Goal: Information Seeking & Learning: Learn about a topic

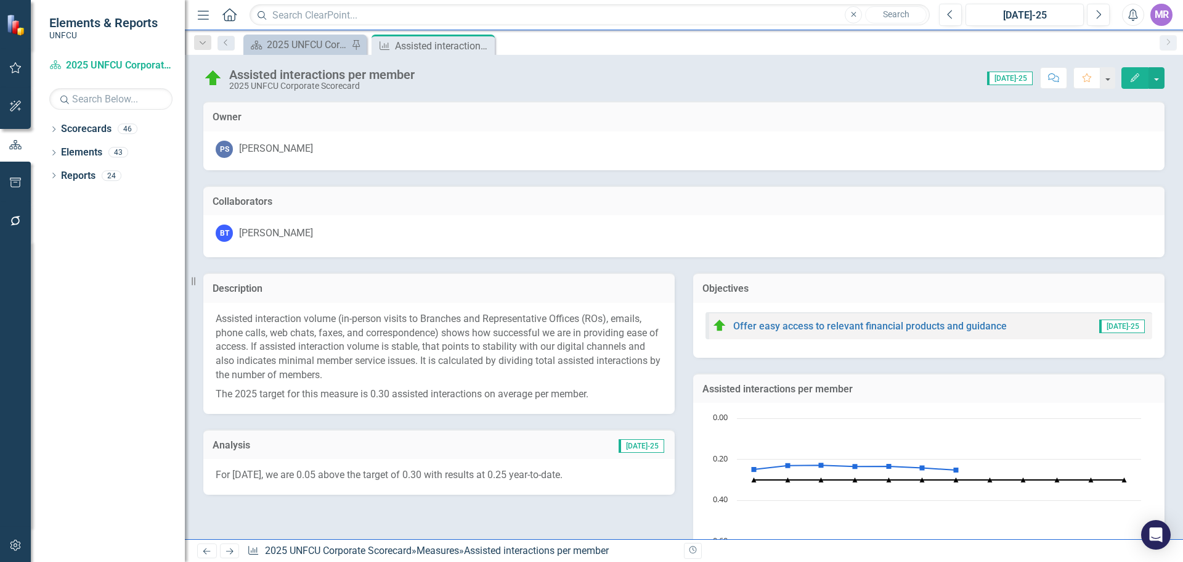
scroll to position [521, 0]
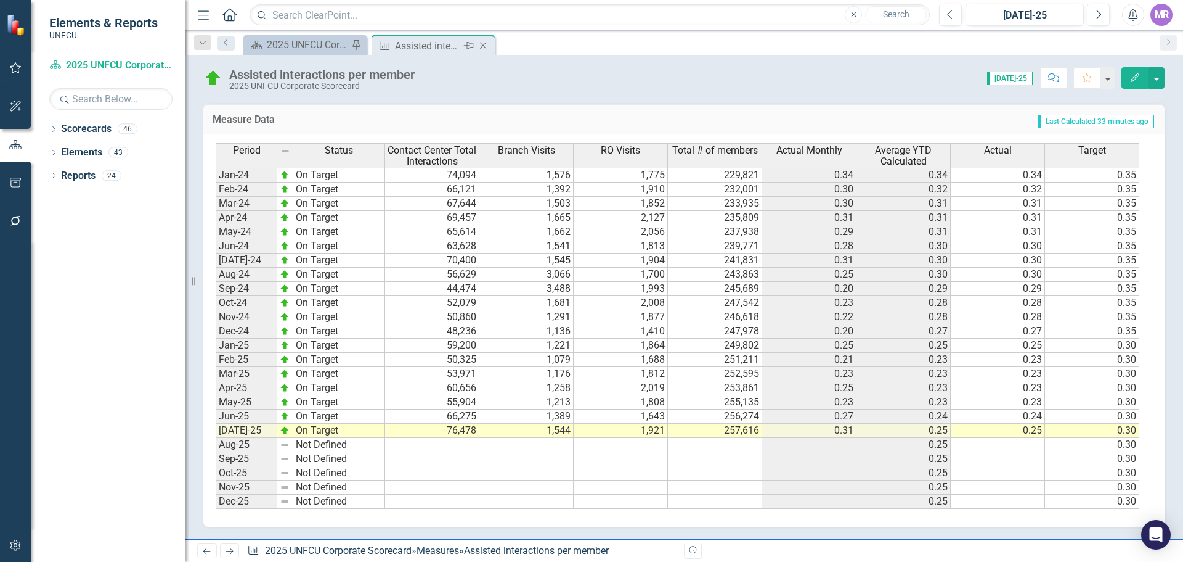
click at [481, 46] on icon "Close" at bounding box center [483, 46] width 12 height 10
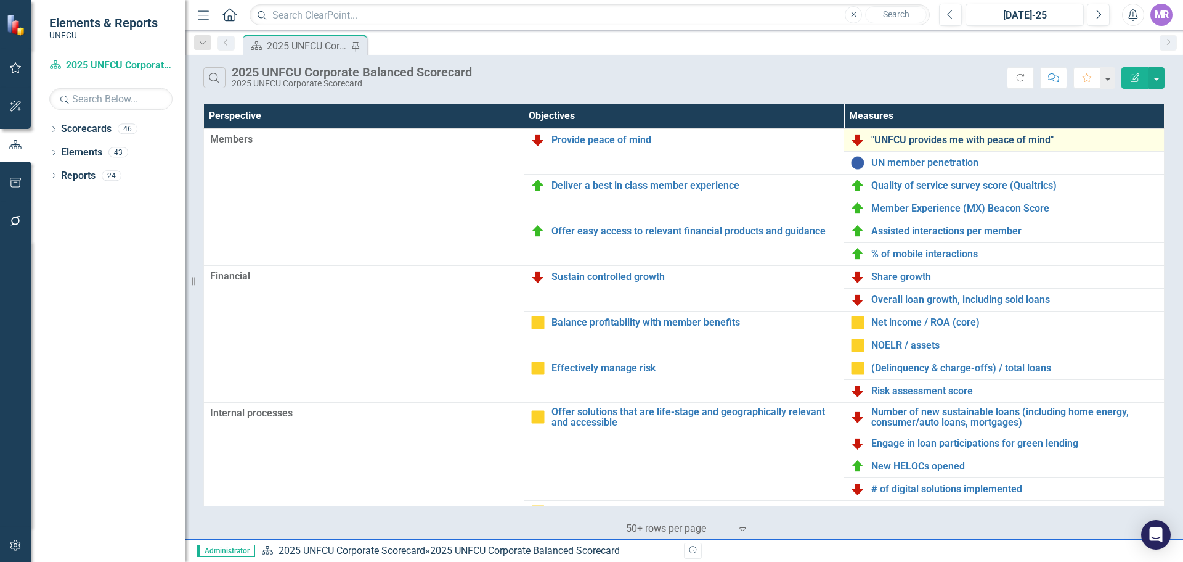
click at [978, 140] on link ""UNFCU provides me with peace of mind"" at bounding box center [1015, 139] width 287 height 11
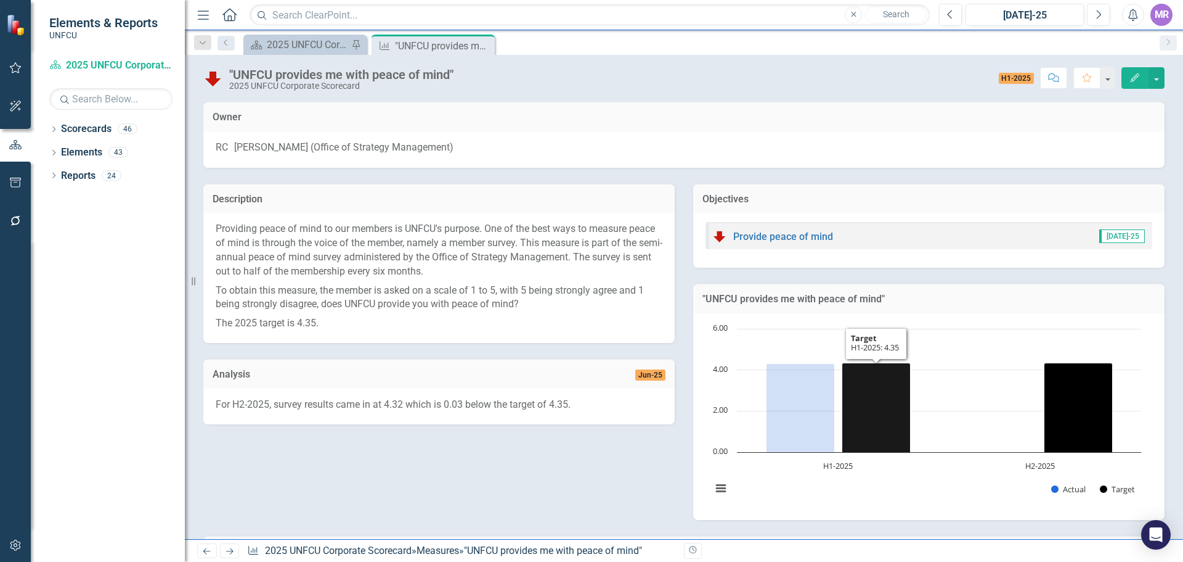
scroll to position [191, 0]
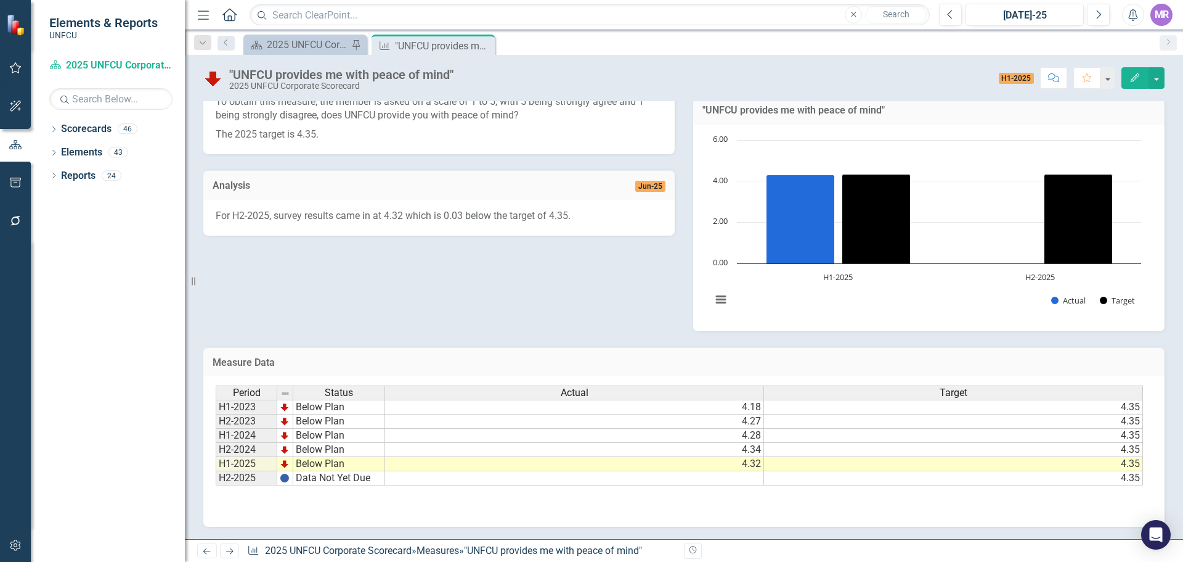
drag, startPoint x: 481, startPoint y: 44, endPoint x: 494, endPoint y: 48, distance: 13.6
click at [0, 0] on icon "Close" at bounding box center [0, 0] width 0 height 0
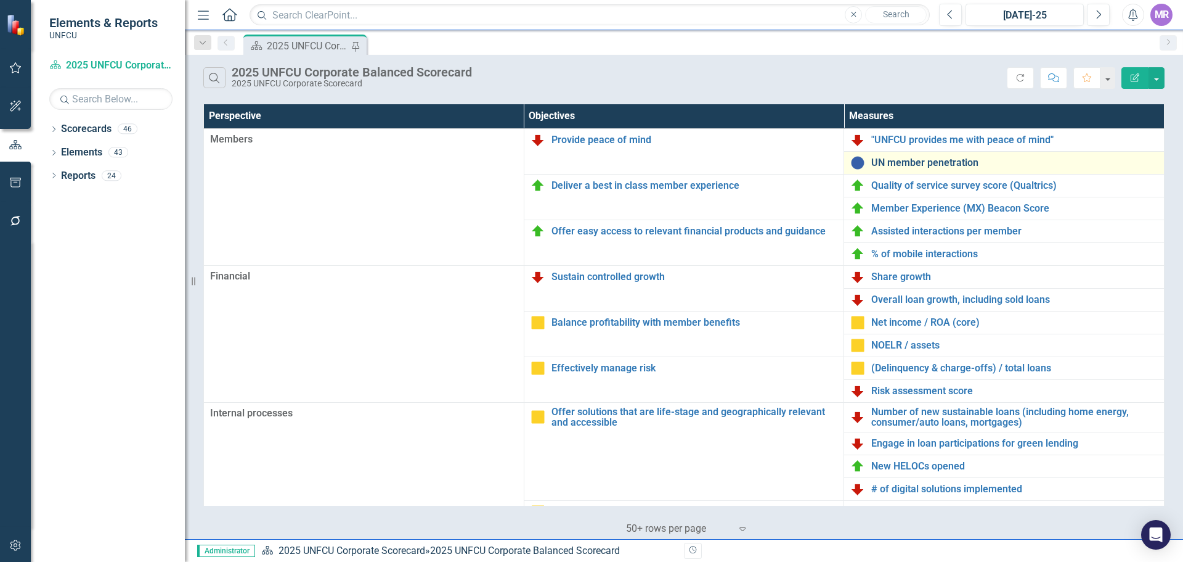
click at [972, 168] on link "UN member penetration" at bounding box center [1015, 162] width 287 height 11
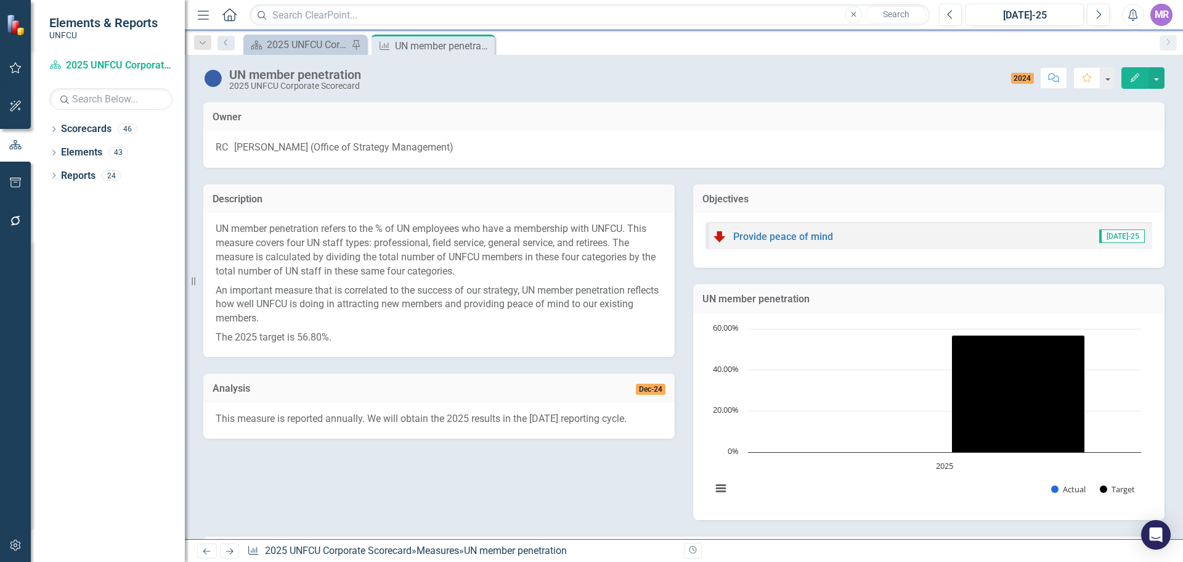
scroll to position [191, 0]
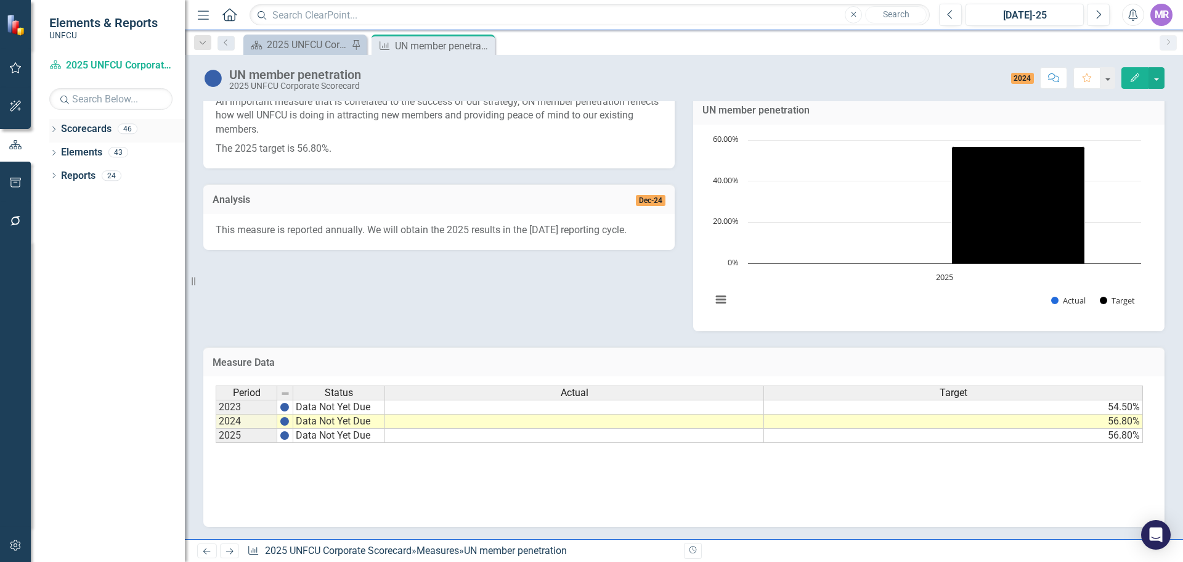
click at [50, 127] on icon "Dropdown" at bounding box center [53, 130] width 9 height 7
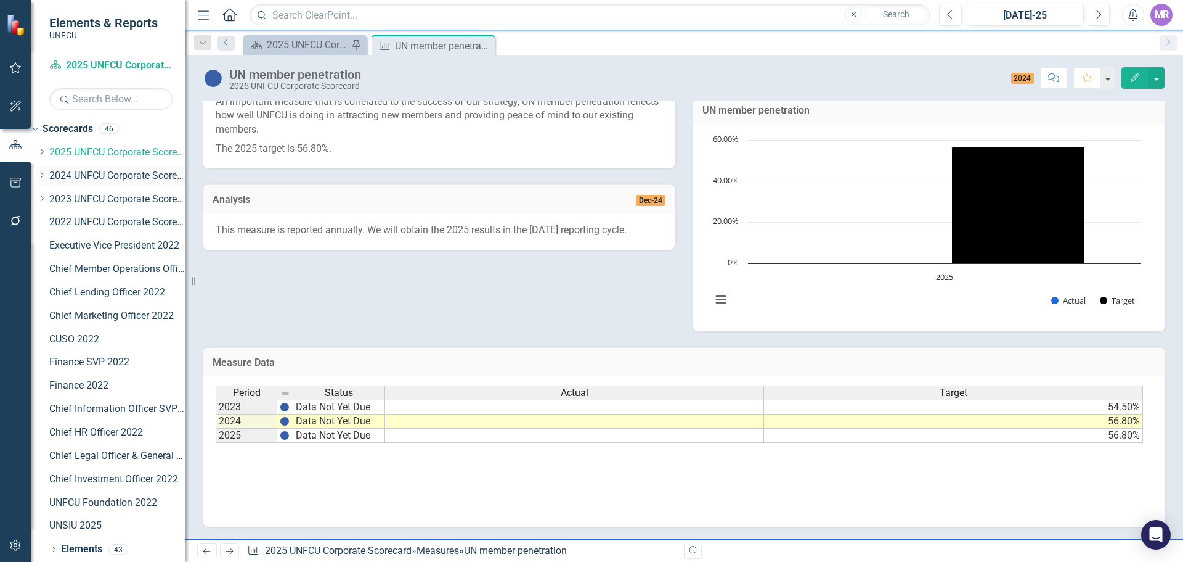
click at [112, 170] on link "2024 UNFCU Corporate Scorecard" at bounding box center [117, 176] width 136 height 14
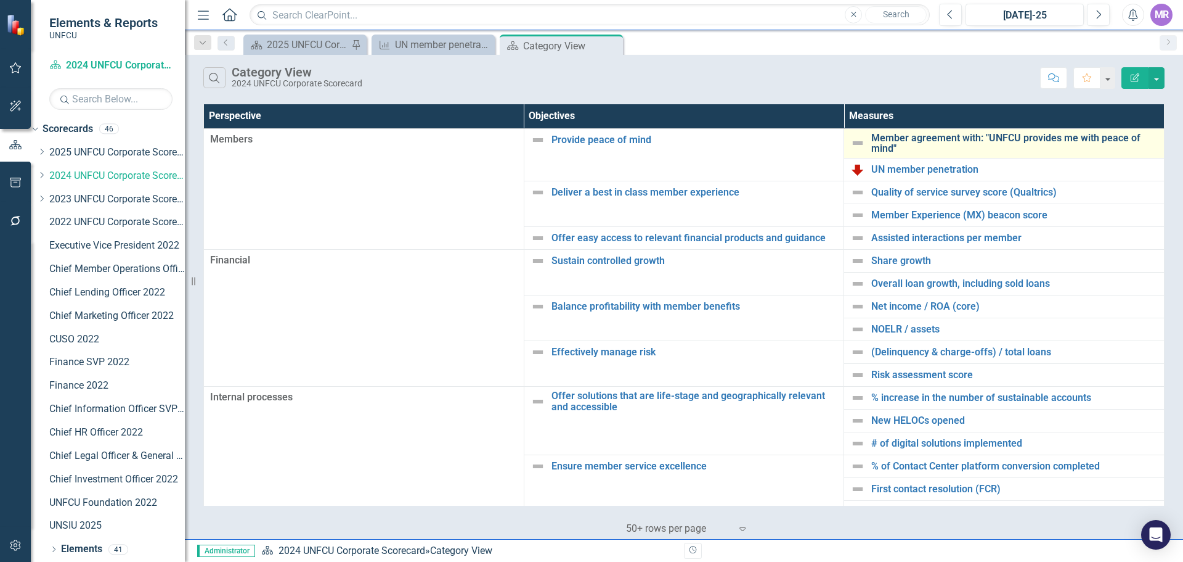
click at [904, 141] on link "Member agreement with: "UNFCU provides me with peace of mind"" at bounding box center [1015, 144] width 287 height 22
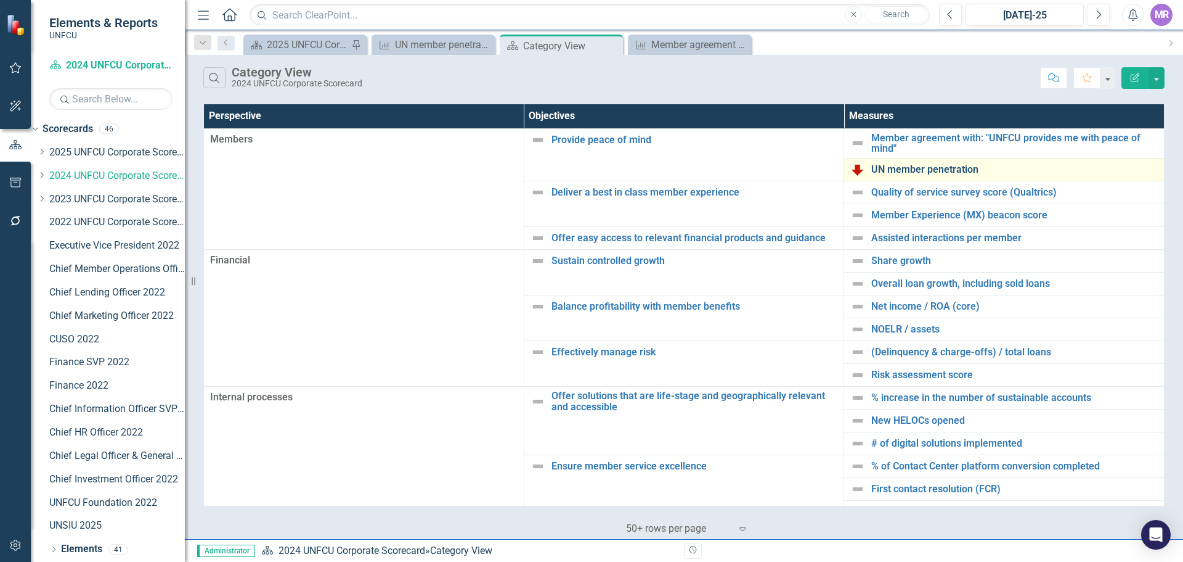
click at [926, 170] on link "UN member penetration" at bounding box center [1015, 169] width 287 height 11
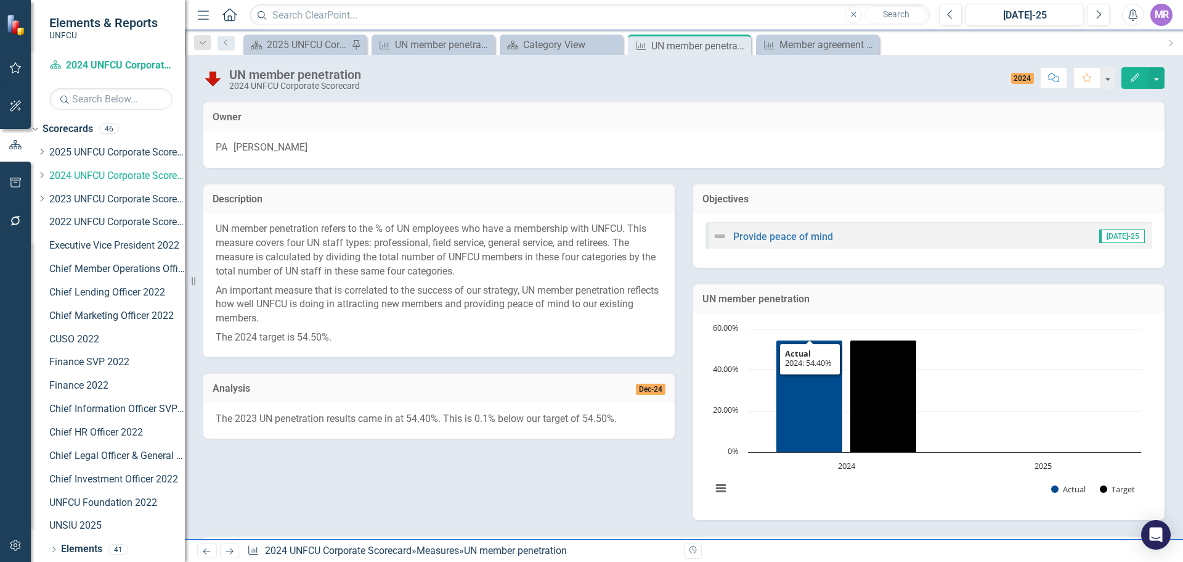
scroll to position [191, 0]
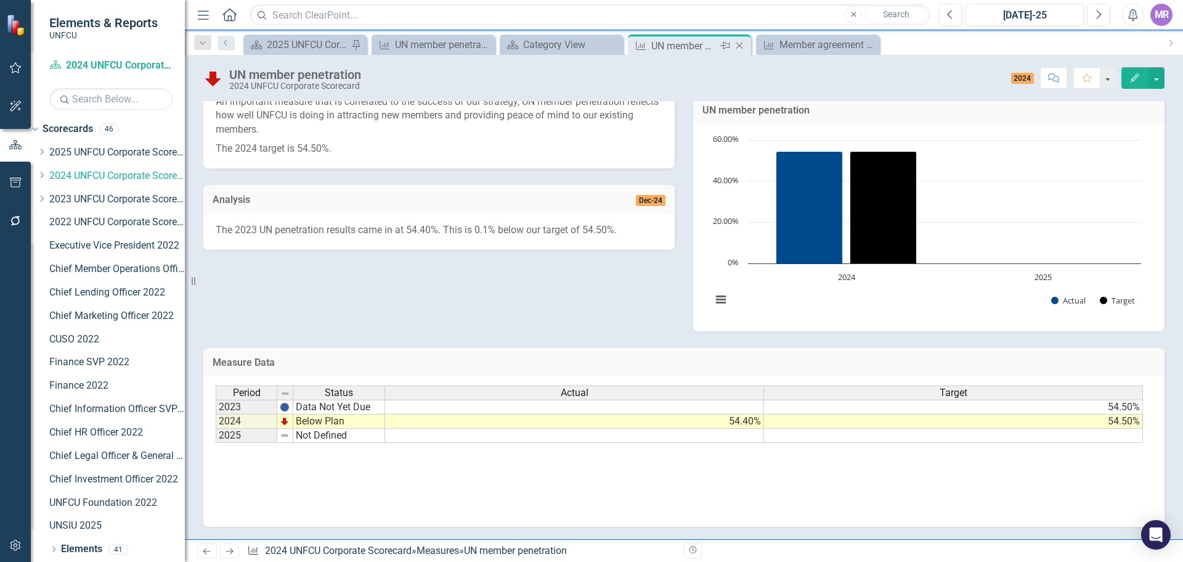
click at [741, 46] on icon "Close" at bounding box center [739, 46] width 12 height 10
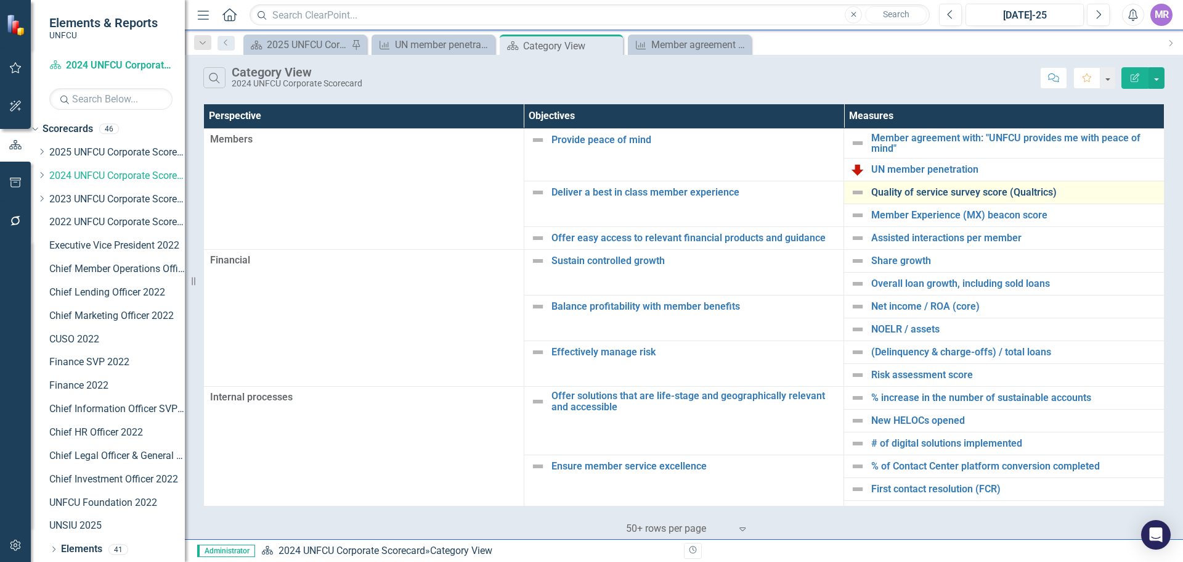
click at [919, 197] on link "Quality of service survey score (Qualtrics)" at bounding box center [1015, 192] width 287 height 11
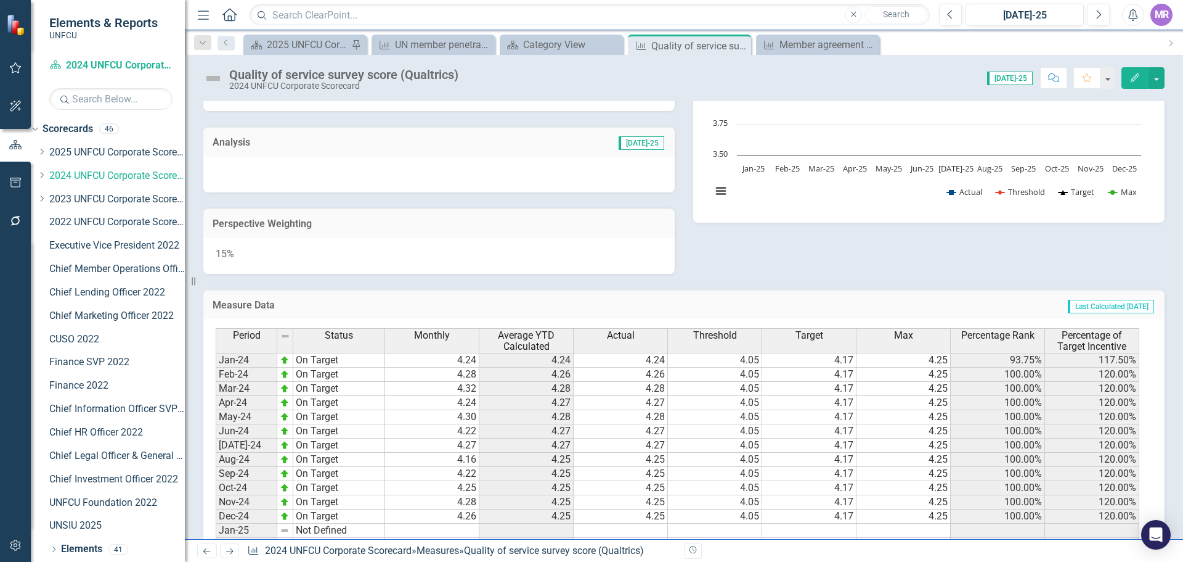
scroll to position [484, 0]
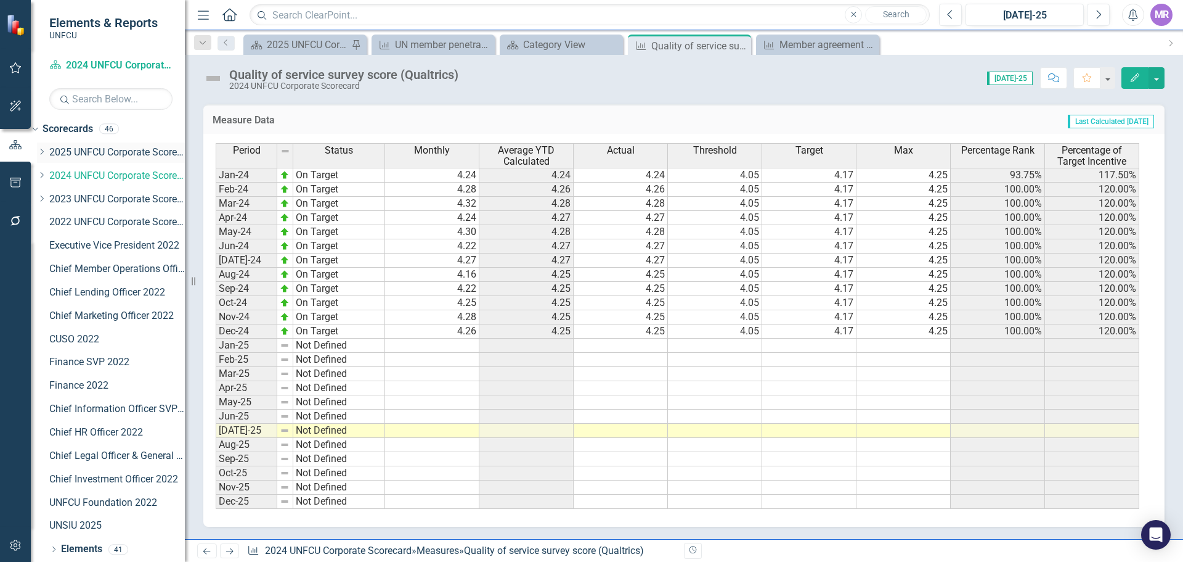
click at [102, 152] on link "2025 UNFCU Corporate Scorecard" at bounding box center [117, 152] width 136 height 14
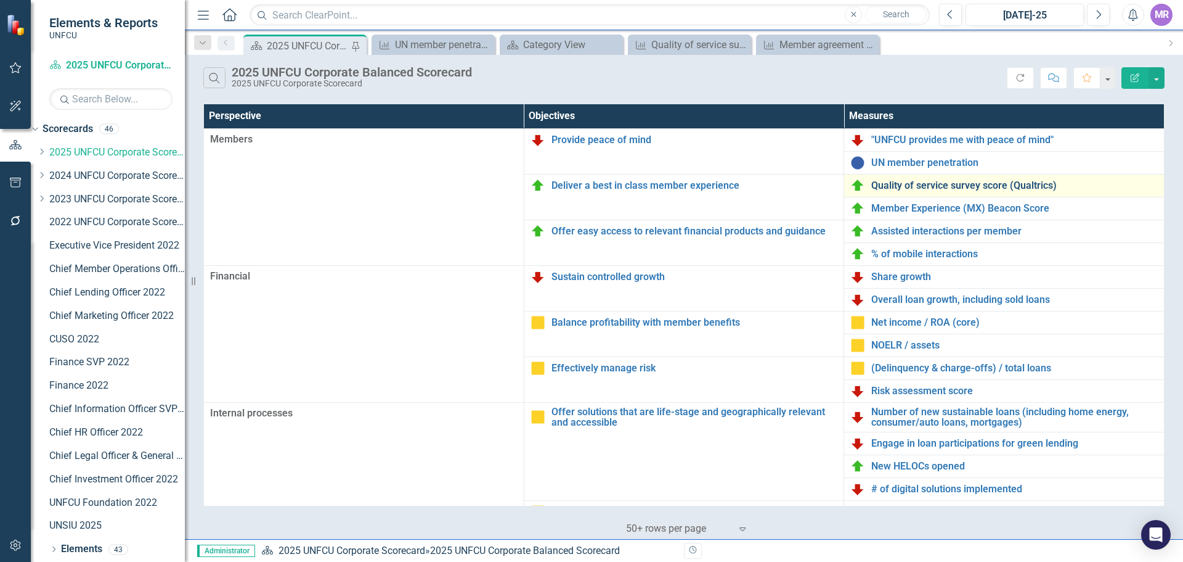
click at [897, 190] on link "Quality of service survey score (Qualtrics)" at bounding box center [1015, 185] width 287 height 11
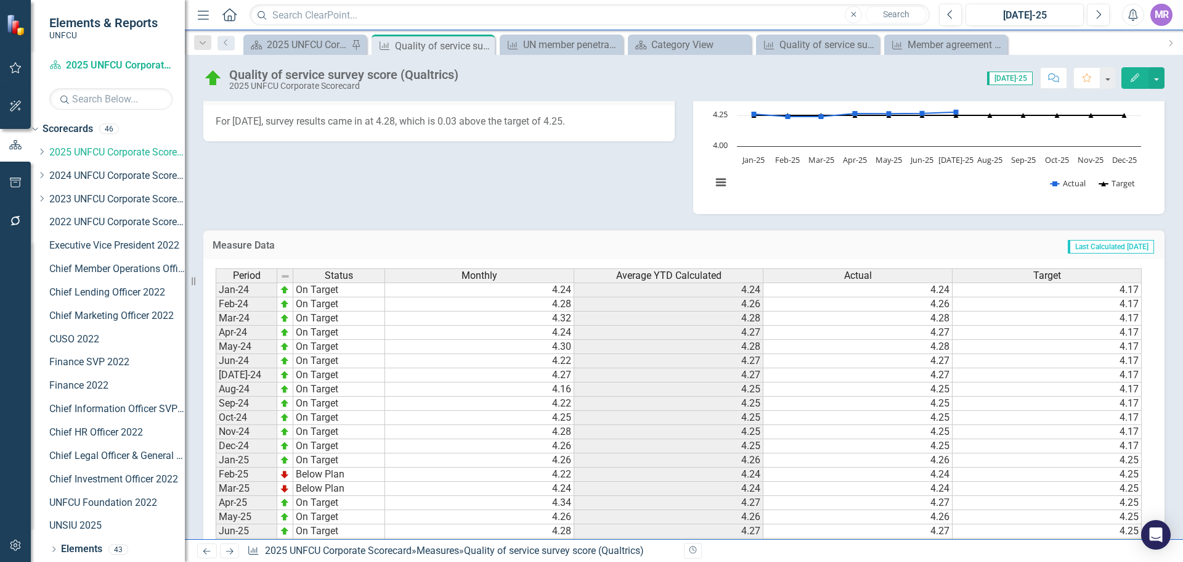
scroll to position [423, 0]
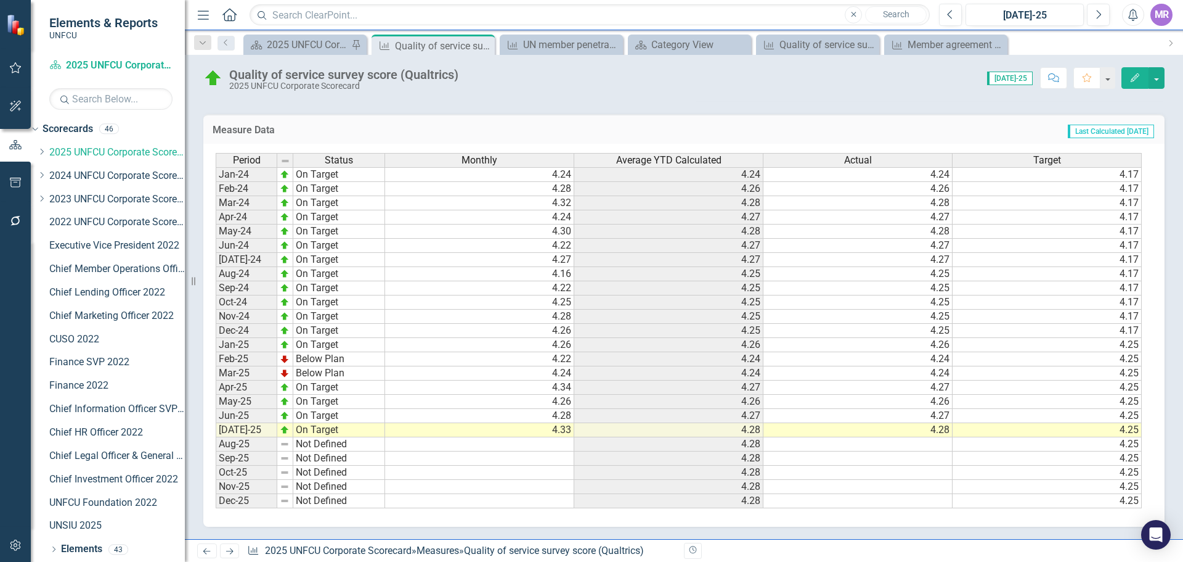
click at [259, 276] on td "Aug-24" at bounding box center [247, 274] width 62 height 14
click at [295, 273] on td "On Target" at bounding box center [339, 274] width 92 height 14
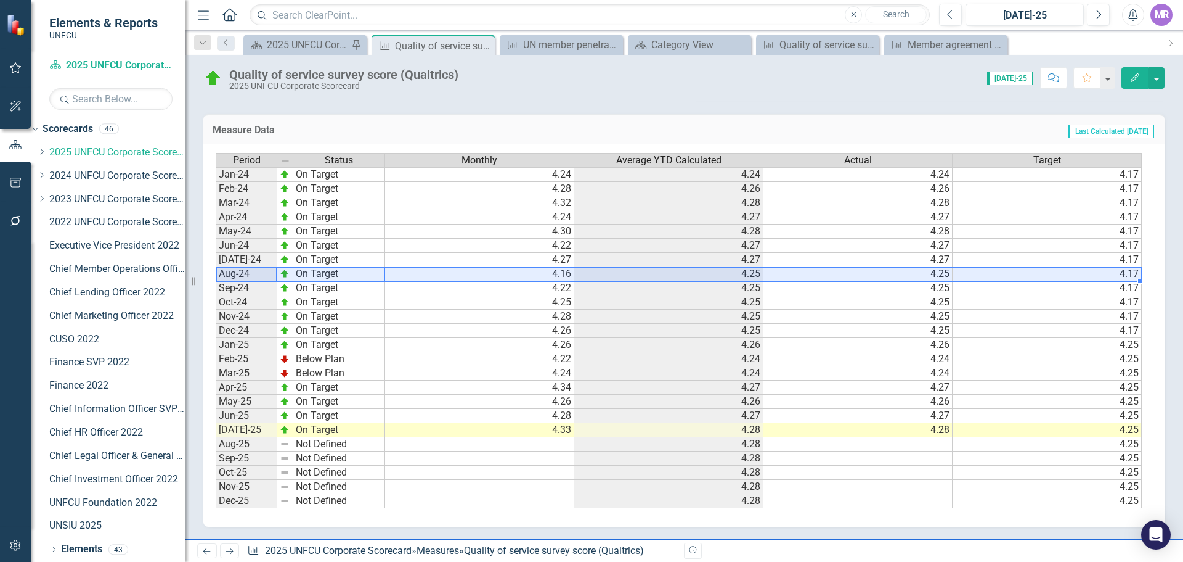
drag, startPoint x: 256, startPoint y: 277, endPoint x: 1051, endPoint y: 272, distance: 794.5
click at [1051, 272] on div "Period Status Monthly Average YTD Calculated Actual Target Jan-24 On Target 4.2…" at bounding box center [680, 331] width 928 height 356
click at [814, 432] on td "4.28" at bounding box center [858, 430] width 189 height 14
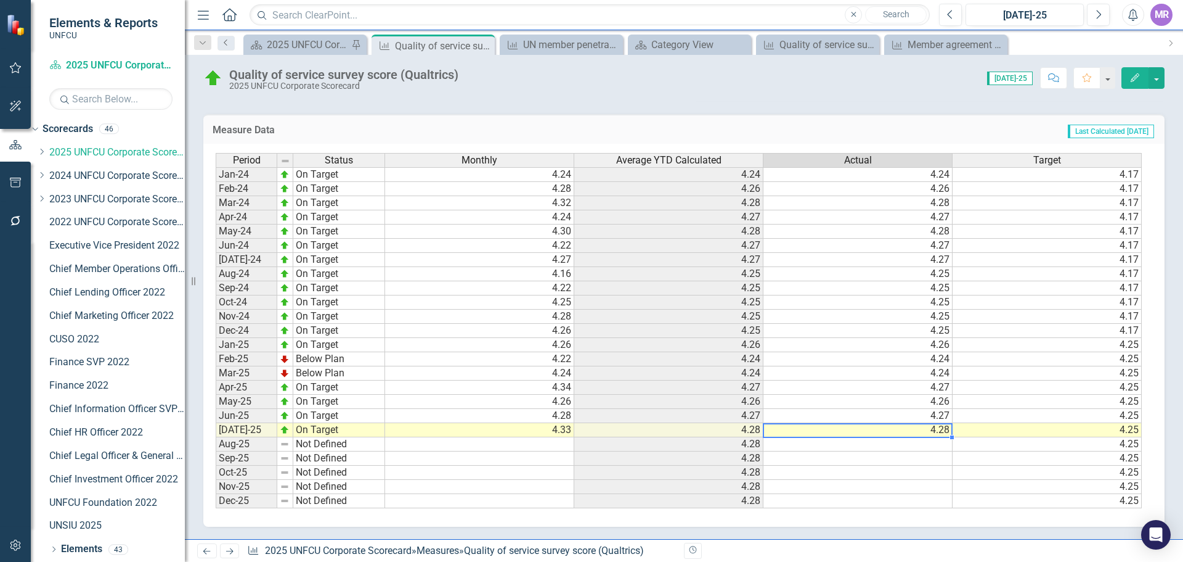
click at [223, 43] on icon "Previous" at bounding box center [226, 42] width 10 height 7
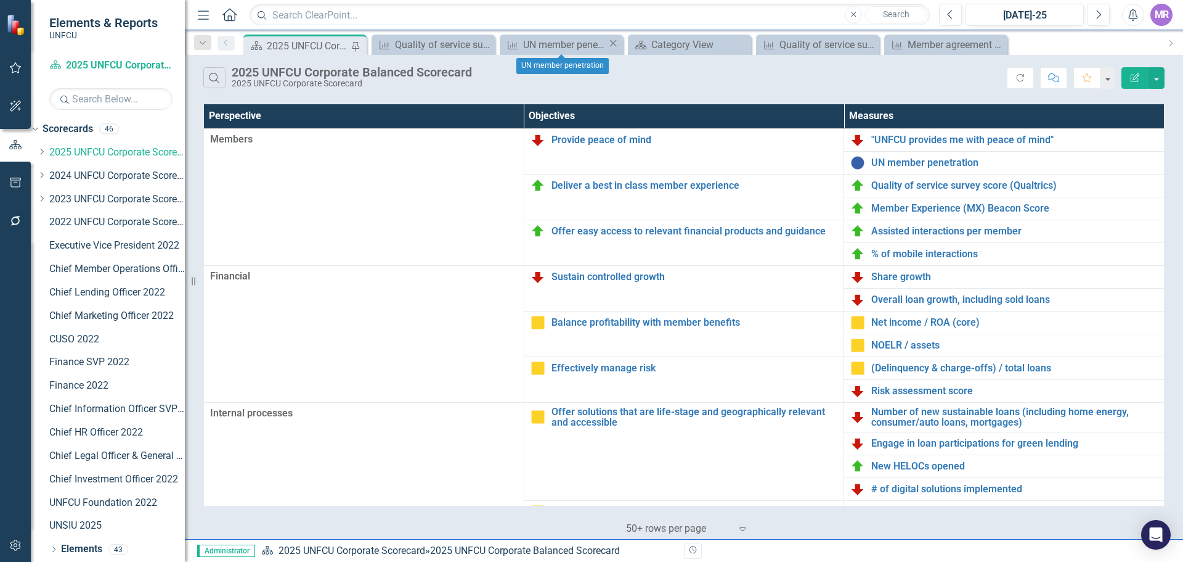
click at [611, 43] on icon at bounding box center [613, 43] width 7 height 7
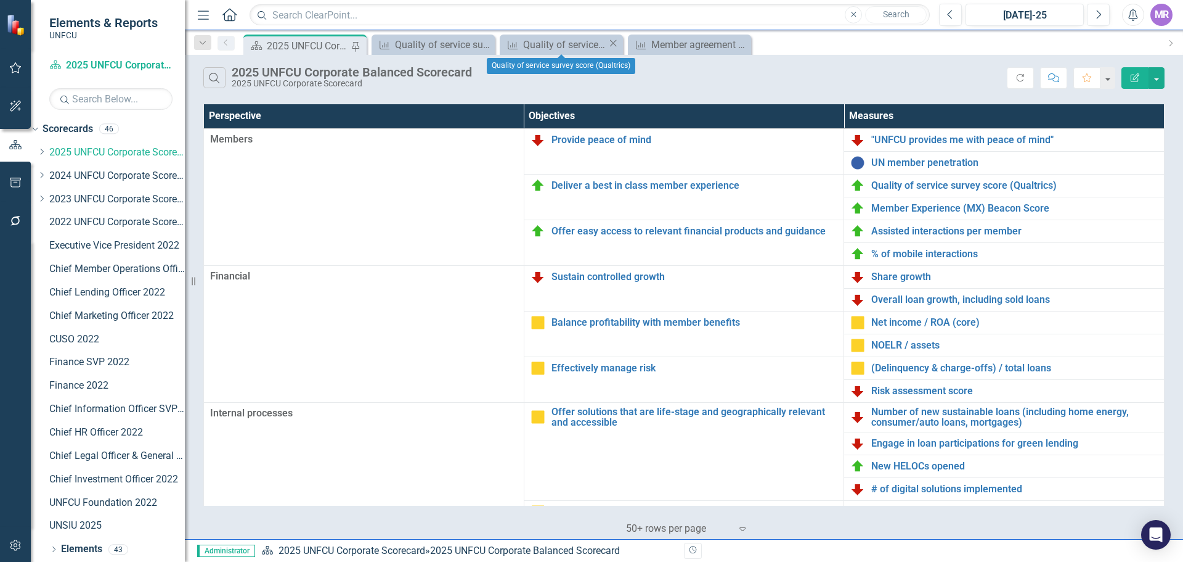
click at [611, 43] on icon at bounding box center [613, 43] width 7 height 7
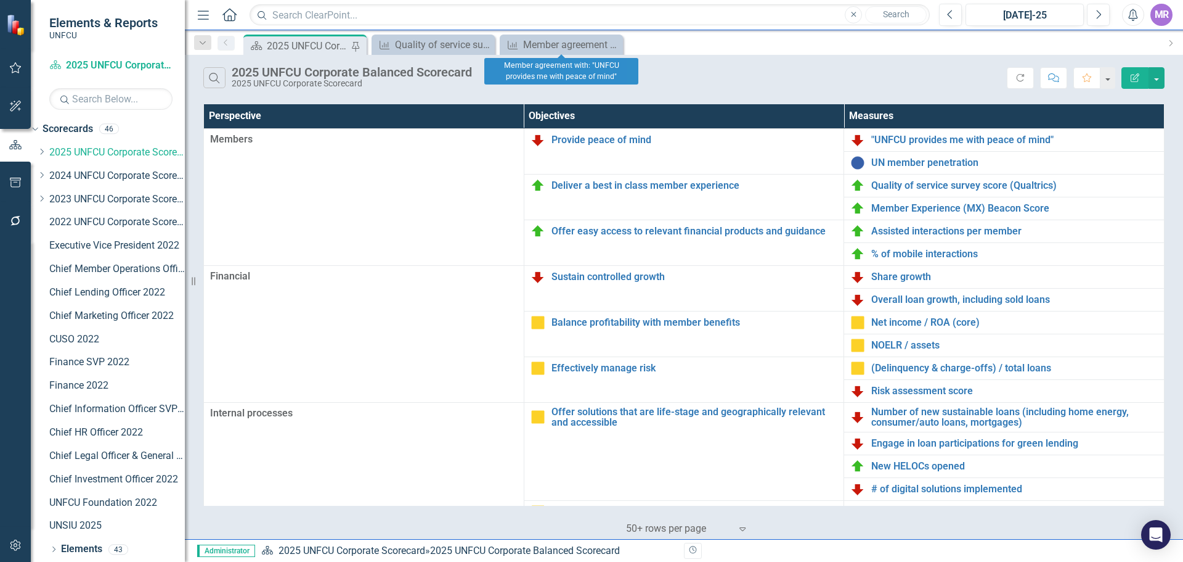
click at [0, 0] on icon at bounding box center [0, 0] width 0 height 0
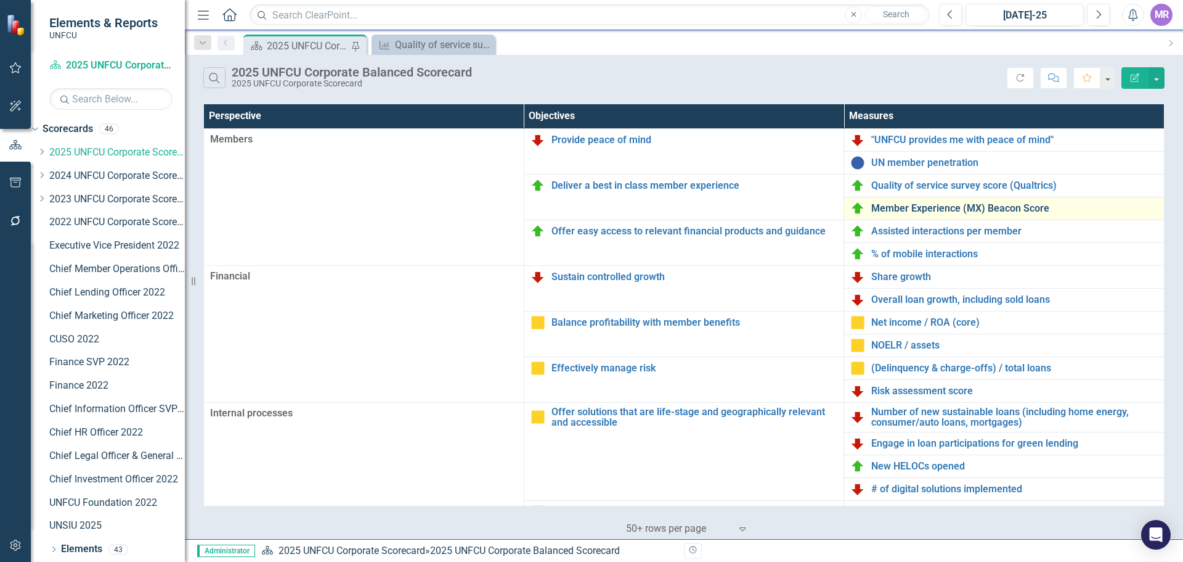
click at [926, 210] on link "Member Experience (MX) Beacon Score" at bounding box center [1015, 208] width 287 height 11
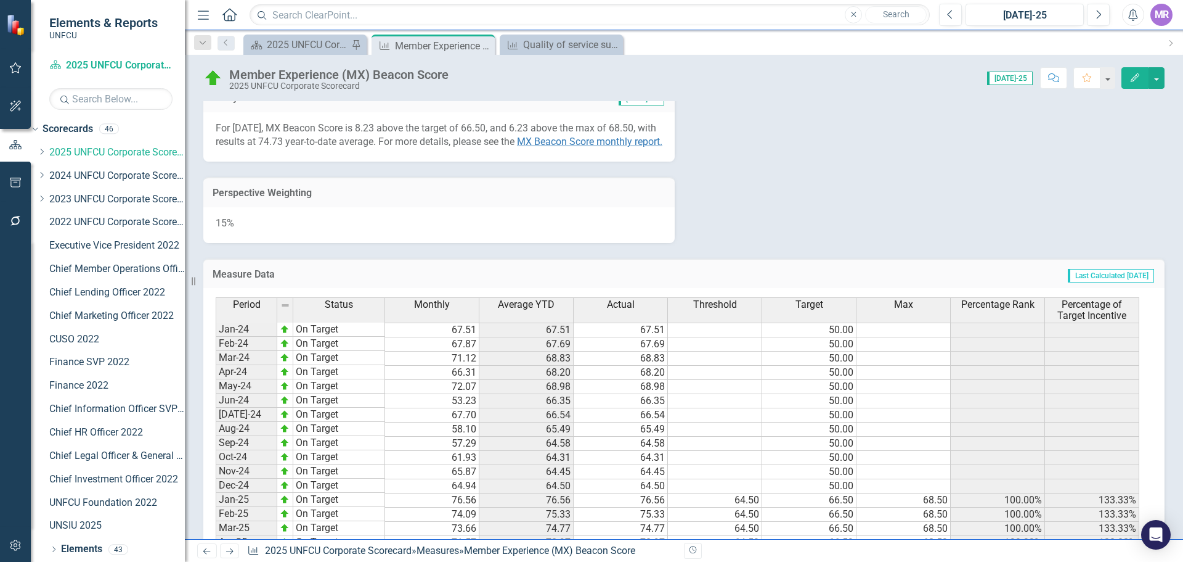
scroll to position [707, 0]
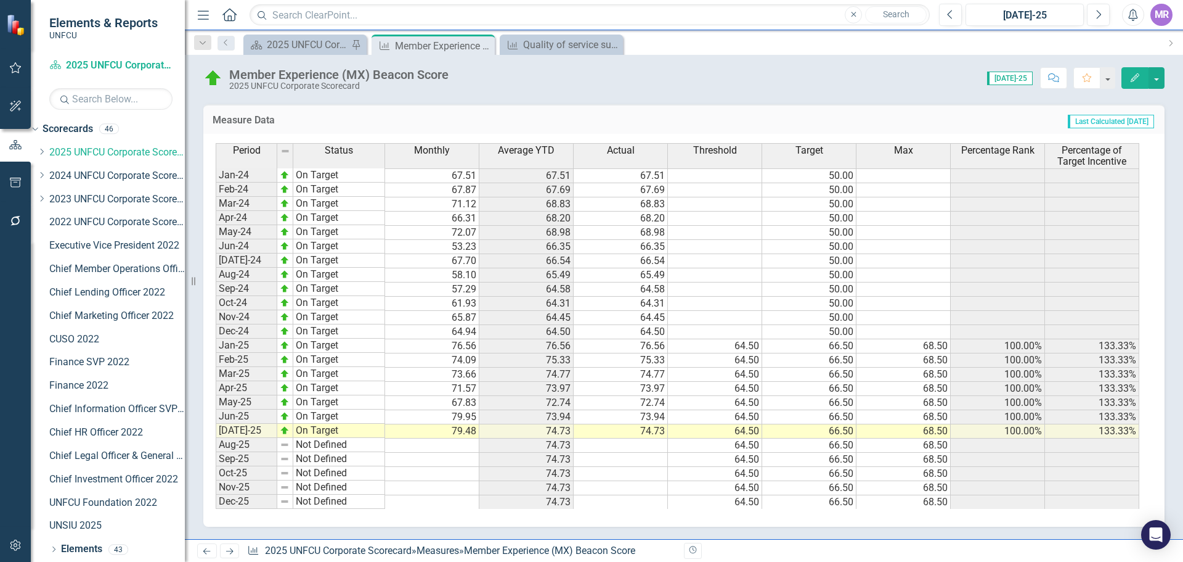
click at [250, 255] on td "[DATE]-24" at bounding box center [247, 260] width 62 height 14
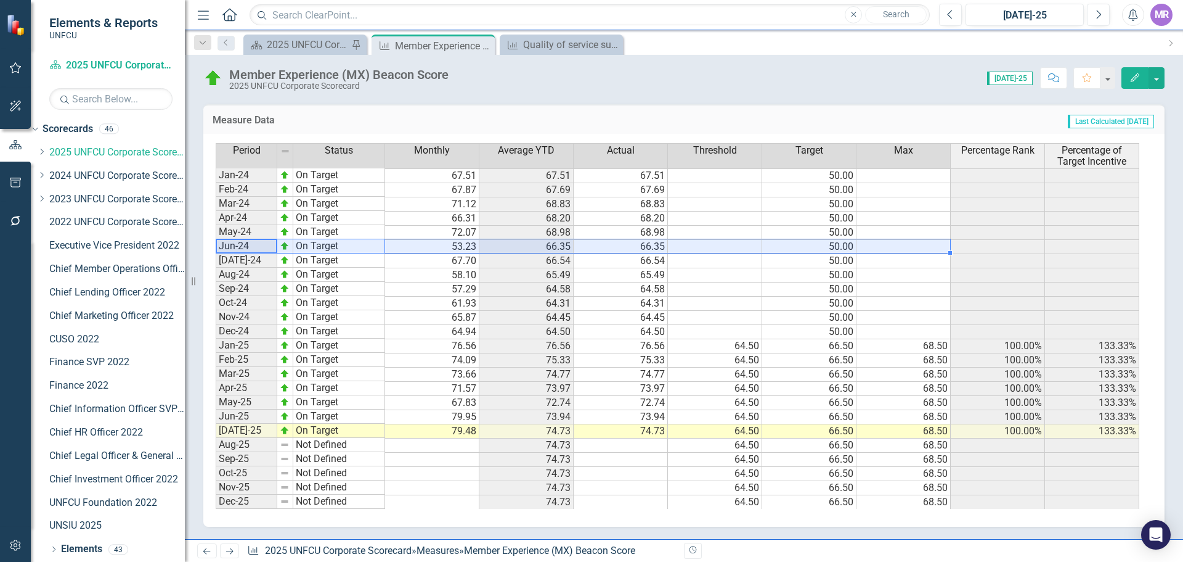
drag, startPoint x: 242, startPoint y: 245, endPoint x: 952, endPoint y: 248, distance: 710.7
click at [952, 248] on div "Period Status Monthly Average YTD Actual Threshold Target Max Percentage Rank P…" at bounding box center [680, 326] width 928 height 366
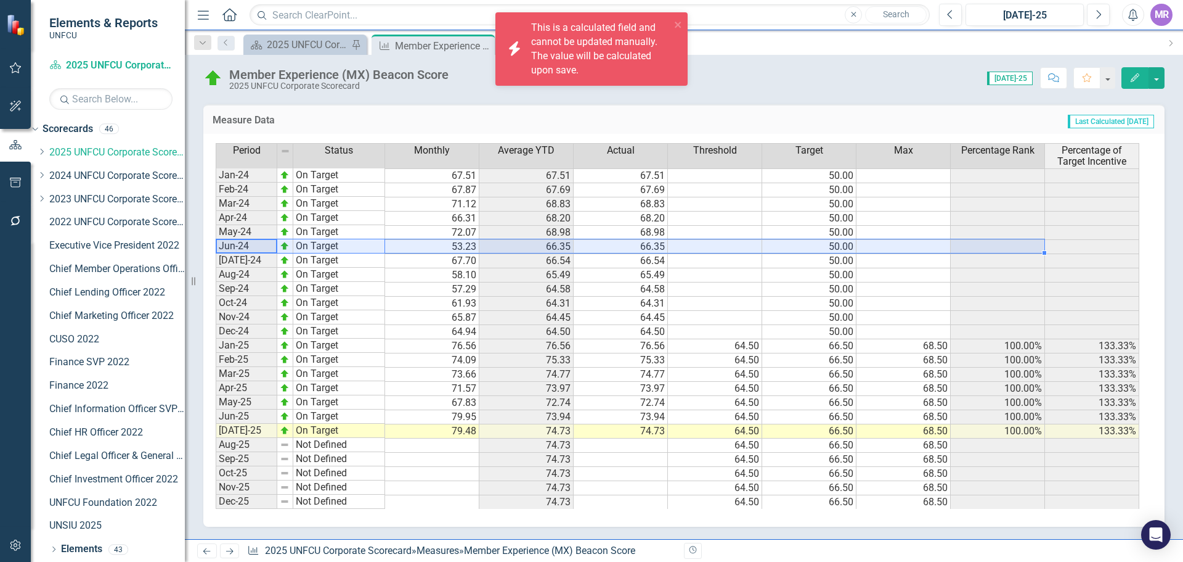
click at [245, 322] on td "Nov-24" at bounding box center [247, 317] width 62 height 14
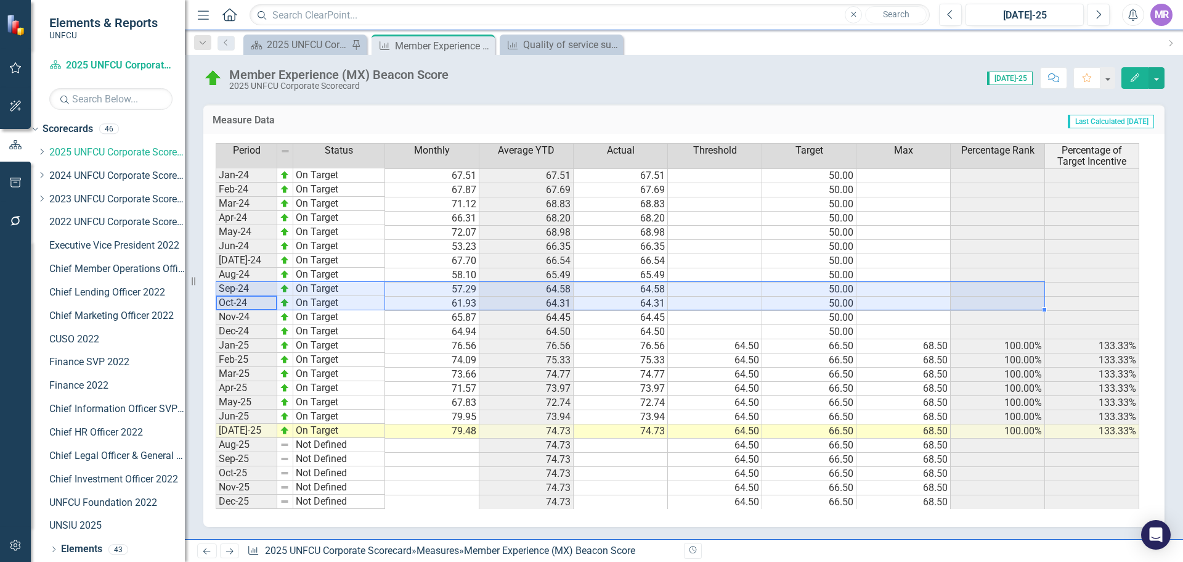
drag, startPoint x: 293, startPoint y: 305, endPoint x: 1042, endPoint y: 293, distance: 749.0
click at [1042, 293] on div "Period Status Monthly Average YTD Actual Threshold Target Max Percentage Rank P…" at bounding box center [680, 326] width 928 height 366
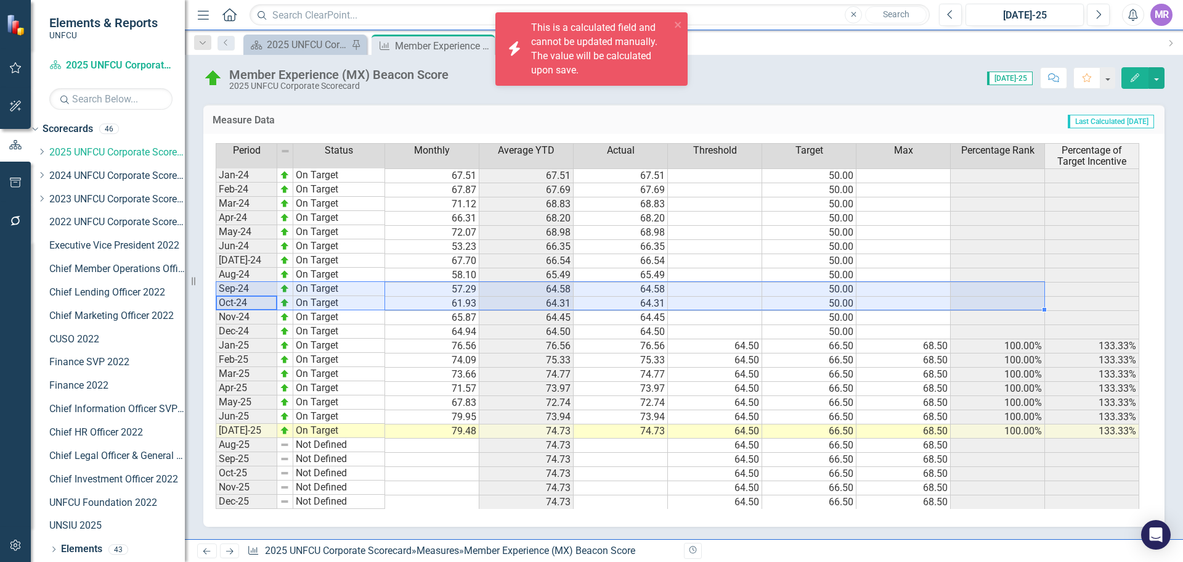
click at [216, 367] on div "Period Status Monthly Average YTD Actual Threshold Target Max Percentage Rank P…" at bounding box center [216, 326] width 0 height 366
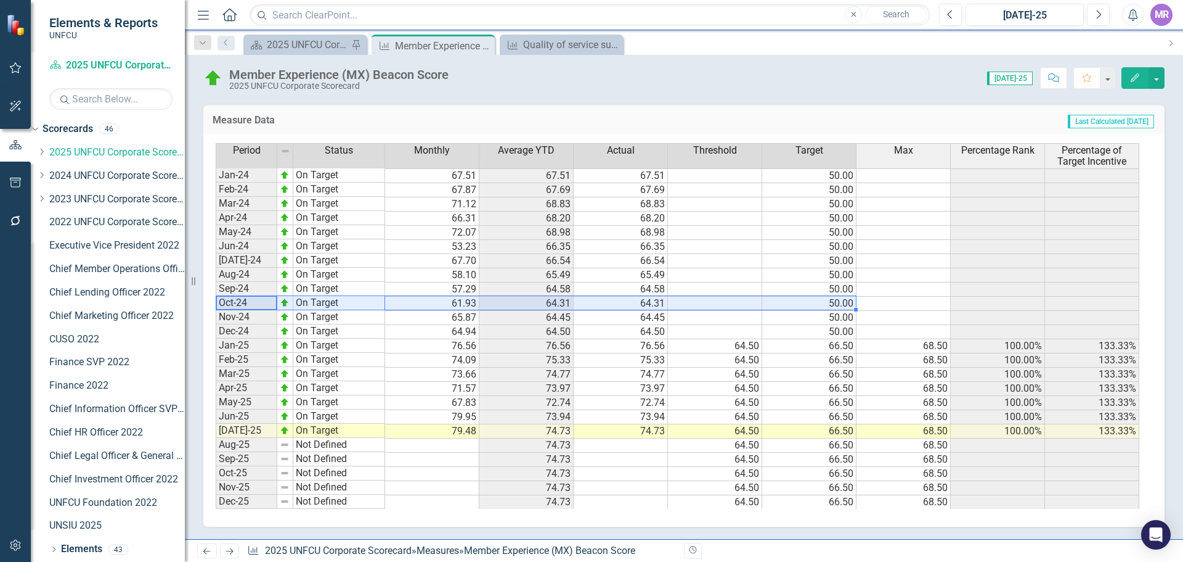
drag, startPoint x: 239, startPoint y: 300, endPoint x: 788, endPoint y: 298, distance: 549.2
click at [788, 298] on div "Period Status Monthly Average YTD Actual Threshold Target Max Percentage Rank P…" at bounding box center [680, 326] width 928 height 366
click at [662, 327] on td "64.50" at bounding box center [621, 332] width 94 height 14
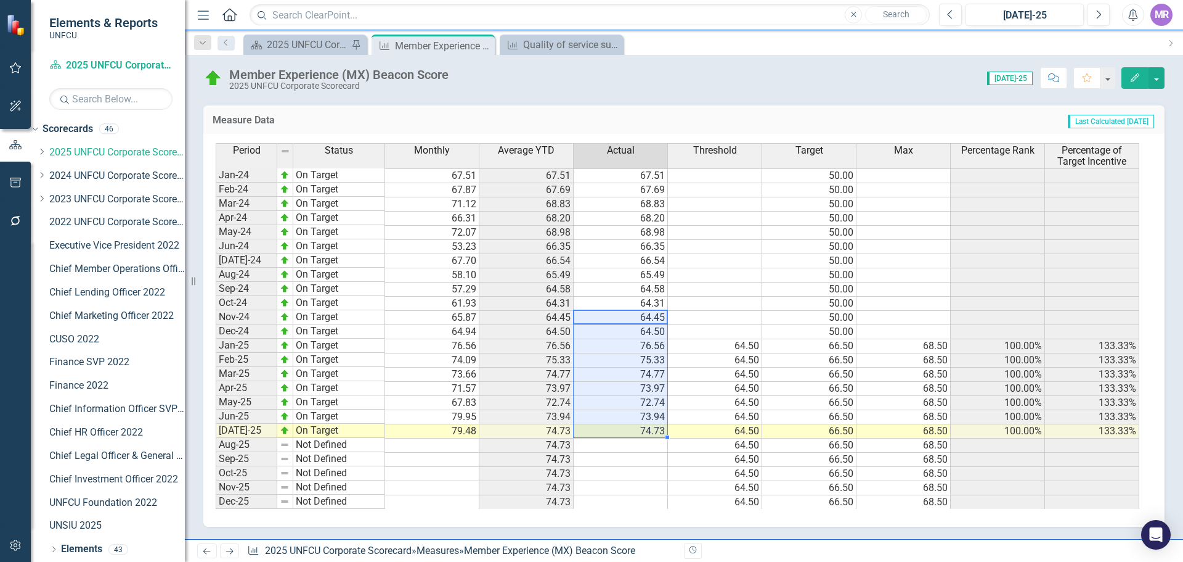
drag, startPoint x: 651, startPoint y: 313, endPoint x: 652, endPoint y: 426, distance: 112.8
click at [653, 428] on tbody "Jan-24 On Target 67.51 67.51 67.51 50.00 Feb-24 On Target 67.87 67.69 67.69 50.…" at bounding box center [678, 338] width 924 height 341
click at [616, 46] on icon "Close" at bounding box center [613, 43] width 12 height 10
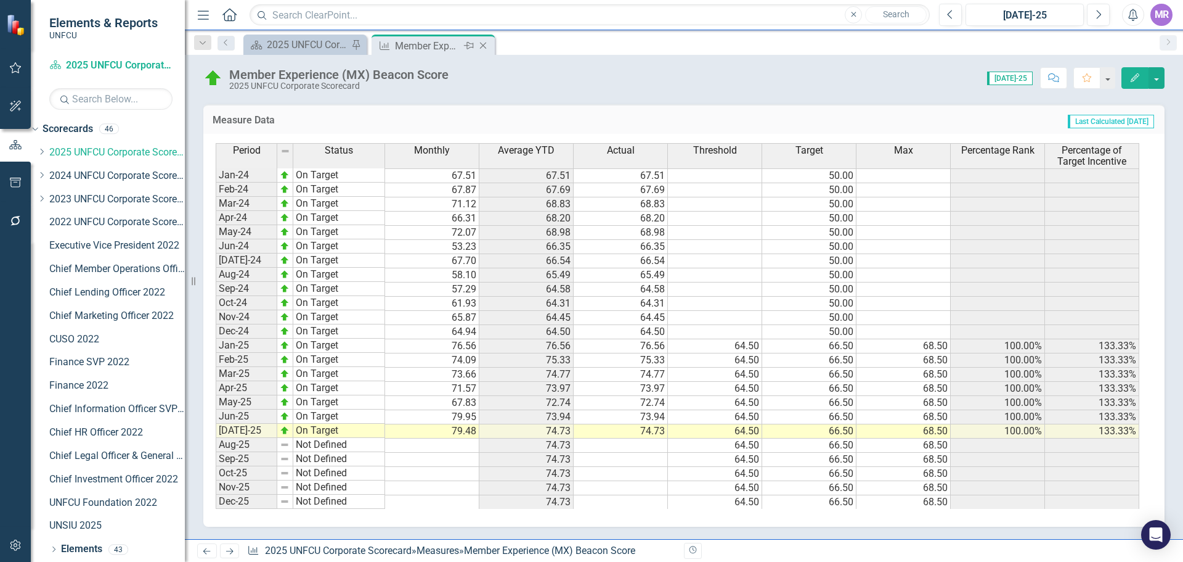
click at [483, 44] on icon "Close" at bounding box center [483, 46] width 12 height 10
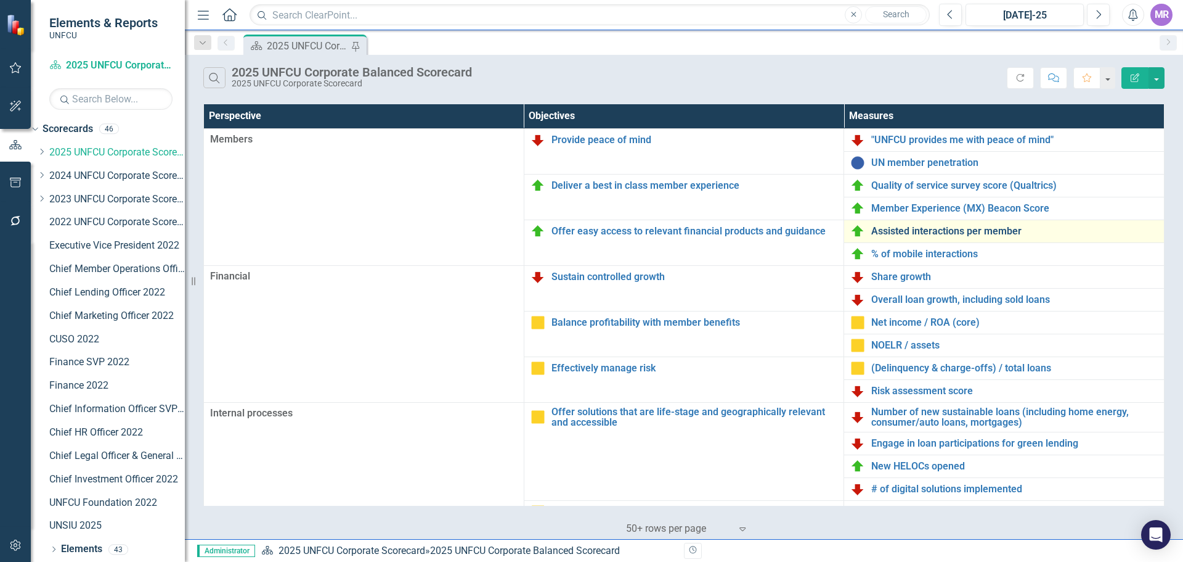
click at [939, 235] on link "Assisted interactions per member" at bounding box center [1015, 231] width 287 height 11
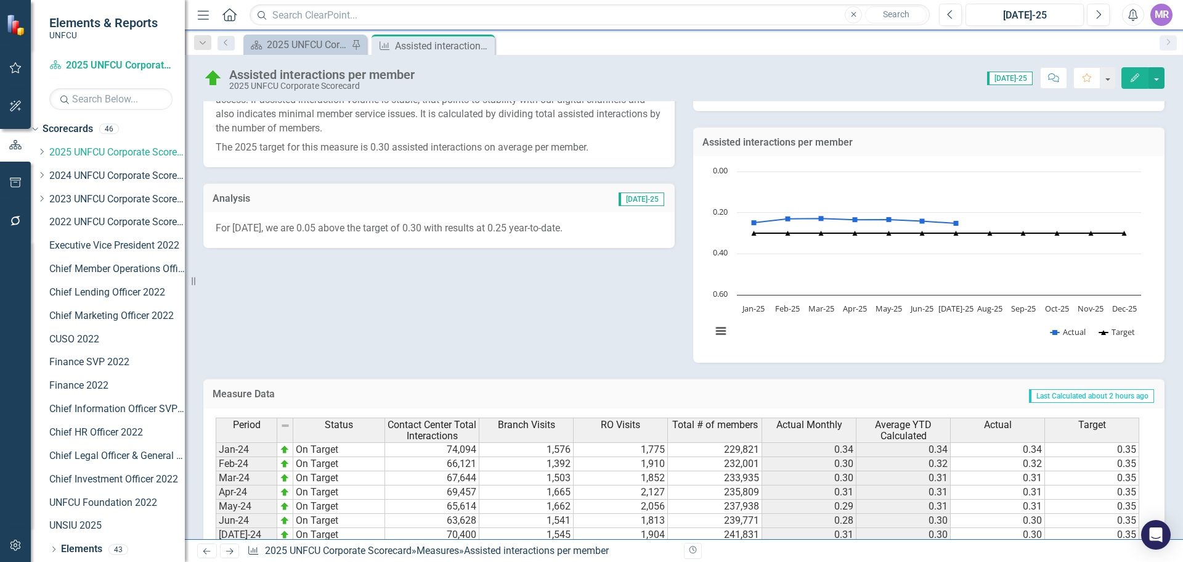
scroll to position [521, 0]
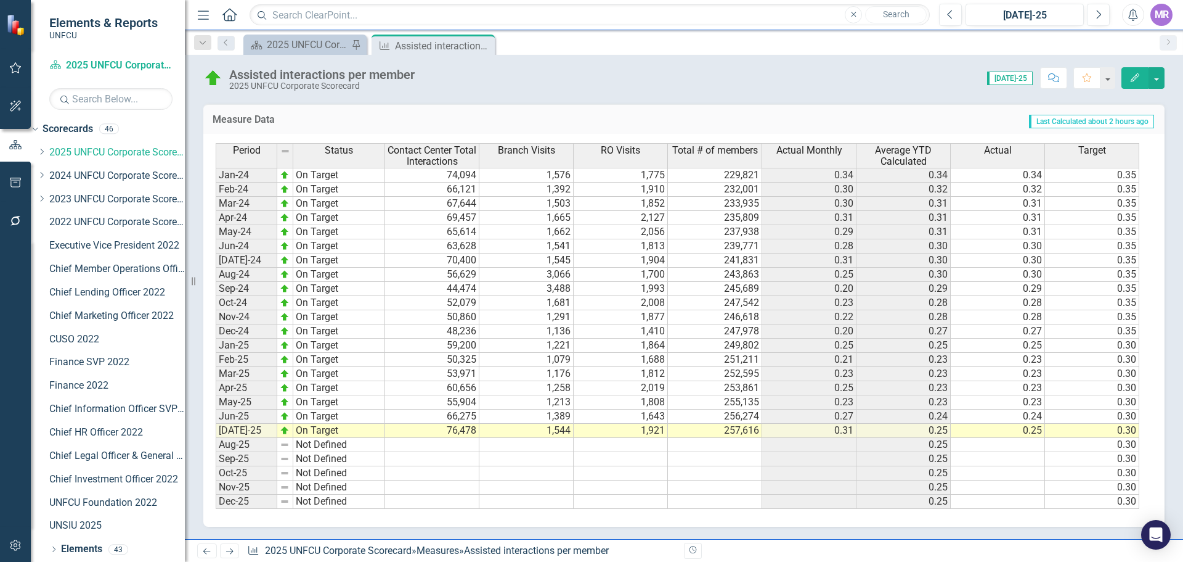
click at [467, 173] on td "74,094" at bounding box center [432, 175] width 94 height 15
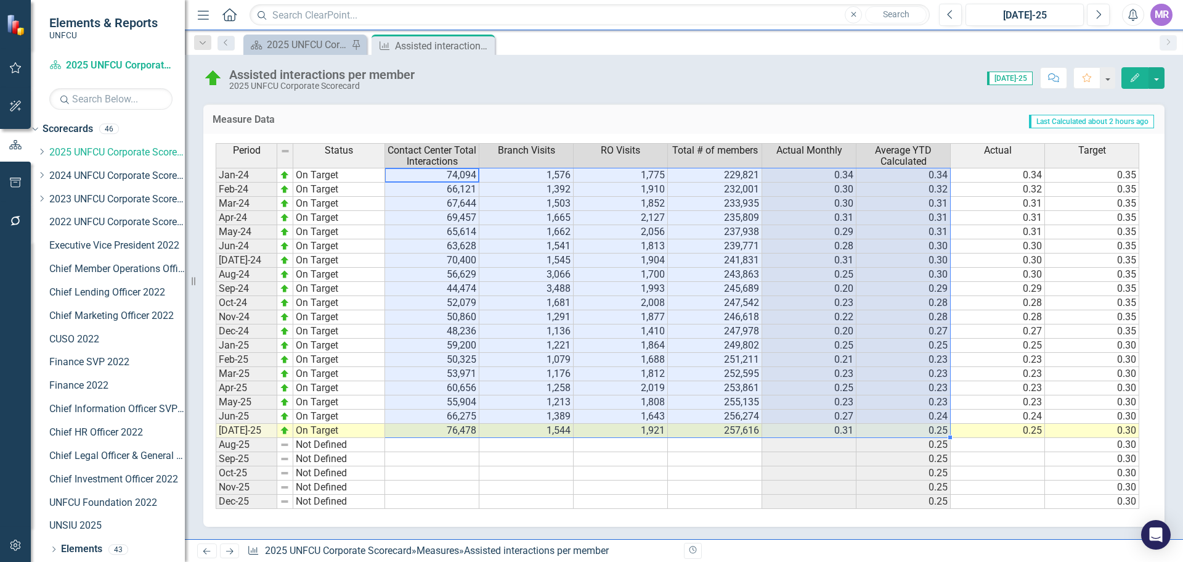
drag, startPoint x: 467, startPoint y: 173, endPoint x: 917, endPoint y: 430, distance: 517.3
click at [917, 430] on tbody "Jan-24 On Target 74,094 1,576 1,775 229,821 0.34 0.34 0.34 0.35 Feb-24 On Targe…" at bounding box center [678, 338] width 924 height 341
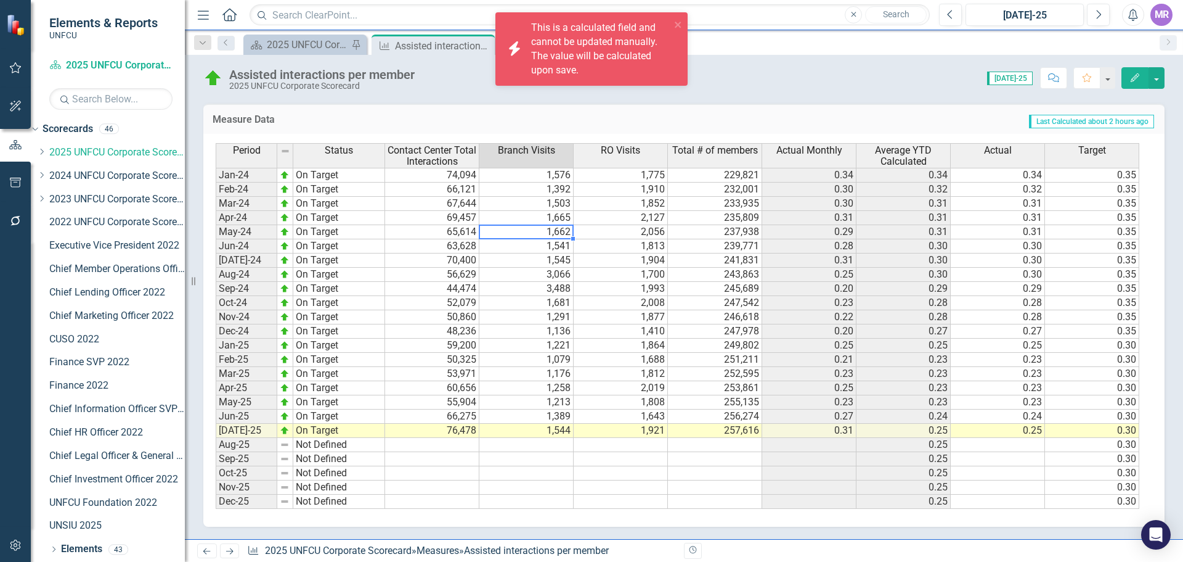
click at [529, 236] on td "1,662" at bounding box center [527, 232] width 94 height 14
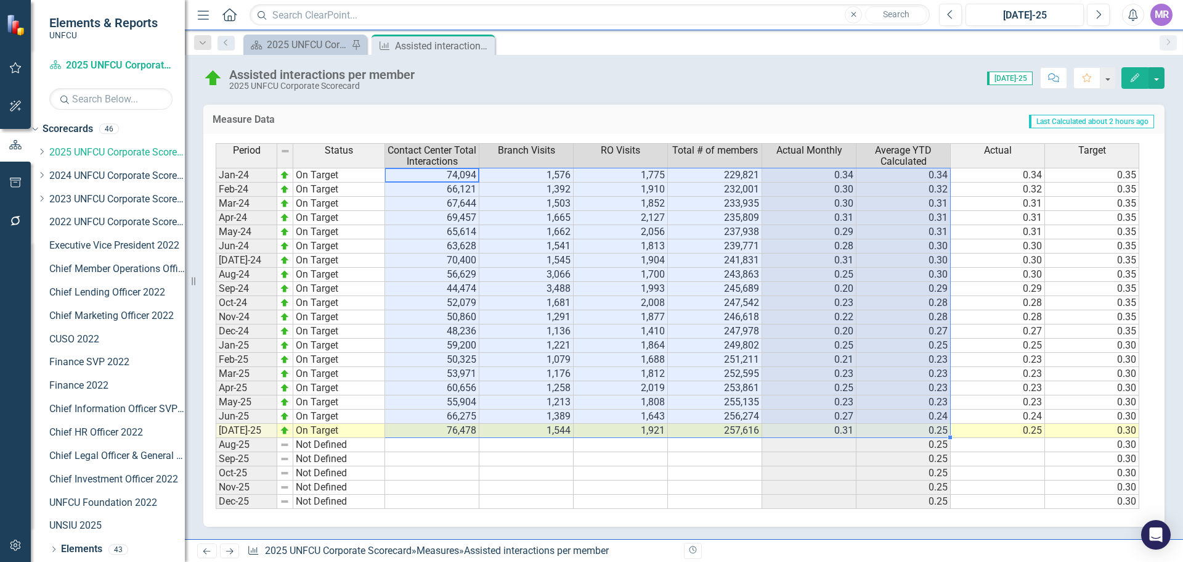
drag, startPoint x: 439, startPoint y: 178, endPoint x: 882, endPoint y: 410, distance: 499.6
click at [941, 428] on tbody "Jan-24 On Target 74,094 1,576 1,775 229,821 0.34 0.34 0.34 0.35 Feb-24 On Targe…" at bounding box center [678, 338] width 924 height 341
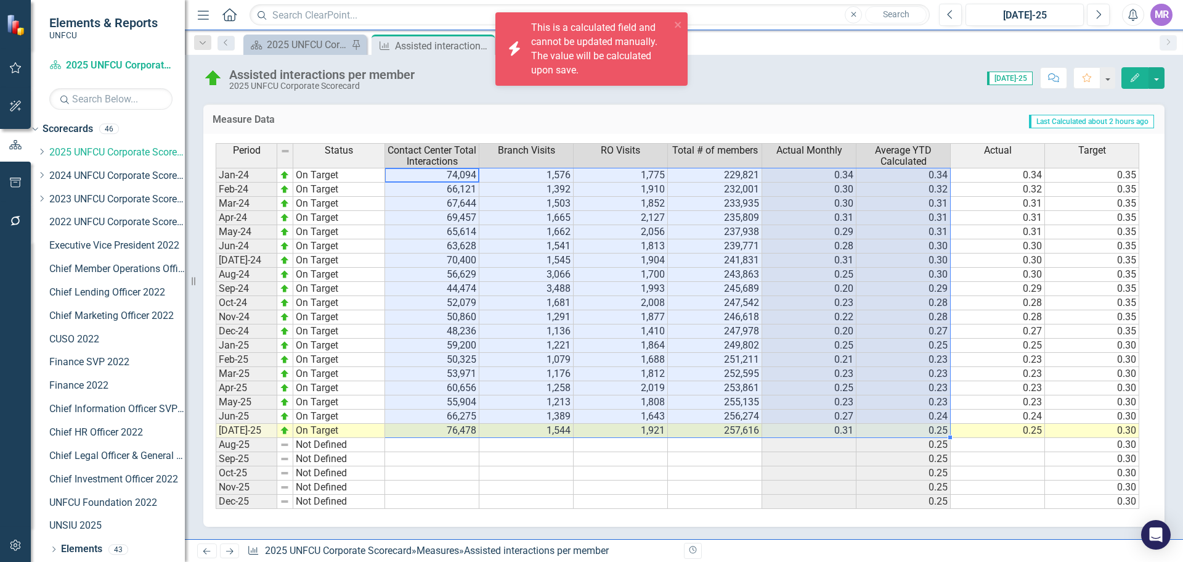
click at [521, 107] on div "Measure Data Last Calculated about 2 hours ago" at bounding box center [684, 119] width 962 height 30
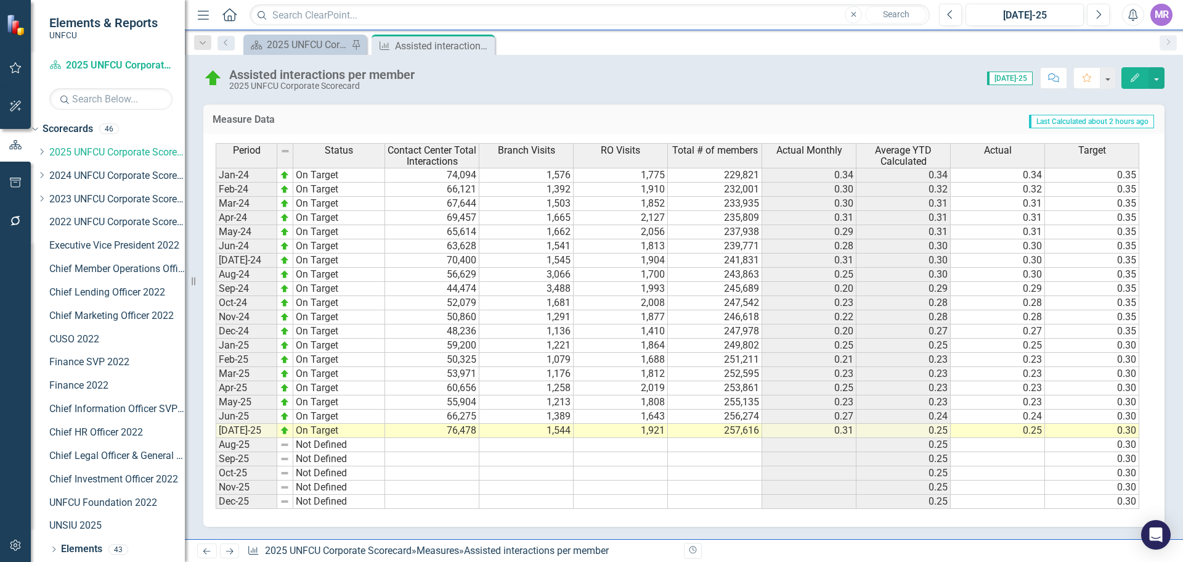
drag, startPoint x: 488, startPoint y: 44, endPoint x: 499, endPoint y: 51, distance: 13.0
click at [0, 0] on icon "Close" at bounding box center [0, 0] width 0 height 0
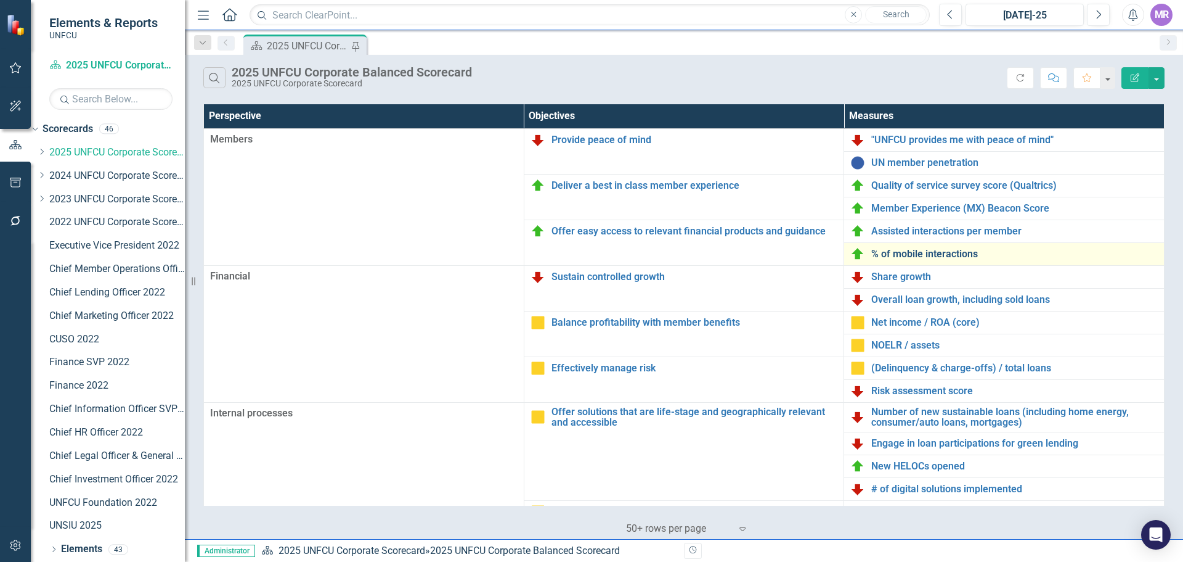
click at [934, 255] on link "% of mobile interactions" at bounding box center [1015, 253] width 287 height 11
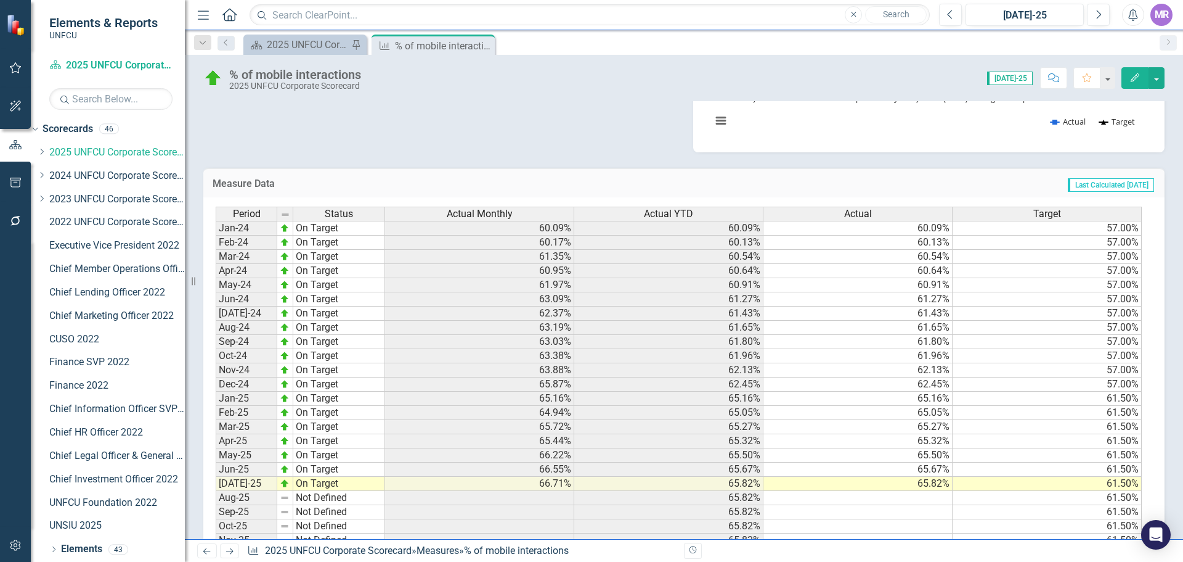
scroll to position [423, 0]
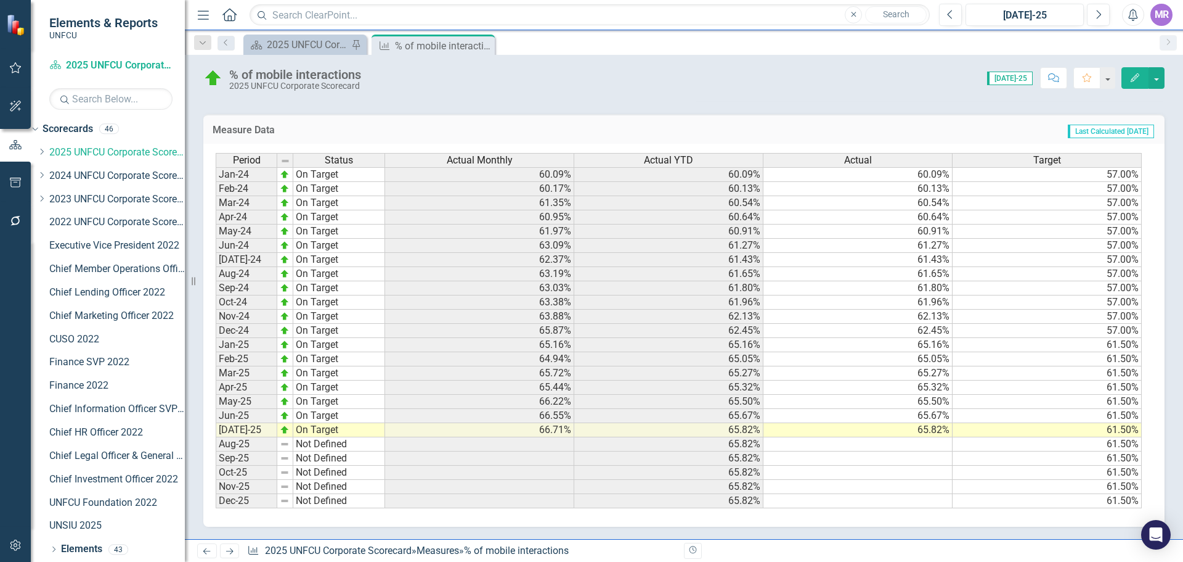
click at [656, 283] on td "61.80%" at bounding box center [668, 288] width 189 height 14
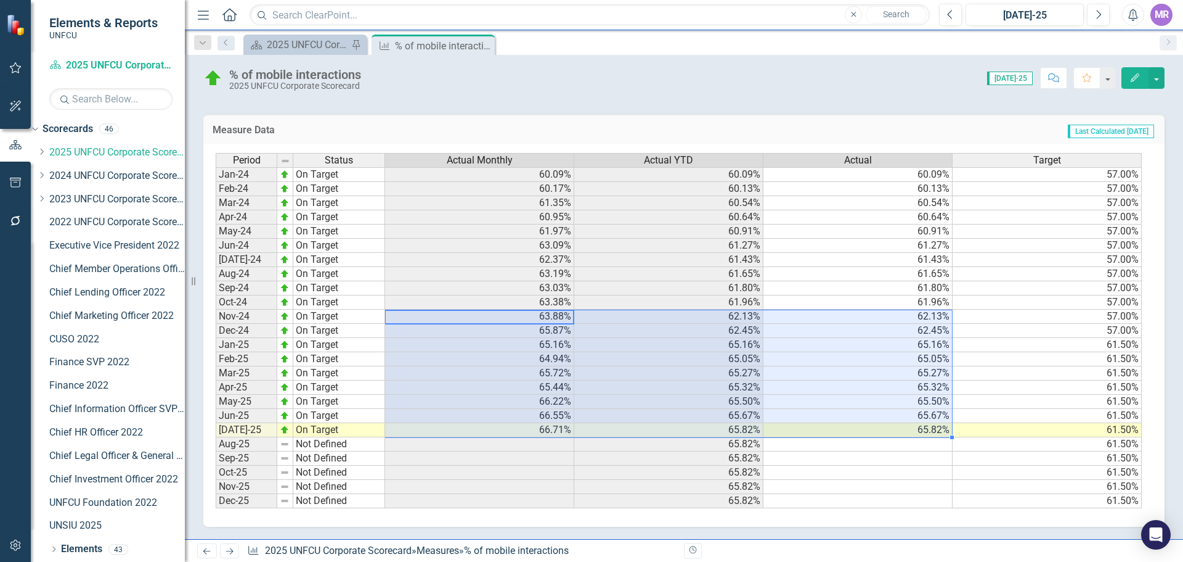
drag, startPoint x: 507, startPoint y: 314, endPoint x: 875, endPoint y: 425, distance: 384.9
click at [875, 425] on tbody "Jan-24 On Target 60.09% 60.09% 60.09% 57.00% Feb-24 On Target 60.17% 60.13% 60.…" at bounding box center [679, 337] width 926 height 341
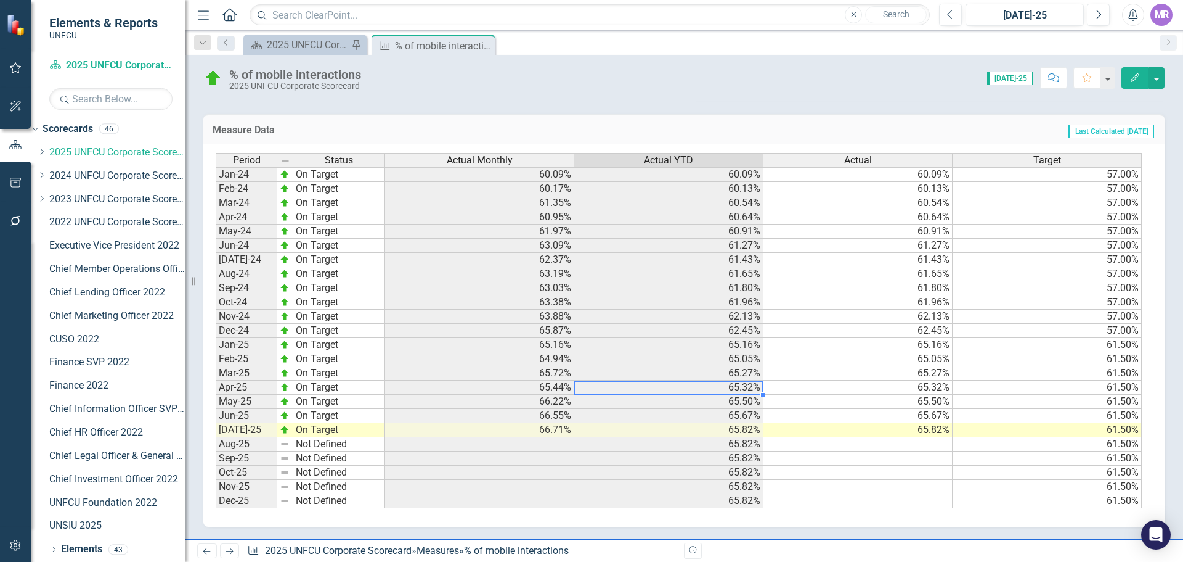
click at [592, 382] on td "65.32%" at bounding box center [668, 387] width 189 height 14
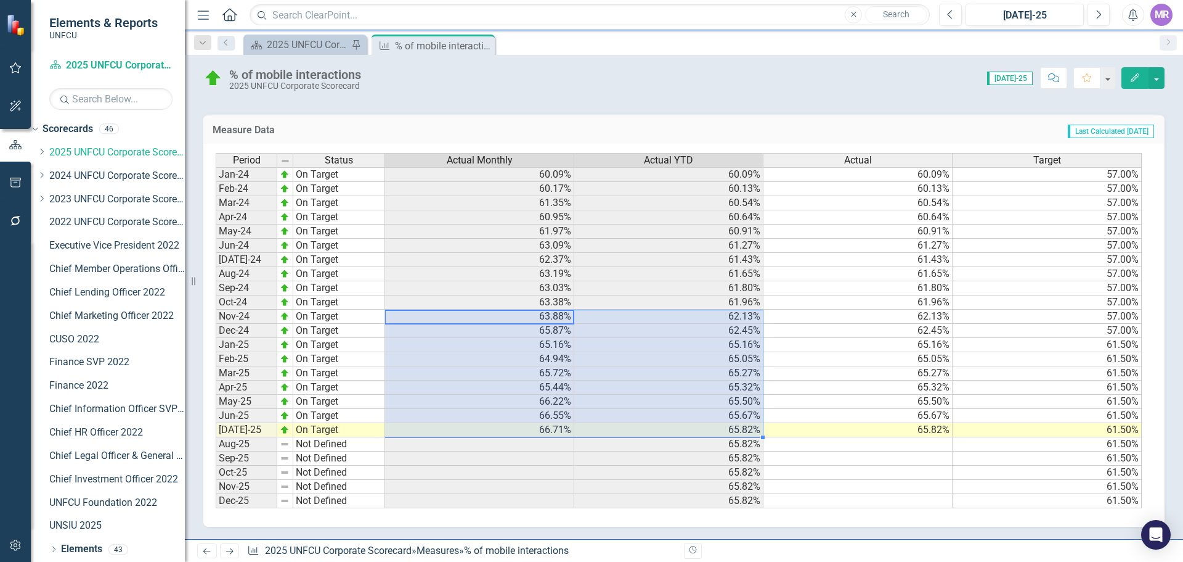
drag, startPoint x: 500, startPoint y: 317, endPoint x: 750, endPoint y: 430, distance: 274.2
click at [750, 430] on tbody "Jan-24 On Target 60.09% 60.09% 60.09% 57.00% Feb-24 On Target 60.17% 60.13% 60.…" at bounding box center [679, 337] width 926 height 341
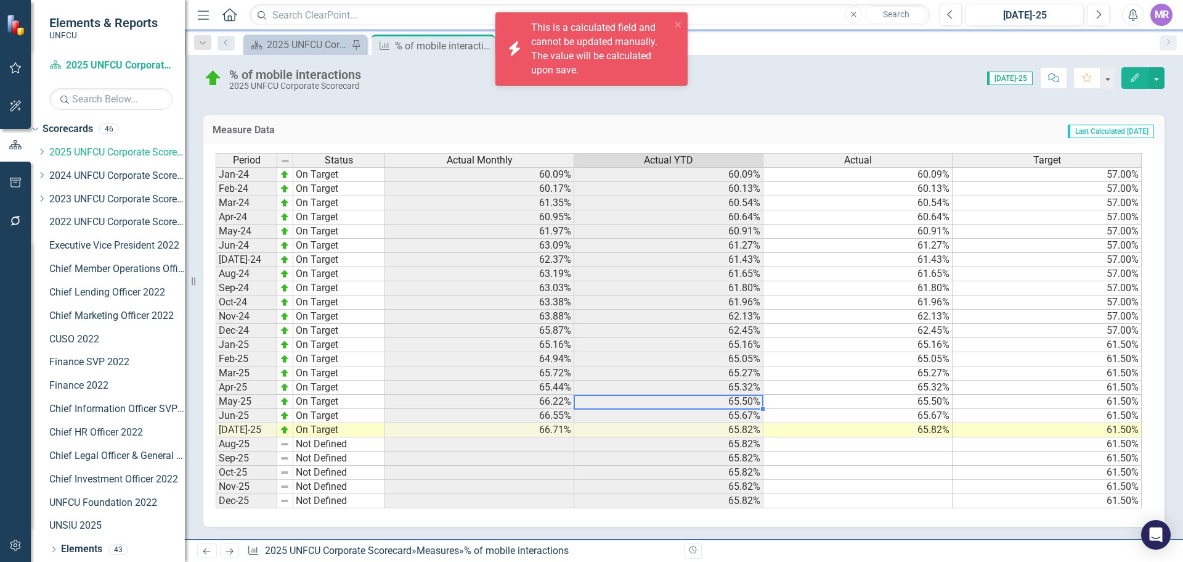
click at [705, 402] on td "65.50%" at bounding box center [668, 401] width 189 height 14
click at [407, 326] on td "65.87%" at bounding box center [479, 331] width 189 height 14
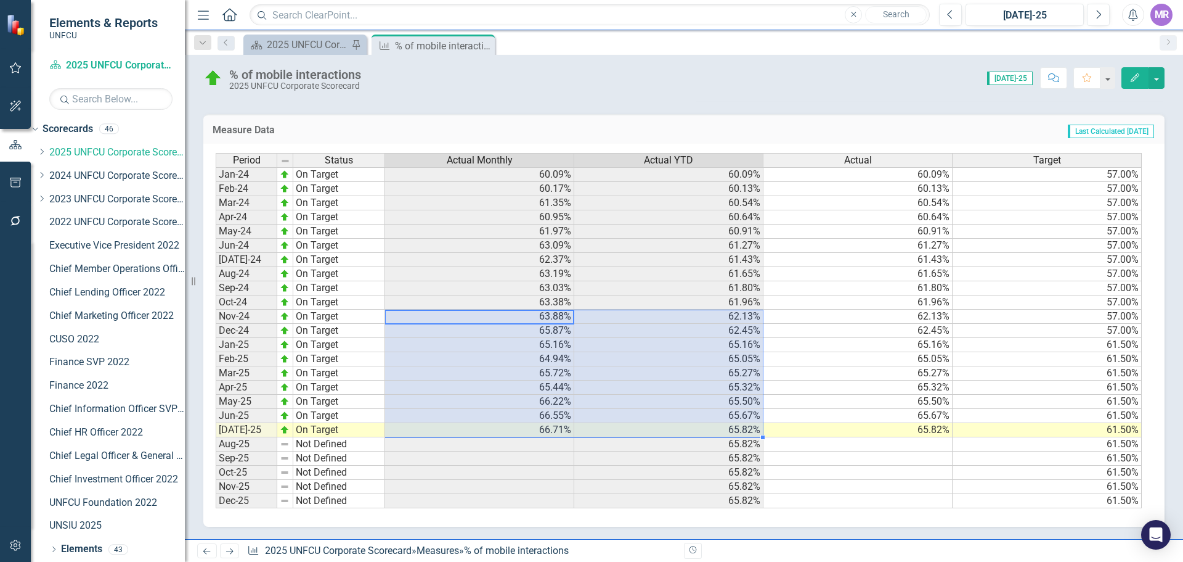
drag, startPoint x: 480, startPoint y: 313, endPoint x: 719, endPoint y: 431, distance: 267.1
click at [719, 431] on tbody "Jan-24 On Target 60.09% 60.09% 60.09% 57.00% Feb-24 On Target 60.17% 60.13% 60.…" at bounding box center [679, 337] width 926 height 341
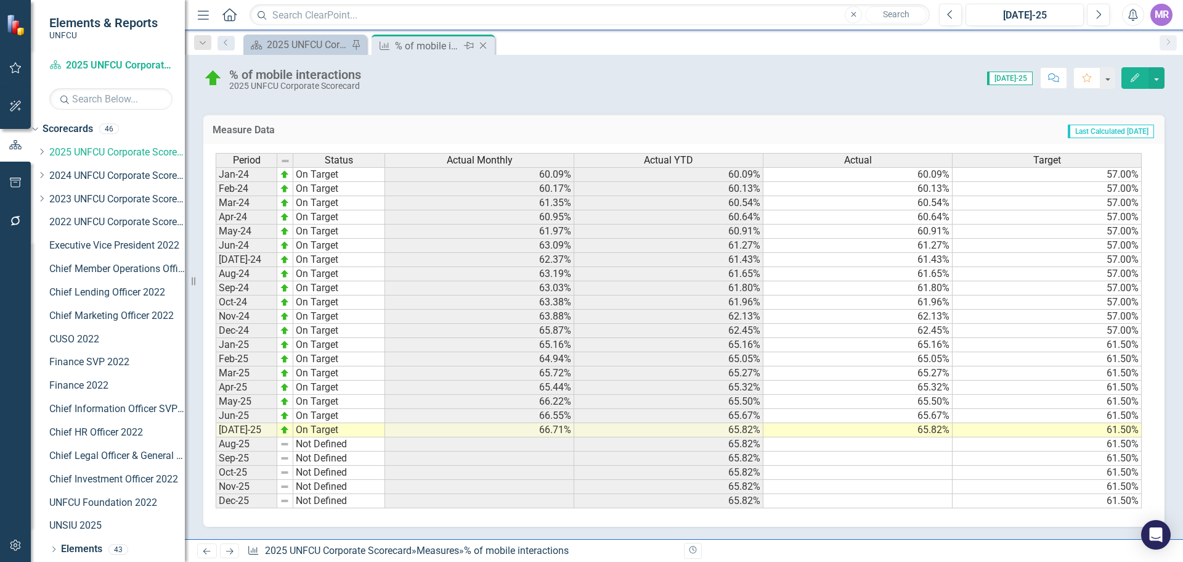
click at [486, 41] on icon "Close" at bounding box center [483, 46] width 12 height 10
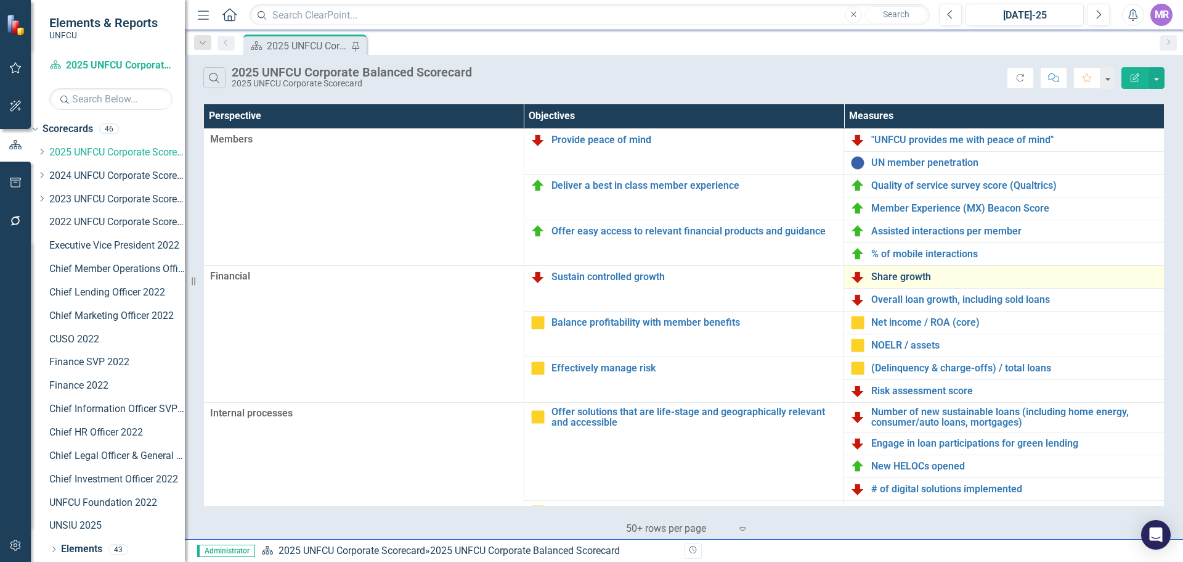
click at [912, 280] on link "Share growth" at bounding box center [1015, 276] width 287 height 11
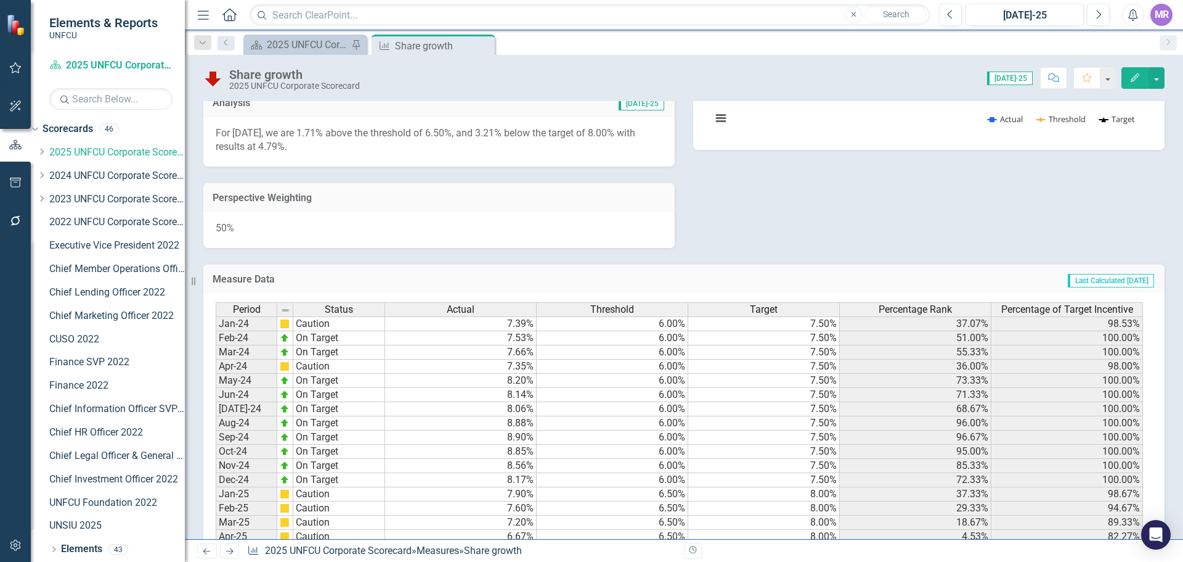
scroll to position [536, 0]
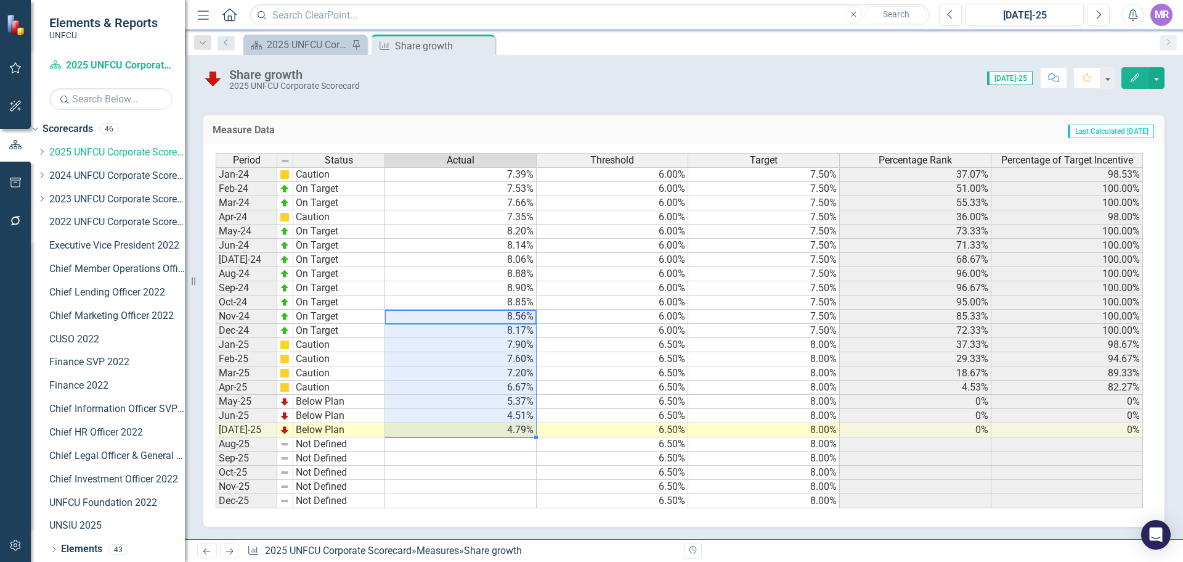
drag, startPoint x: 524, startPoint y: 316, endPoint x: 515, endPoint y: 427, distance: 111.9
click at [516, 428] on tbody "Jan-24 Caution 7.39% 6.00% 7.50% 37.07% 98.53% Feb-24 On Target 7.53% 6.00% 7.5…" at bounding box center [680, 337] width 928 height 341
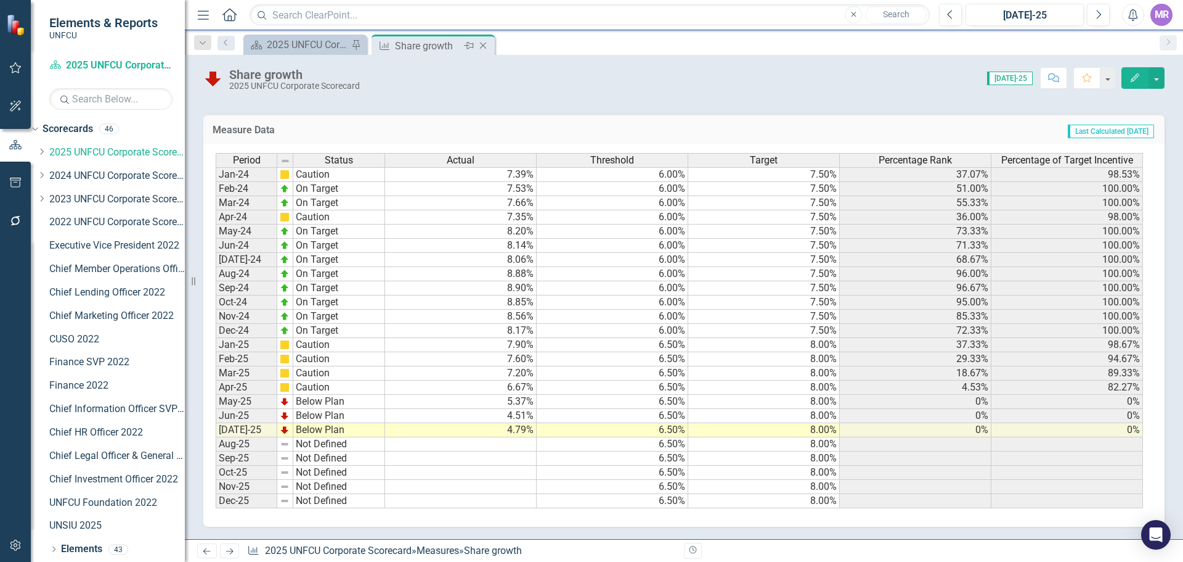
click at [486, 46] on icon "Close" at bounding box center [483, 46] width 12 height 10
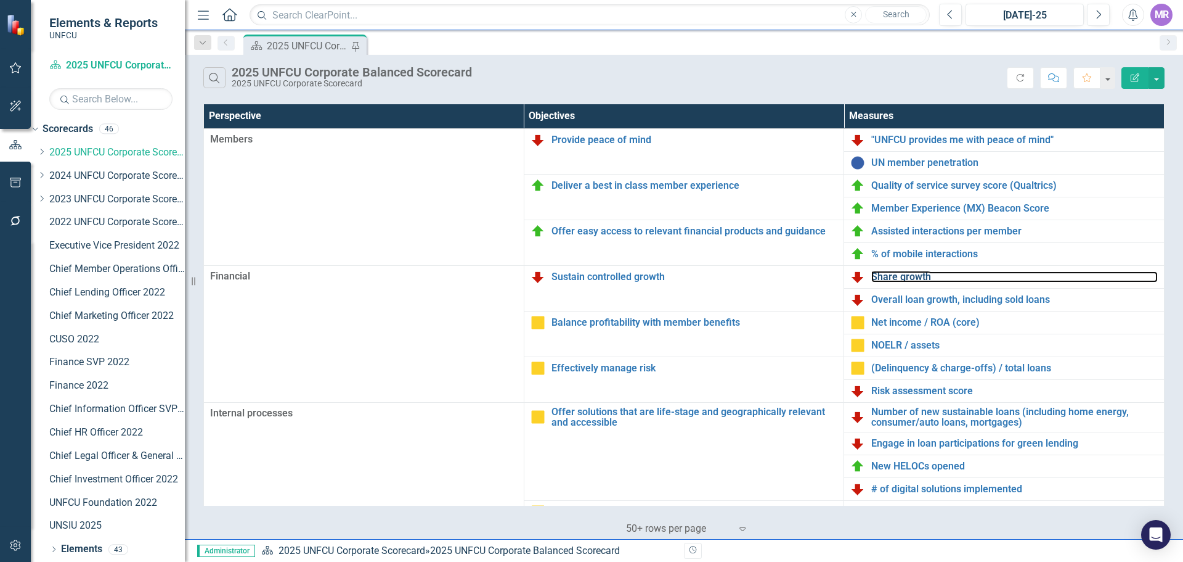
drag, startPoint x: 901, startPoint y: 276, endPoint x: 58, endPoint y: 306, distance: 843.1
click at [901, 276] on link "Share growth" at bounding box center [1015, 276] width 287 height 11
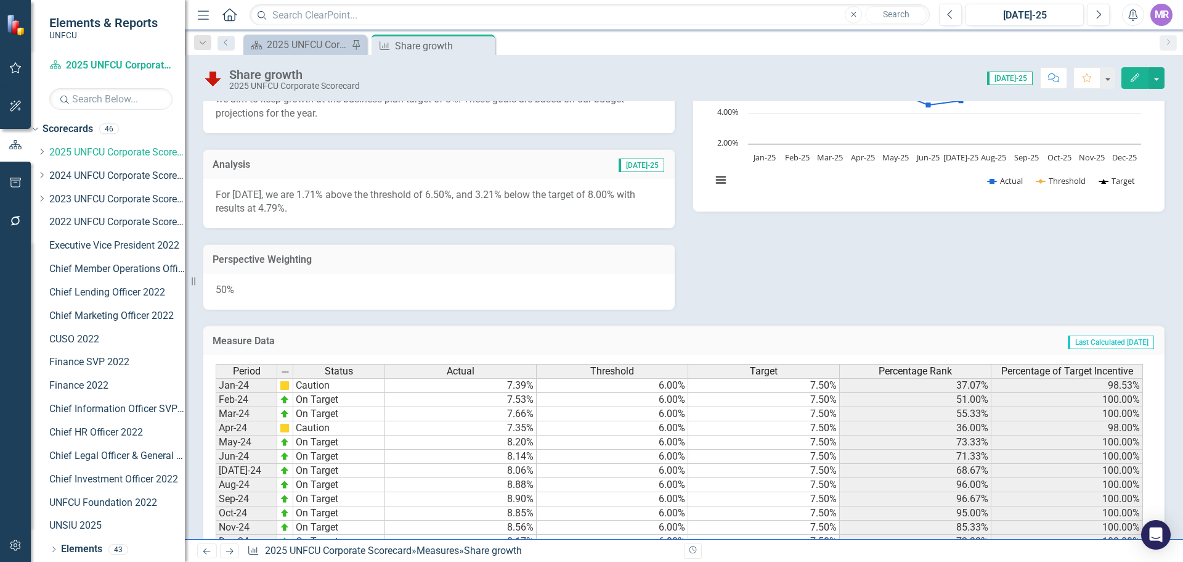
scroll to position [536, 0]
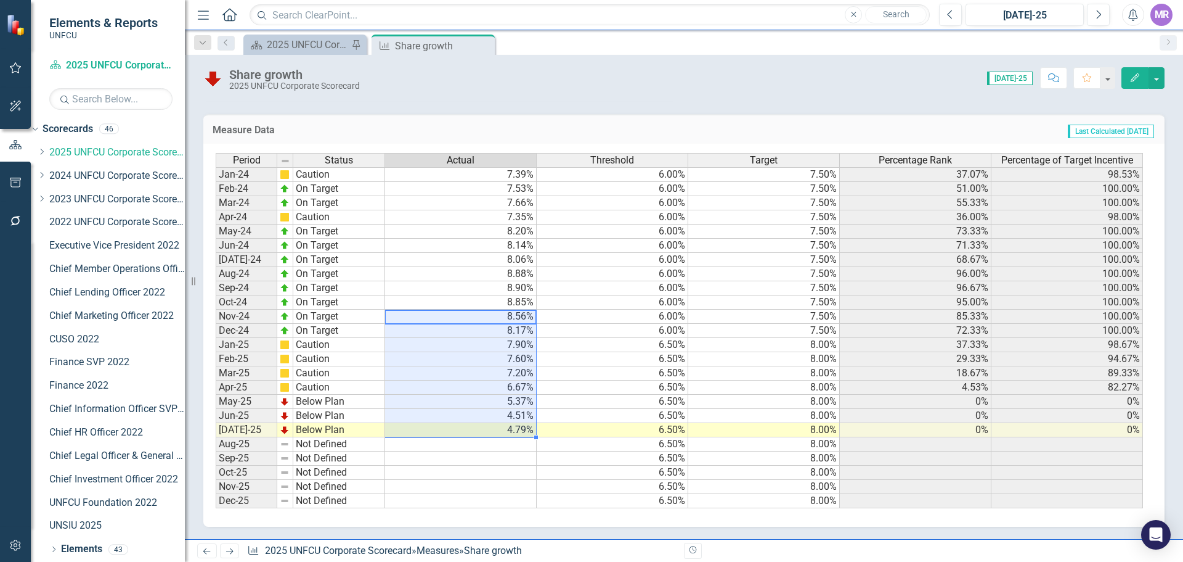
drag, startPoint x: 512, startPoint y: 318, endPoint x: 504, endPoint y: 429, distance: 111.2
click at [504, 429] on tbody "Jan-24 Caution 7.39% 6.00% 7.50% 37.07% 98.53% Feb-24 On Target 7.53% 6.00% 7.5…" at bounding box center [680, 337] width 928 height 341
click at [488, 46] on icon "Close" at bounding box center [483, 46] width 12 height 10
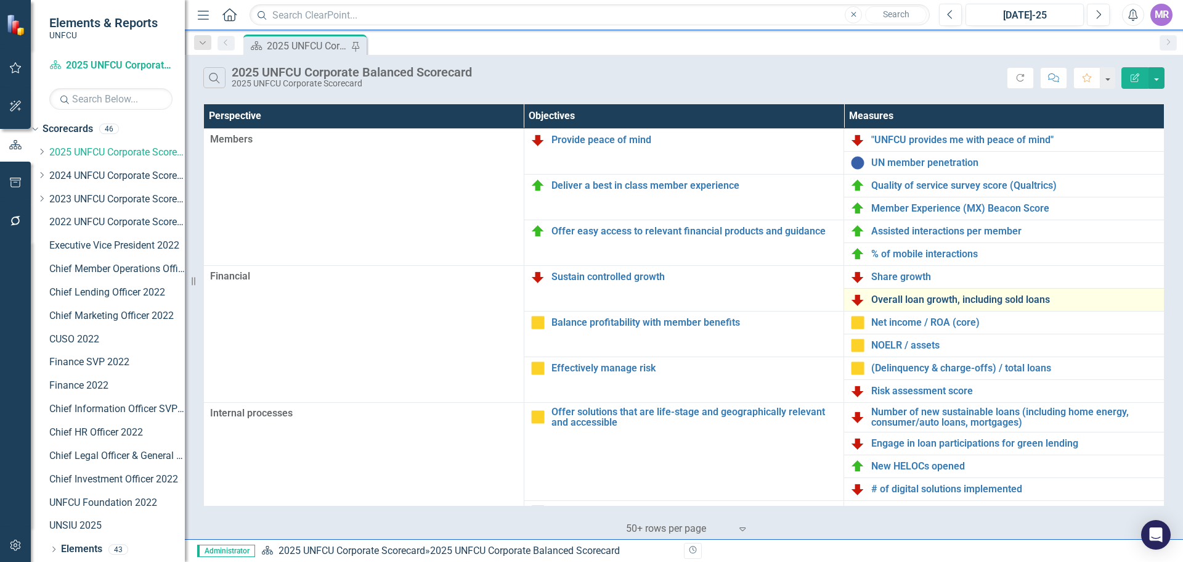
click at [936, 303] on link "Overall loan growth, including sold loans" at bounding box center [1015, 299] width 287 height 11
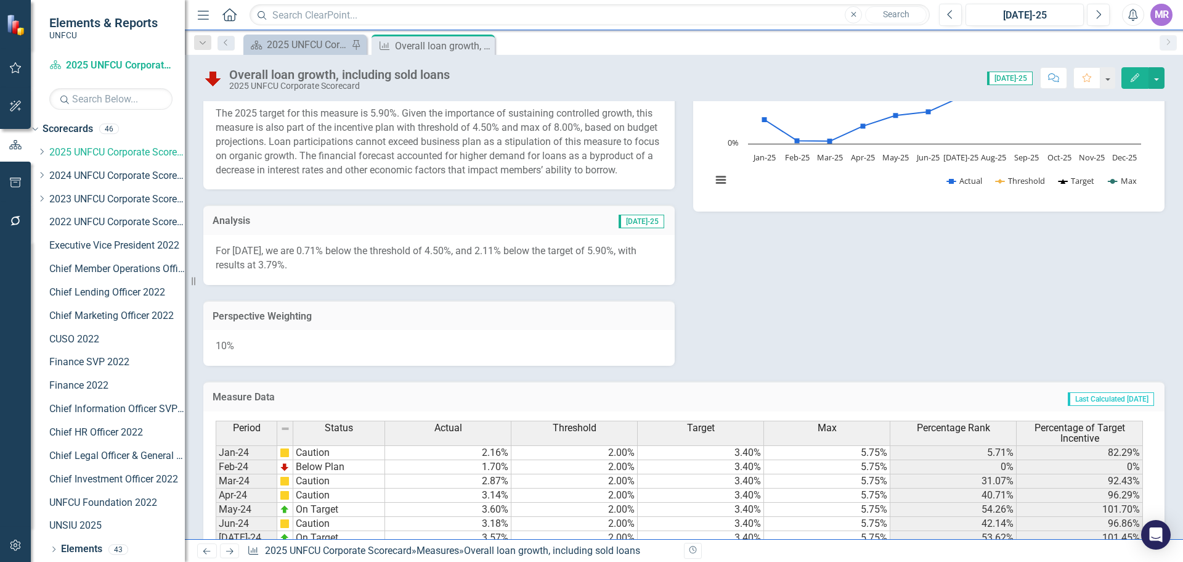
scroll to position [602, 0]
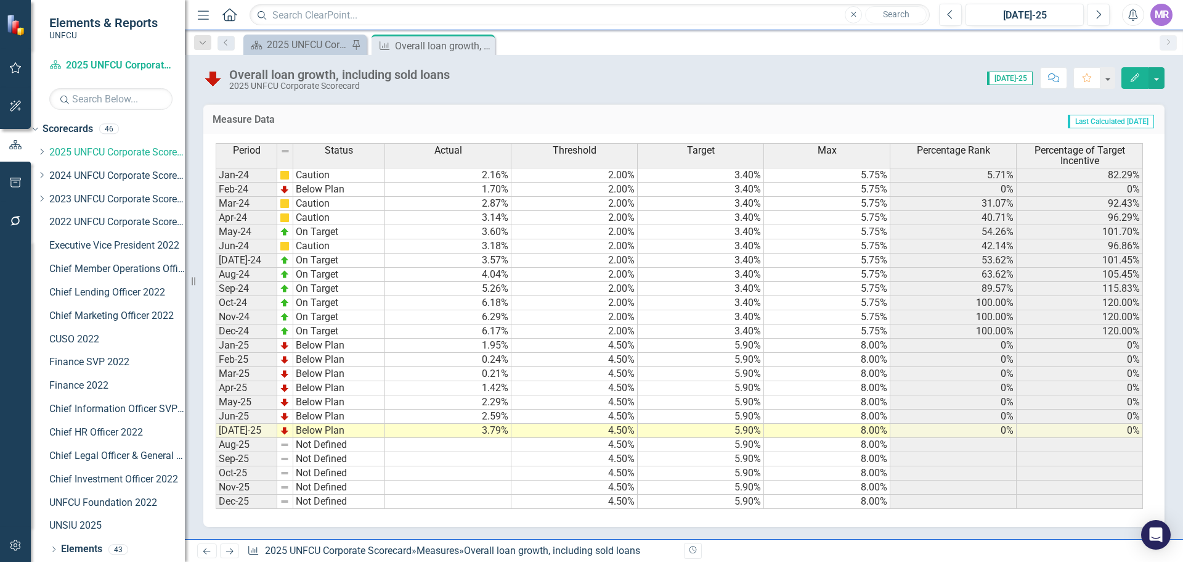
click at [479, 385] on td "1.42%" at bounding box center [448, 388] width 126 height 14
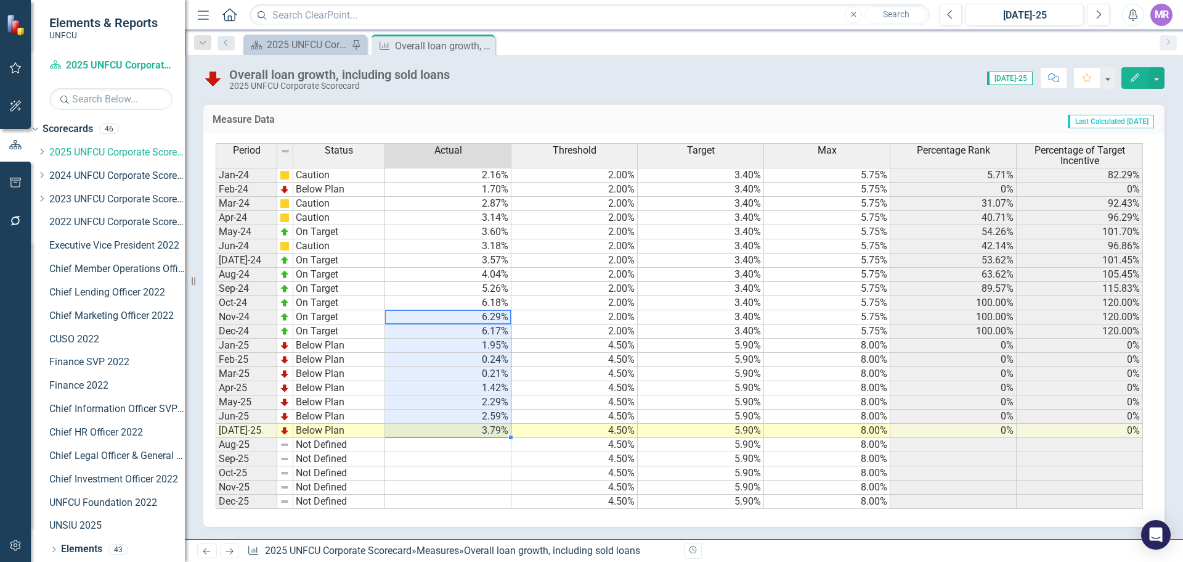
drag, startPoint x: 482, startPoint y: 316, endPoint x: 483, endPoint y: 430, distance: 113.4
click at [483, 430] on tbody "Jan-24 Caution 2.16% 2.00% 3.40% 5.75% 5.71% 82.29% Feb-24 Below Plan 1.70% 2.0…" at bounding box center [680, 338] width 928 height 341
drag, startPoint x: 445, startPoint y: 242, endPoint x: 473, endPoint y: 187, distance: 61.5
click at [446, 242] on td "3.18%" at bounding box center [448, 246] width 126 height 14
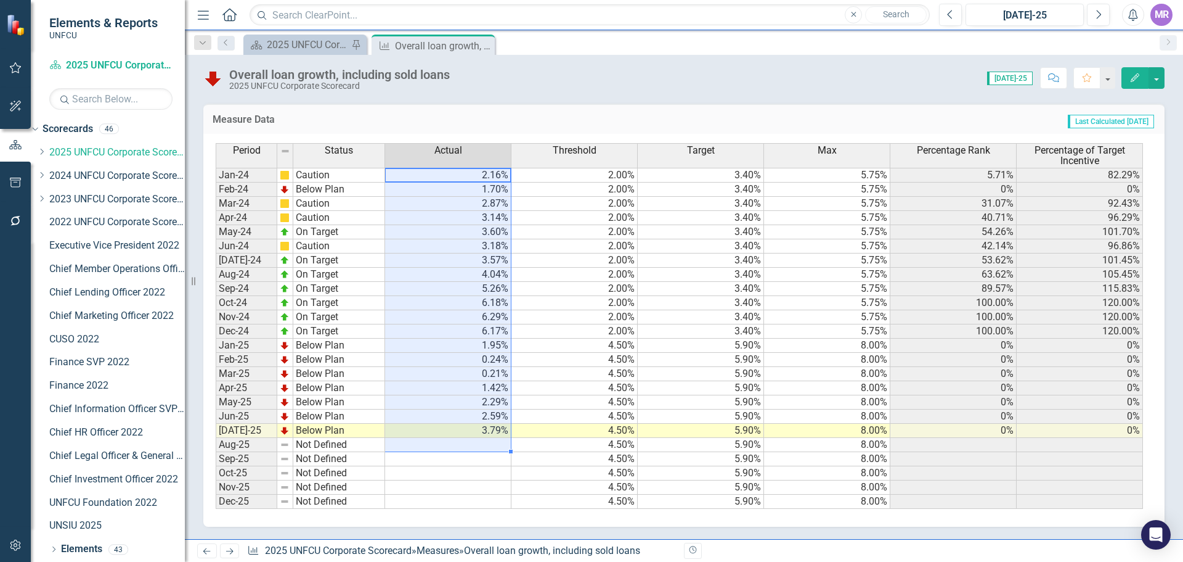
drag, startPoint x: 485, startPoint y: 172, endPoint x: 505, endPoint y: 440, distance: 268.8
click at [505, 440] on tbody "Jan-24 Caution 2.16% 2.00% 3.40% 5.75% 5.71% 82.29% Feb-24 Below Plan 1.70% 2.0…" at bounding box center [680, 338] width 928 height 341
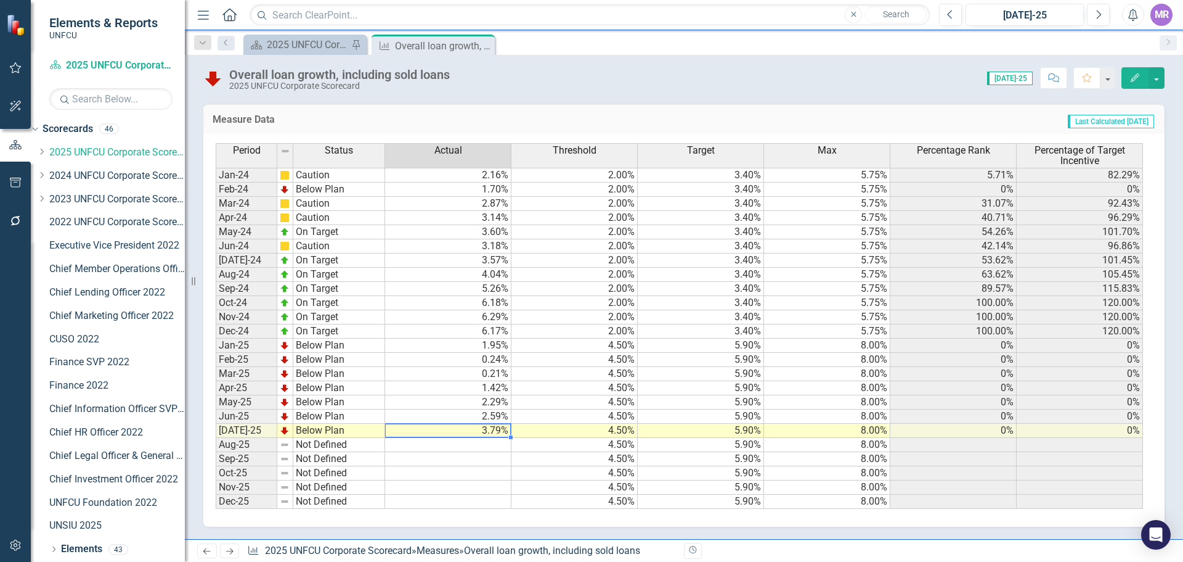
click at [494, 424] on td "3.79%" at bounding box center [448, 430] width 126 height 14
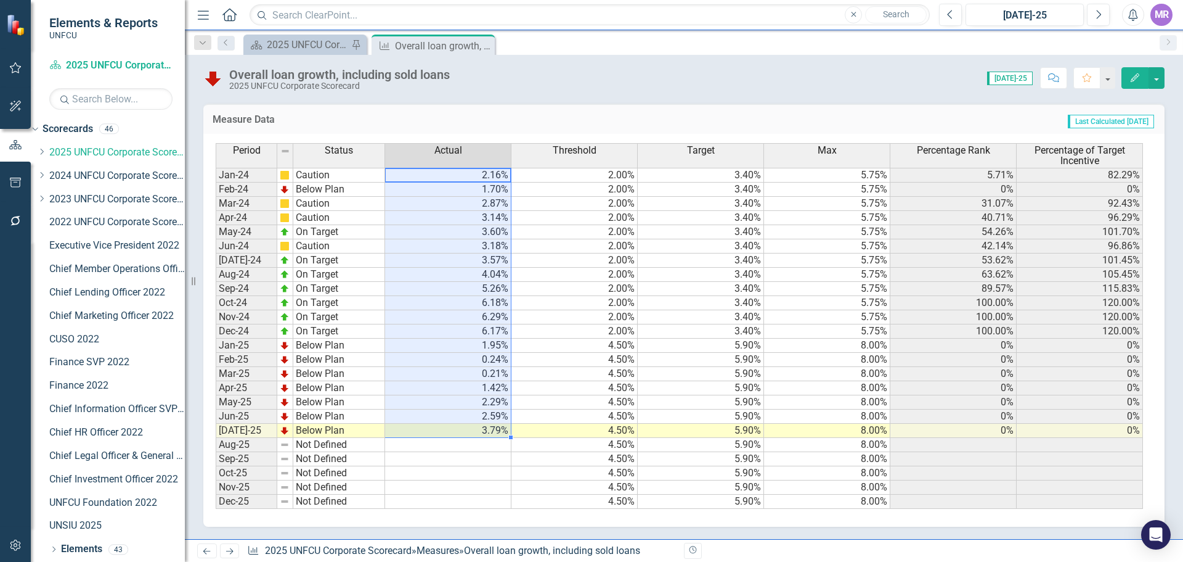
drag, startPoint x: 478, startPoint y: 174, endPoint x: 492, endPoint y: 426, distance: 252.5
click at [492, 426] on tbody "Jan-24 Caution 2.16% 2.00% 3.40% 5.75% 5.71% 82.29% Feb-24 Below Plan 1.70% 2.0…" at bounding box center [680, 338] width 928 height 341
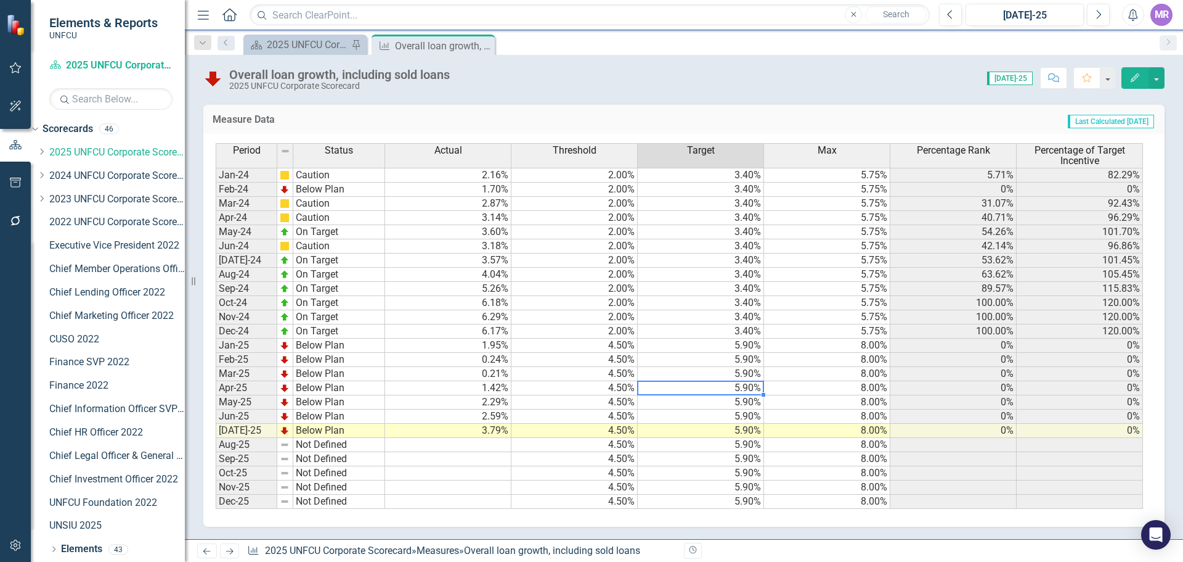
click at [685, 390] on td "5.90%" at bounding box center [701, 388] width 126 height 14
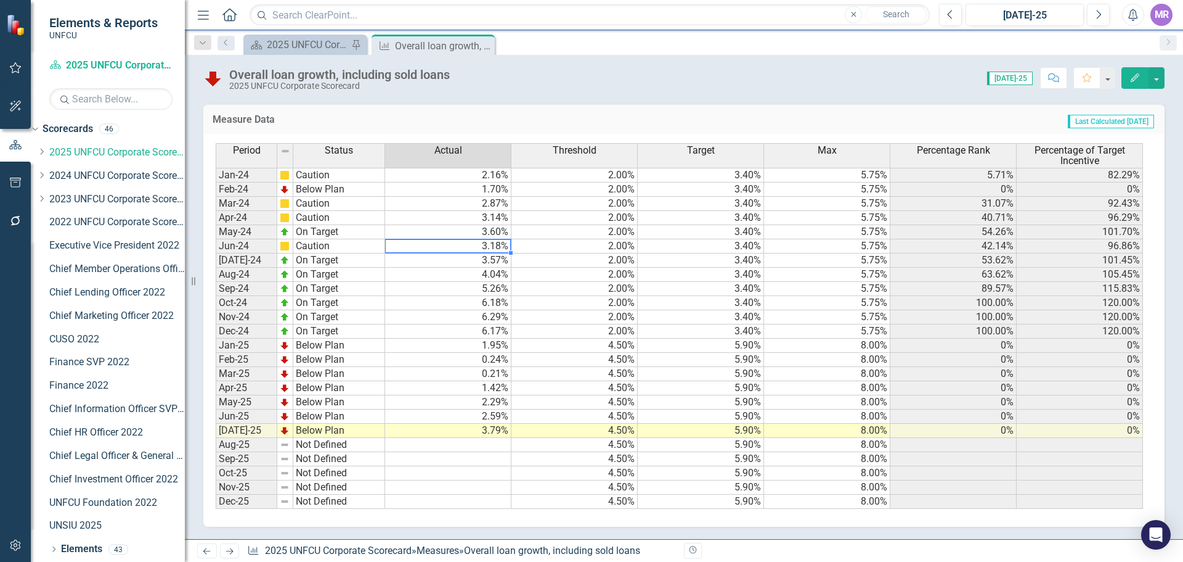
click at [216, 251] on div "Period Status Actual Threshold Target Max Percentage Rank Percentage of Target …" at bounding box center [216, 326] width 0 height 366
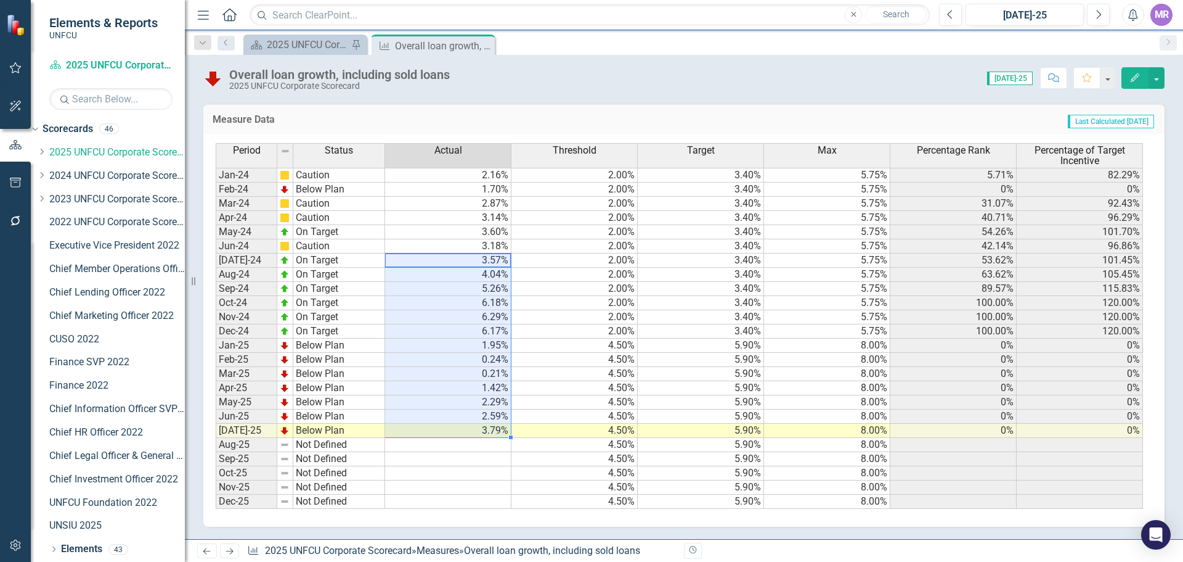
drag, startPoint x: 467, startPoint y: 258, endPoint x: 468, endPoint y: 433, distance: 175.1
click at [468, 433] on tbody "Jan-24 Caution 2.16% 2.00% 3.40% 5.75% 5.71% 82.29% Feb-24 Below Plan 1.70% 2.0…" at bounding box center [680, 338] width 928 height 341
click at [441, 334] on td "6.17%" at bounding box center [448, 331] width 126 height 14
drag, startPoint x: 483, startPoint y: 315, endPoint x: 486, endPoint y: 425, distance: 109.8
click at [486, 425] on tbody "Jan-24 Caution 2.16% 2.00% 3.40% 5.75% 5.71% 82.29% Feb-24 Below Plan 1.70% 2.0…" at bounding box center [680, 338] width 928 height 341
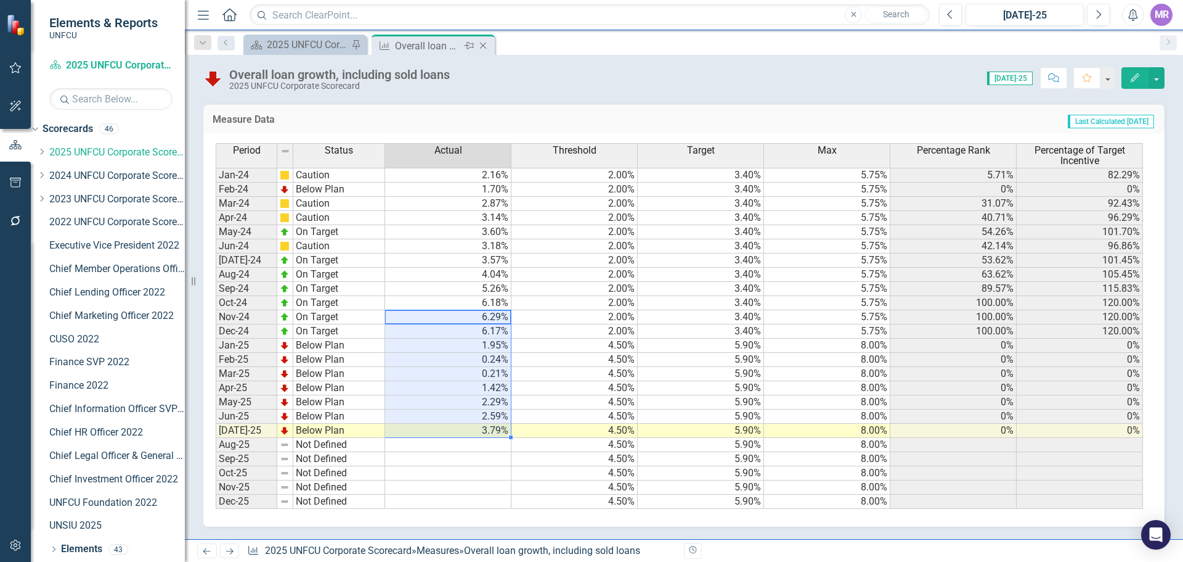
click at [487, 41] on icon "Close" at bounding box center [483, 46] width 12 height 10
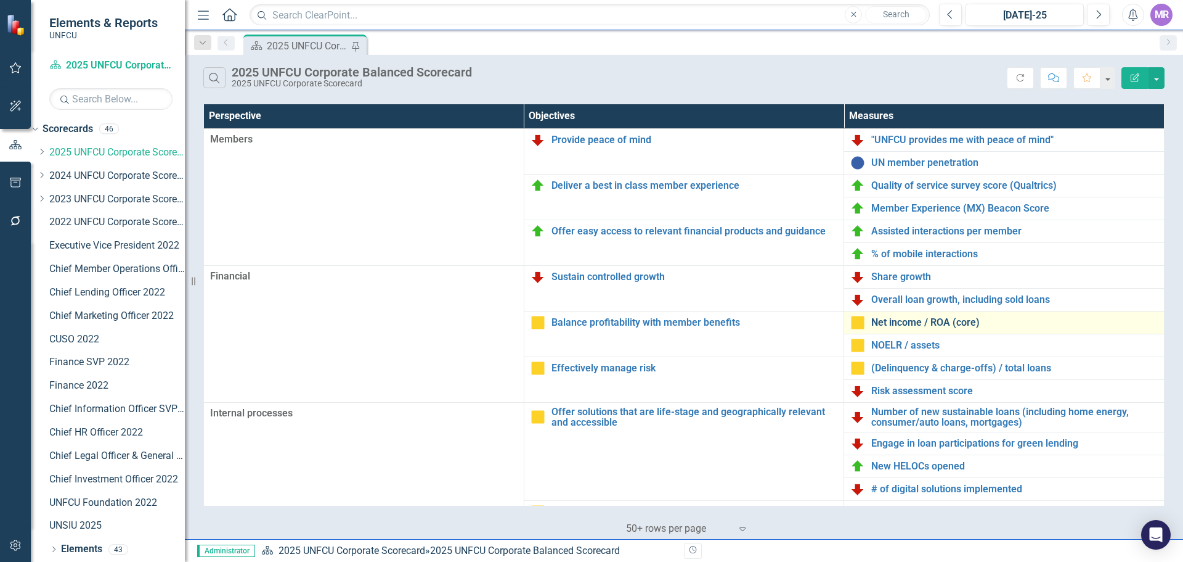
click at [928, 317] on link "Net income / ROA (core)" at bounding box center [1015, 322] width 287 height 11
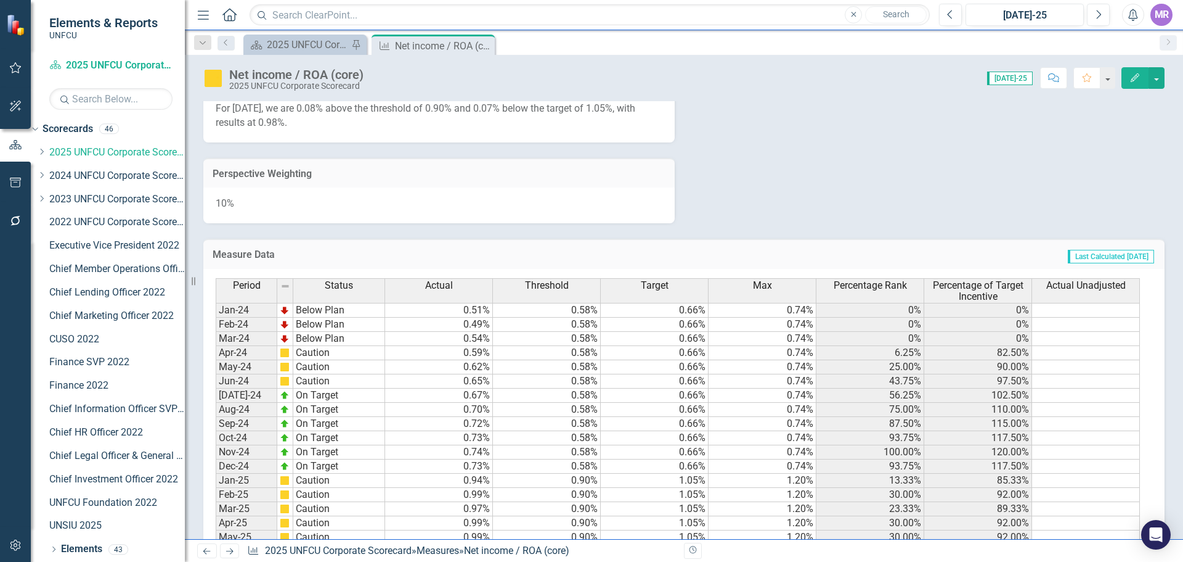
scroll to position [569, 0]
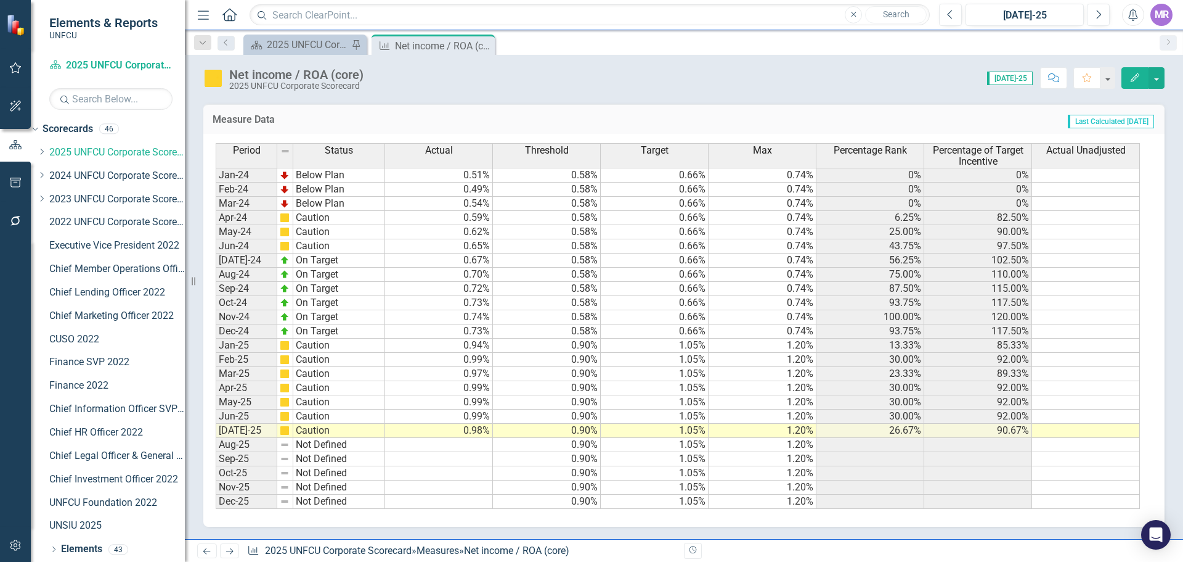
click at [216, 381] on div "Period Status Actual Threshold Target Max Percentage Rank Percentage of Target …" at bounding box center [216, 326] width 0 height 366
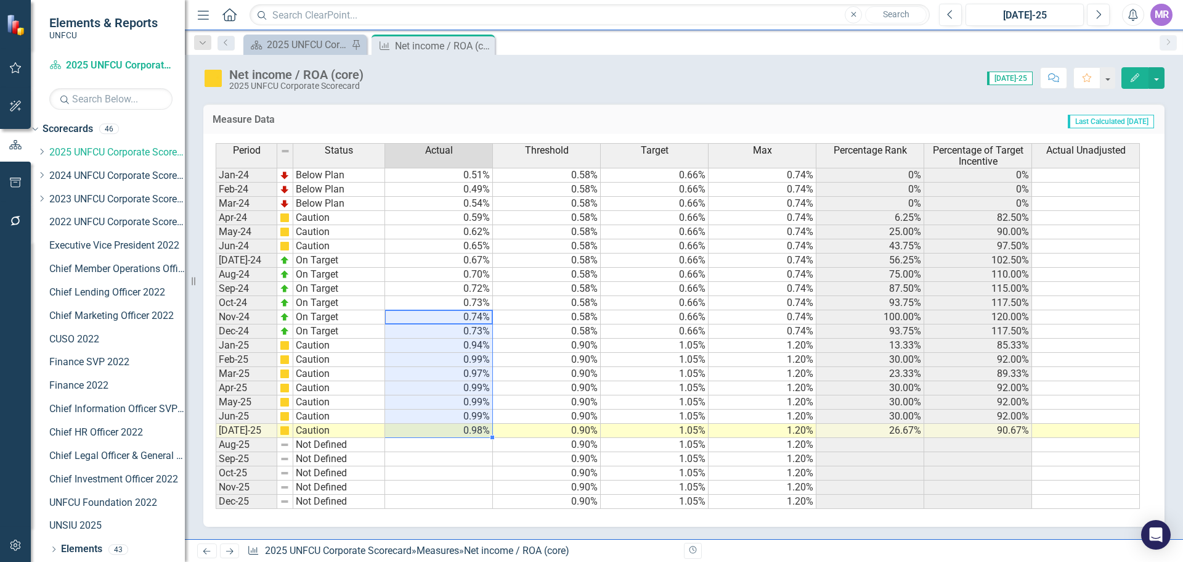
drag, startPoint x: 462, startPoint y: 320, endPoint x: 488, endPoint y: 431, distance: 114.5
click at [488, 431] on tbody "Jan-24 Below Plan 0.51% 0.58% 0.66% 0.74% 0% 0% Feb-24 Below Plan 0.49% 0.58% 0…" at bounding box center [678, 338] width 925 height 341
click at [481, 43] on icon at bounding box center [483, 46] width 7 height 7
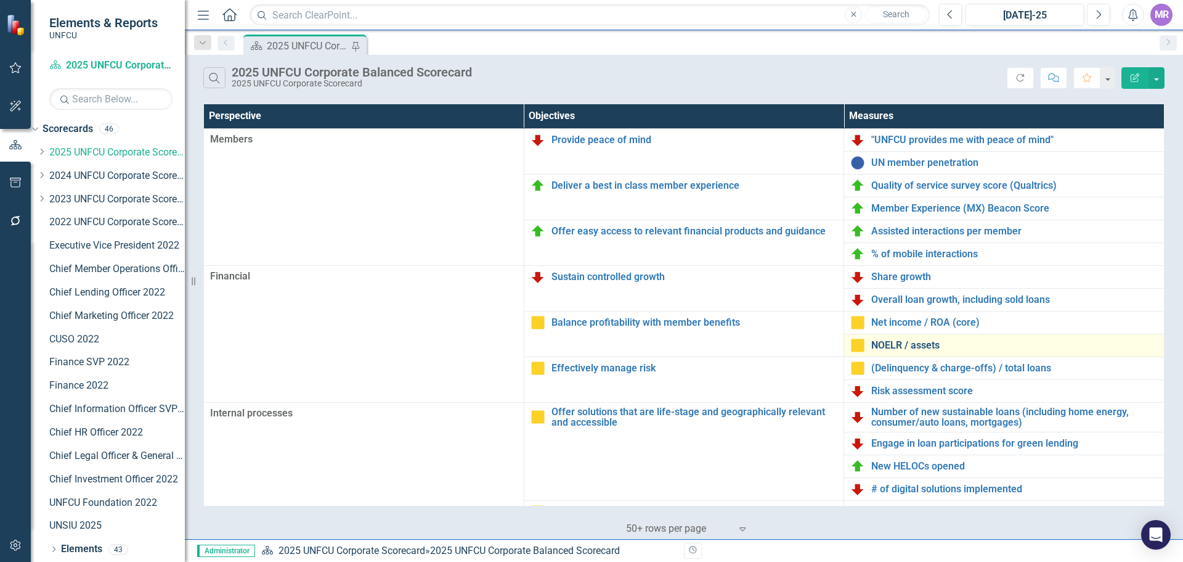
click at [904, 348] on link "NOELR / assets" at bounding box center [1015, 345] width 287 height 11
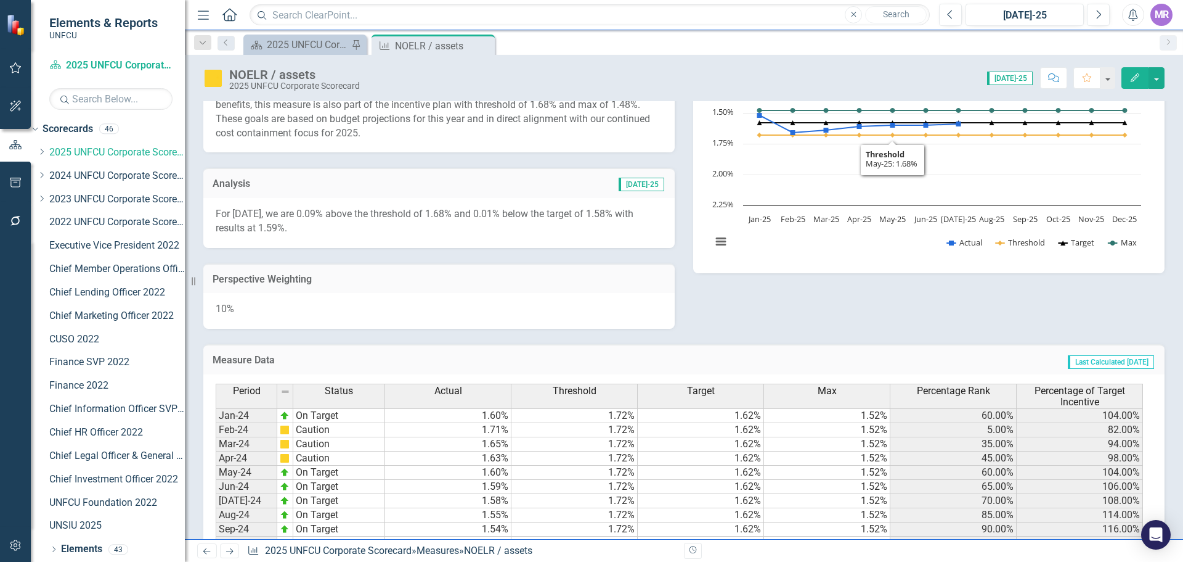
scroll to position [489, 0]
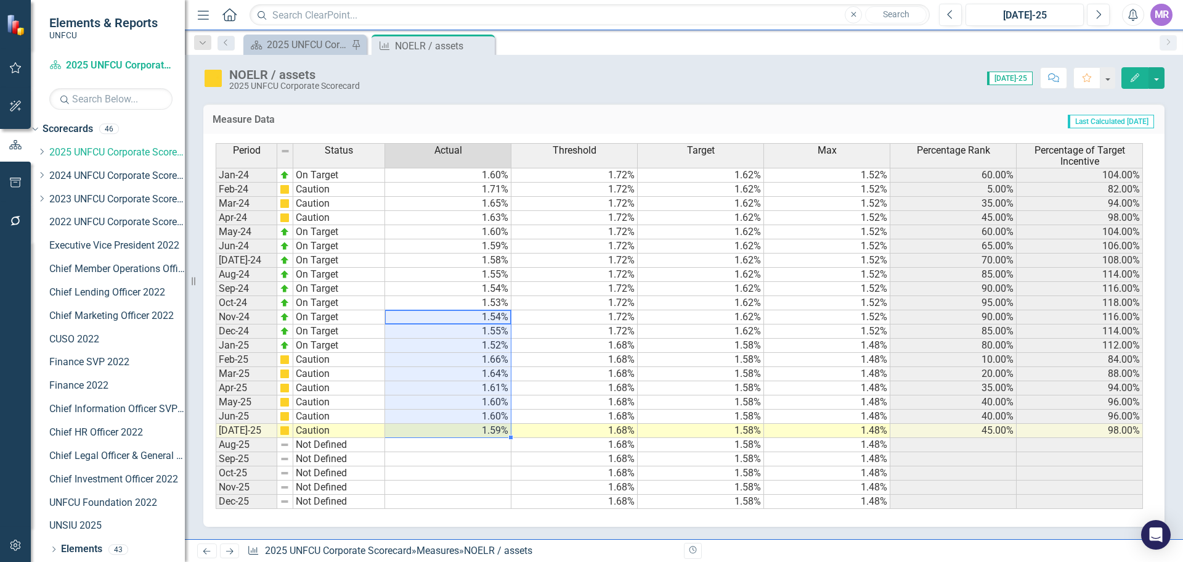
drag, startPoint x: 494, startPoint y: 317, endPoint x: 492, endPoint y: 429, distance: 111.6
click at [492, 429] on tbody "Jan-24 On Target 1.60% 1.72% 1.62% 1.52% 60.00% 104.00% Feb-24 Caution 1.71% 1.…" at bounding box center [680, 338] width 928 height 341
click at [485, 44] on icon at bounding box center [483, 46] width 7 height 7
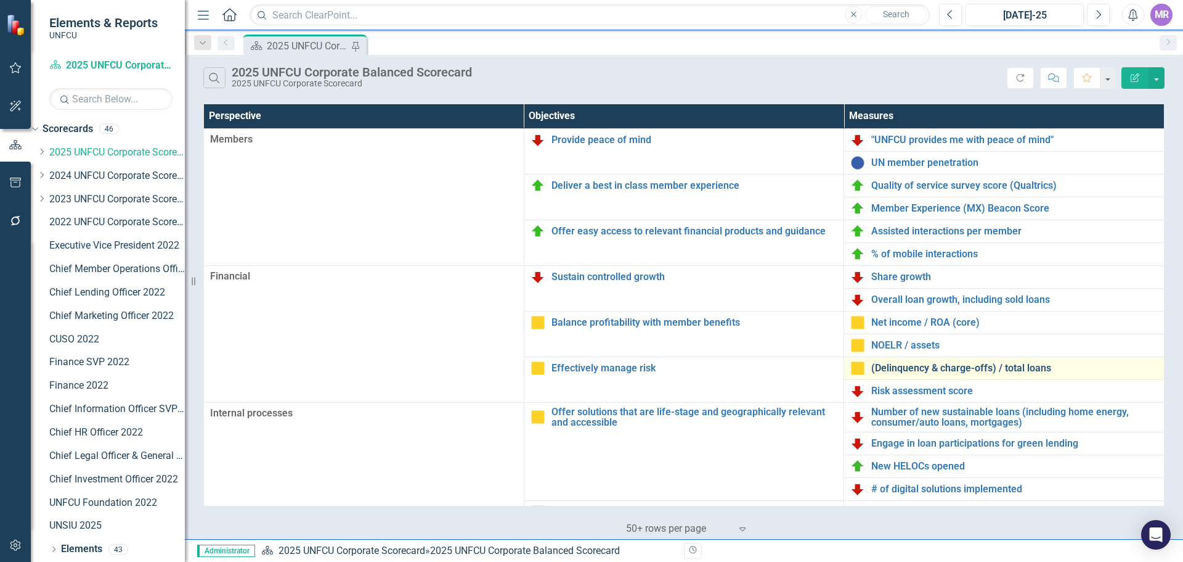
click at [905, 372] on link "(Delinquency & charge-offs) / total loans" at bounding box center [1015, 367] width 287 height 11
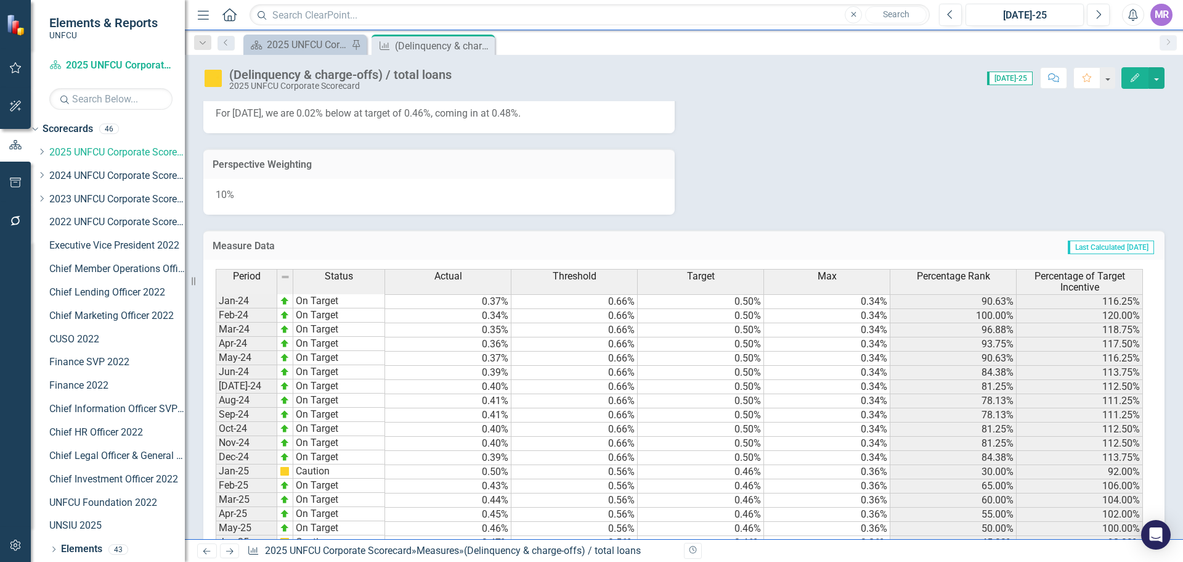
scroll to position [560, 0]
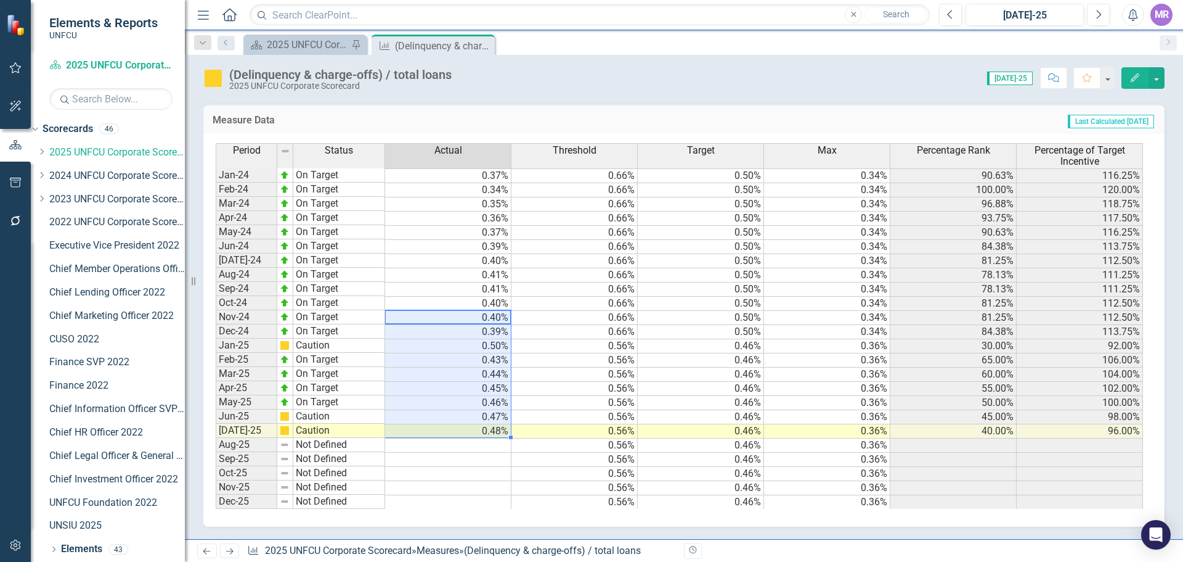
drag, startPoint x: 486, startPoint y: 314, endPoint x: 483, endPoint y: 435, distance: 120.8
click at [483, 435] on tbody "Jan-24 On Target 0.37% 0.66% 0.50% 0.34% 90.63% 116.25% Feb-24 On Target 0.34% …" at bounding box center [680, 338] width 928 height 341
click at [216, 395] on div "Period Status Actual Threshold Target Max Percentage Rank Percentage of Target …" at bounding box center [216, 326] width 0 height 366
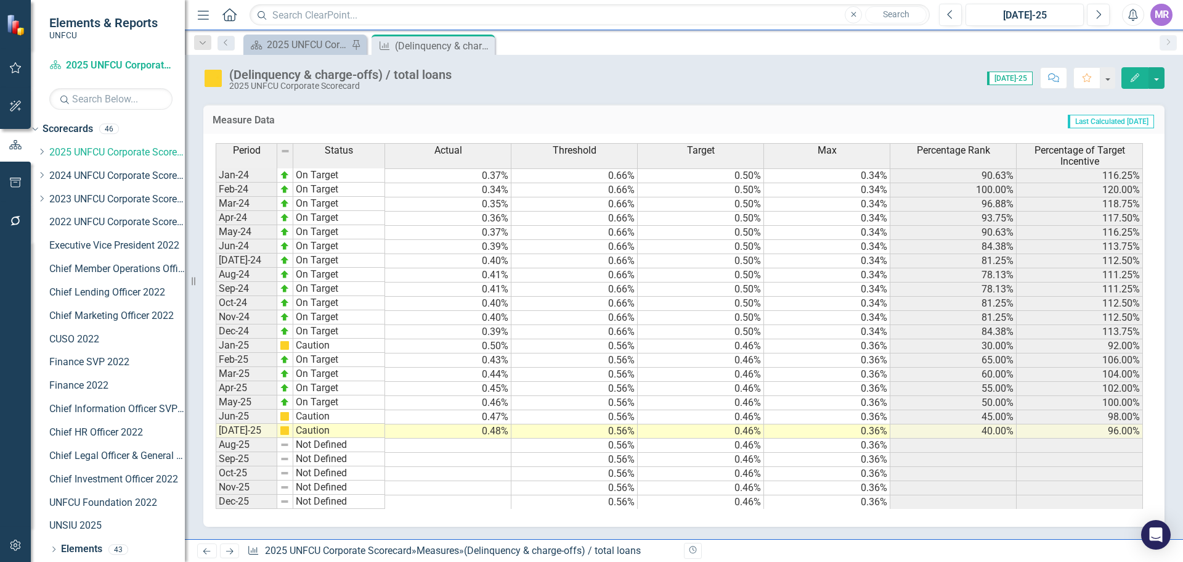
click at [0, 0] on icon "Close" at bounding box center [0, 0] width 0 height 0
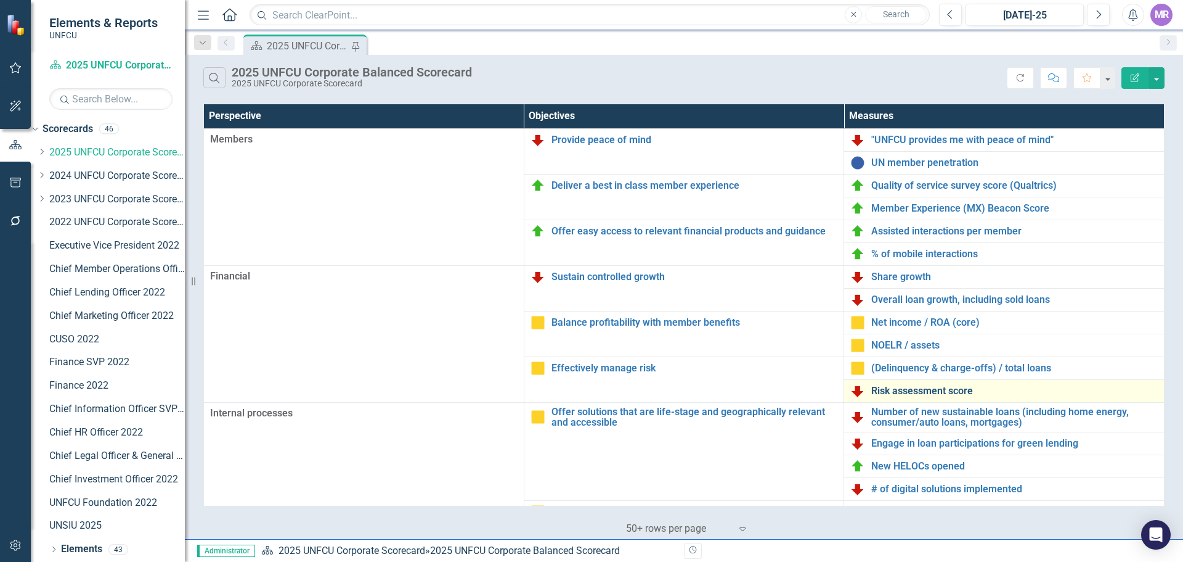
click at [934, 392] on link "Risk assessment score" at bounding box center [1015, 390] width 287 height 11
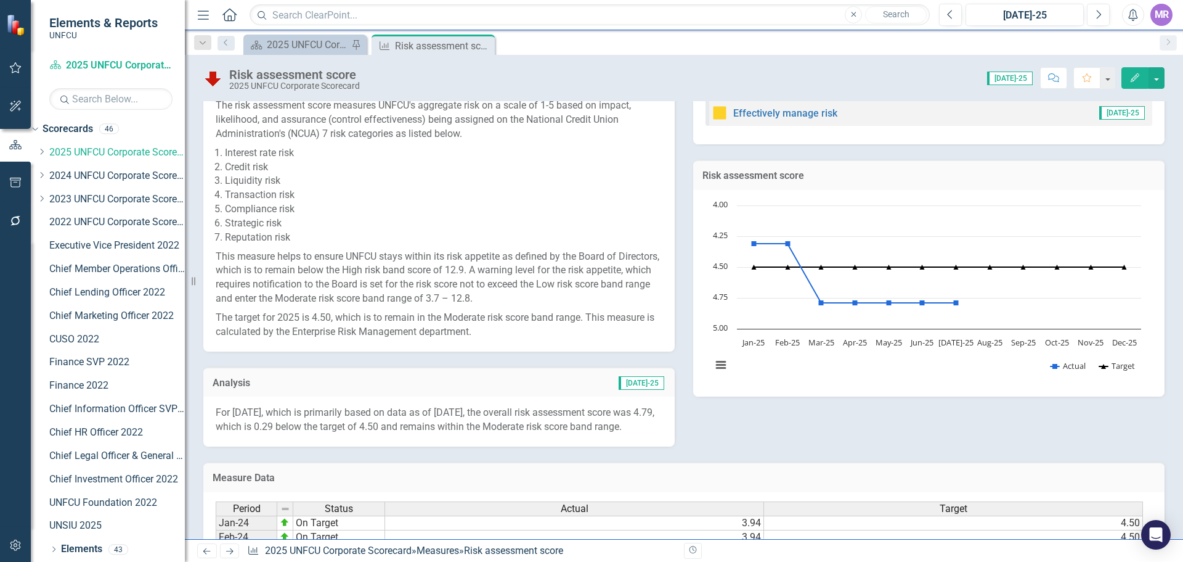
scroll to position [488, 0]
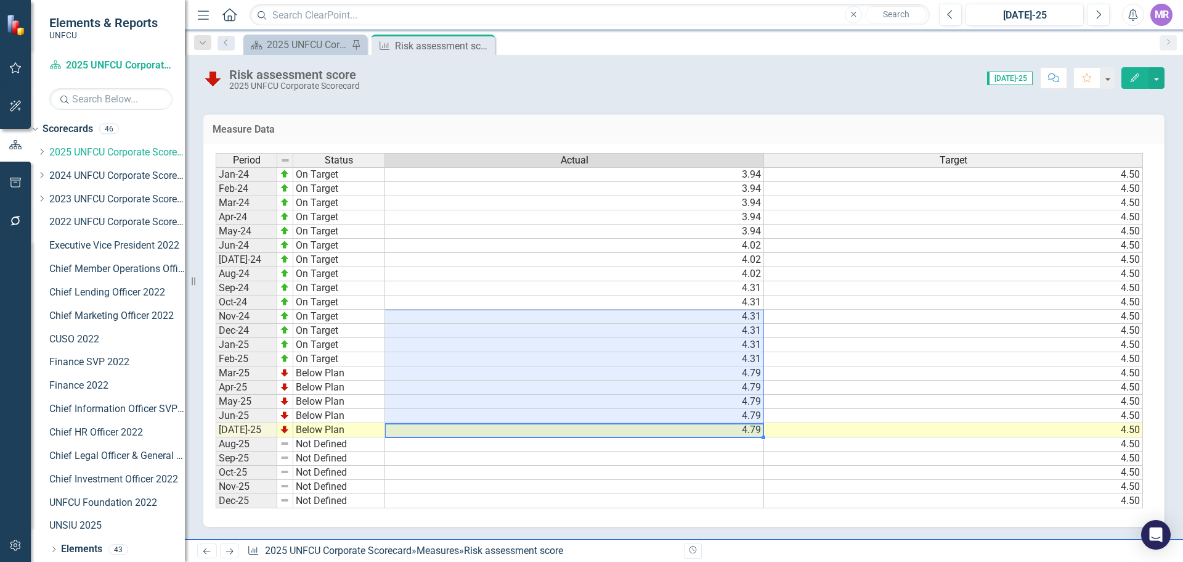
drag, startPoint x: 754, startPoint y: 434, endPoint x: 745, endPoint y: 317, distance: 117.4
click at [745, 317] on tbody "Jan-24 On Target 3.94 4.50 Feb-24 On Target 3.94 4.50 Mar-24 On Target 3.94 4.5…" at bounding box center [680, 337] width 928 height 341
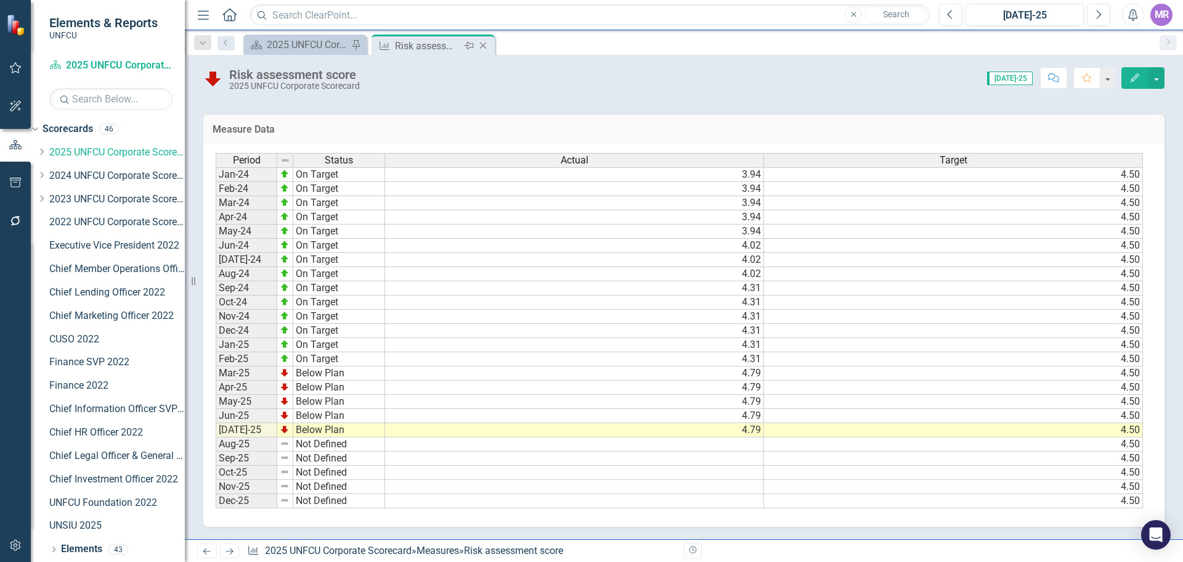
click at [488, 46] on icon "Close" at bounding box center [483, 46] width 12 height 10
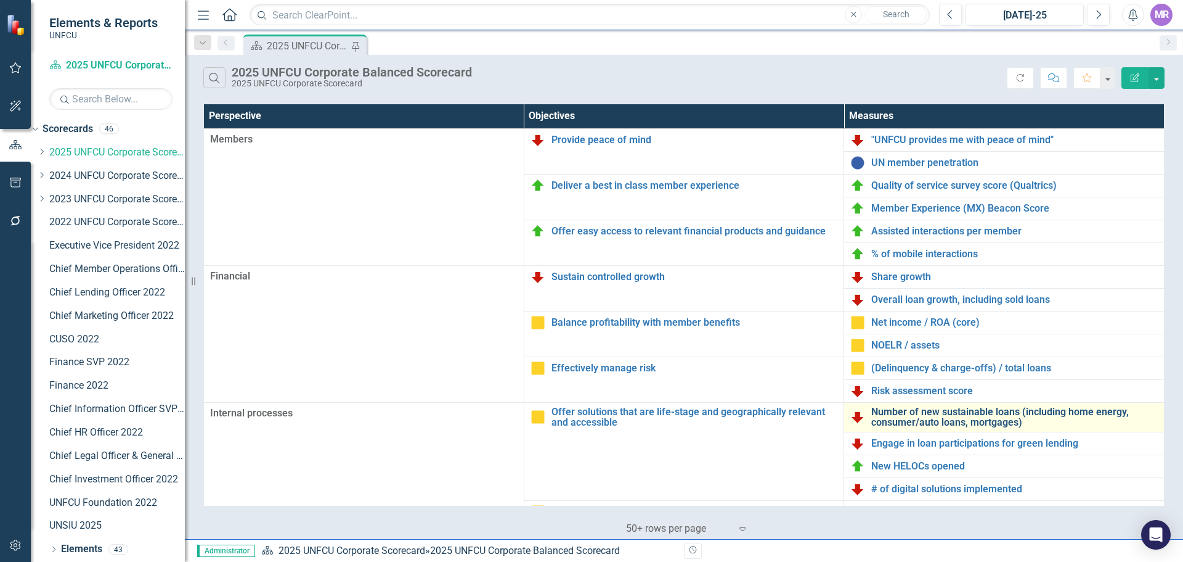
click at [937, 414] on link "Number of new sustainable loans (including home energy, consumer/auto loans, mo…" at bounding box center [1015, 417] width 287 height 22
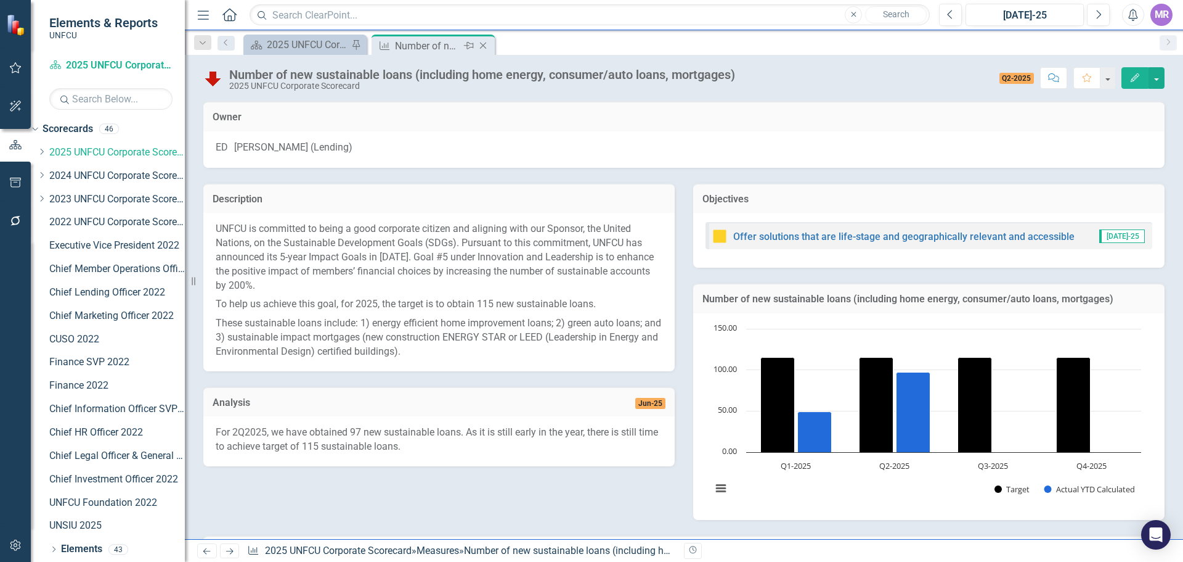
click at [485, 47] on icon at bounding box center [483, 46] width 7 height 7
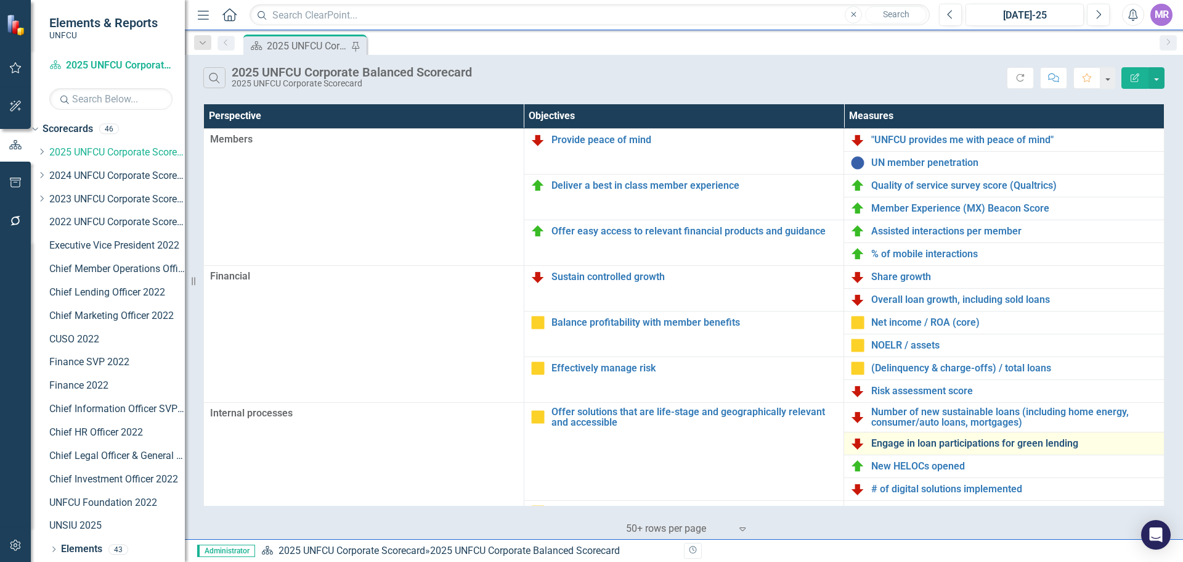
click at [927, 447] on link "Engage in loan participations for green lending" at bounding box center [1015, 443] width 287 height 11
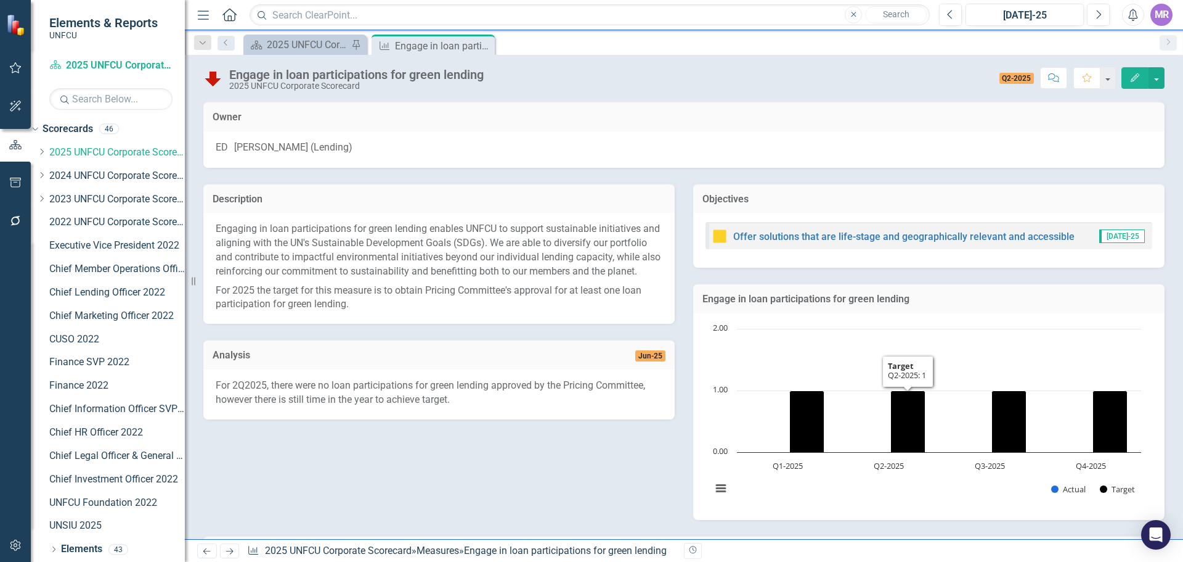
scroll to position [253, 0]
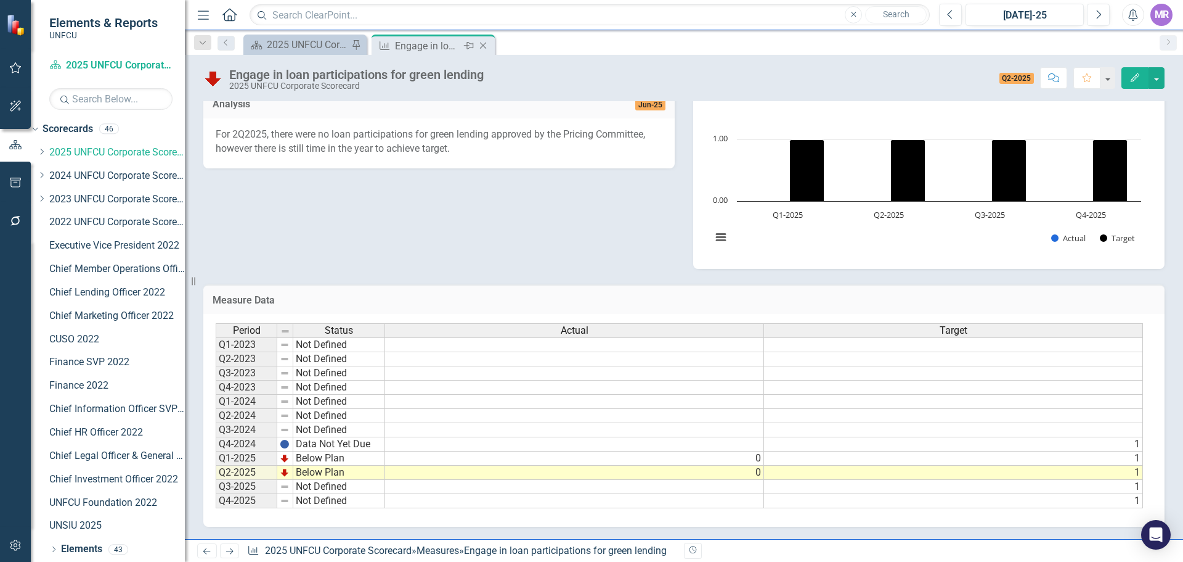
click at [486, 45] on icon "Close" at bounding box center [483, 46] width 12 height 10
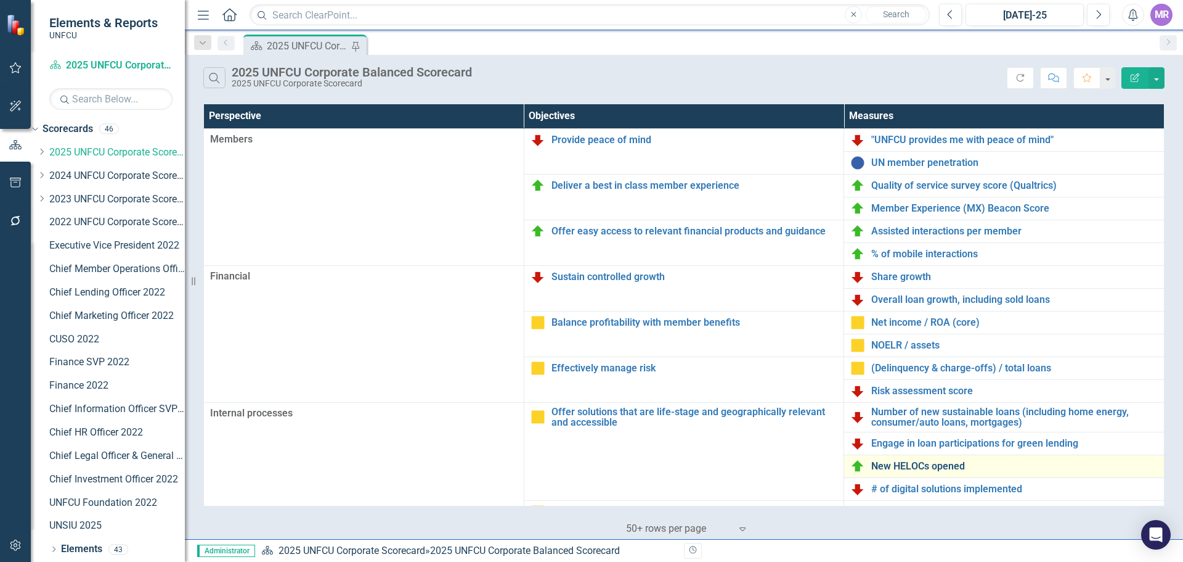
click at [931, 466] on link "New HELOCs opened" at bounding box center [1015, 465] width 287 height 11
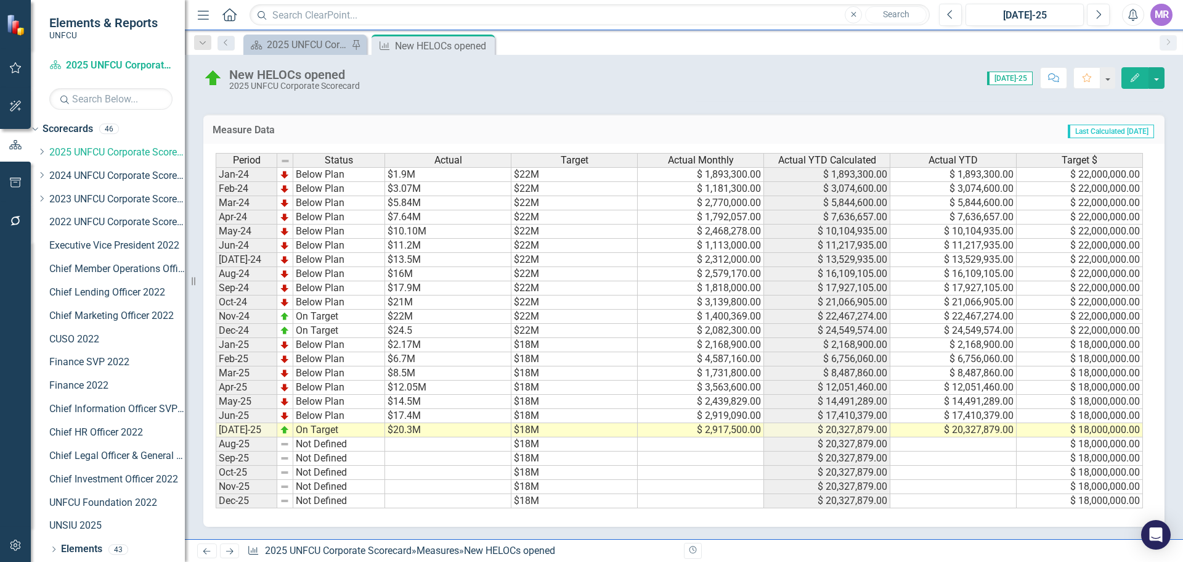
scroll to position [362, 0]
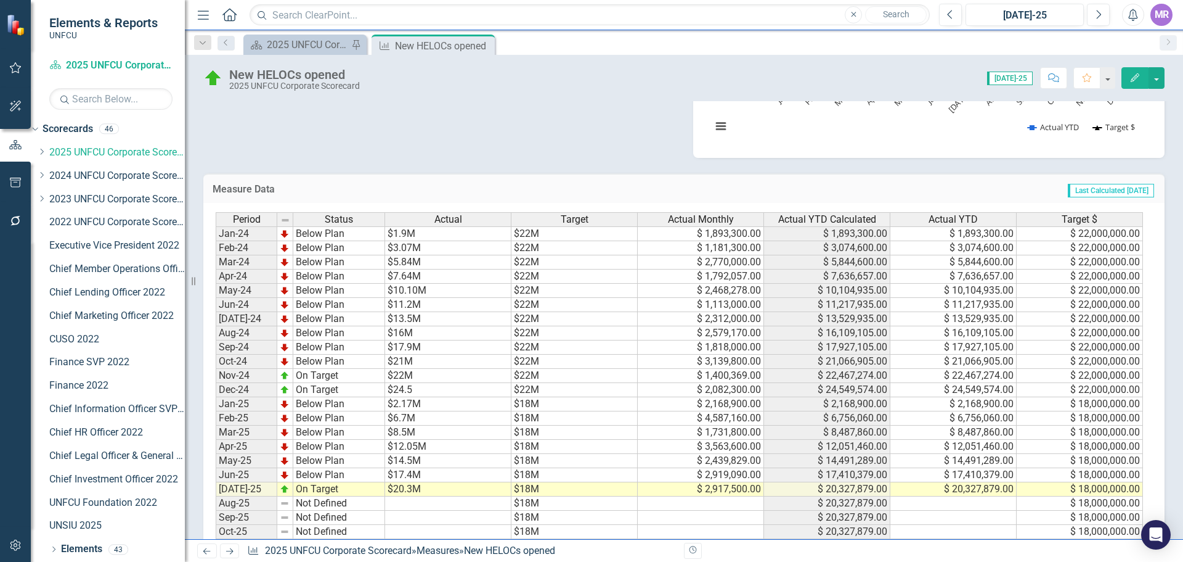
click at [983, 380] on td "$ 22,467,274.00" at bounding box center [954, 376] width 126 height 14
click at [984, 364] on td "$ 21,066,905.00" at bounding box center [954, 361] width 126 height 14
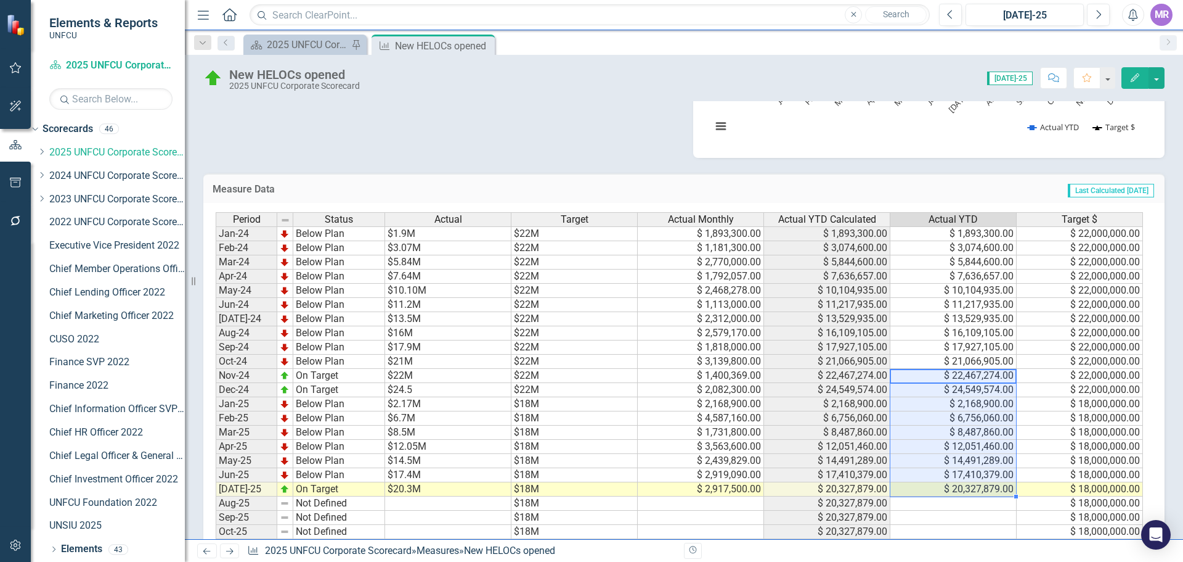
drag, startPoint x: 986, startPoint y: 379, endPoint x: 994, endPoint y: 491, distance: 111.9
click at [994, 491] on tbody "Jan-24 Below Plan $1.9M $22M $ 1,893,300.00 $ 1,893,300.00 $ 1,893,300.00 $ 22,…" at bounding box center [680, 396] width 928 height 341
click at [483, 43] on icon "Close" at bounding box center [483, 46] width 12 height 10
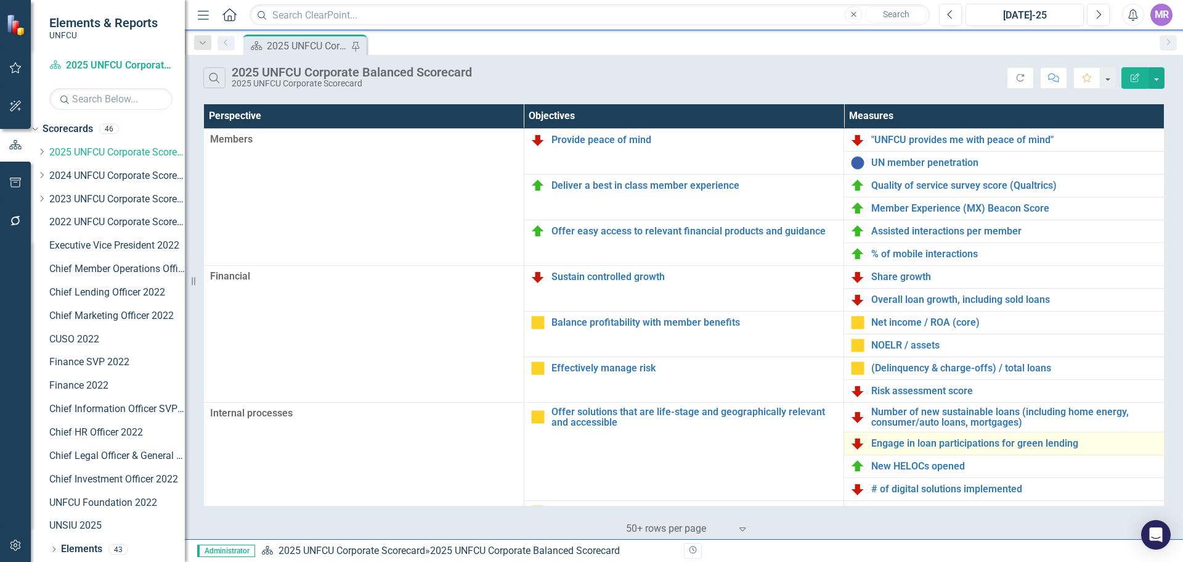
scroll to position [185, 0]
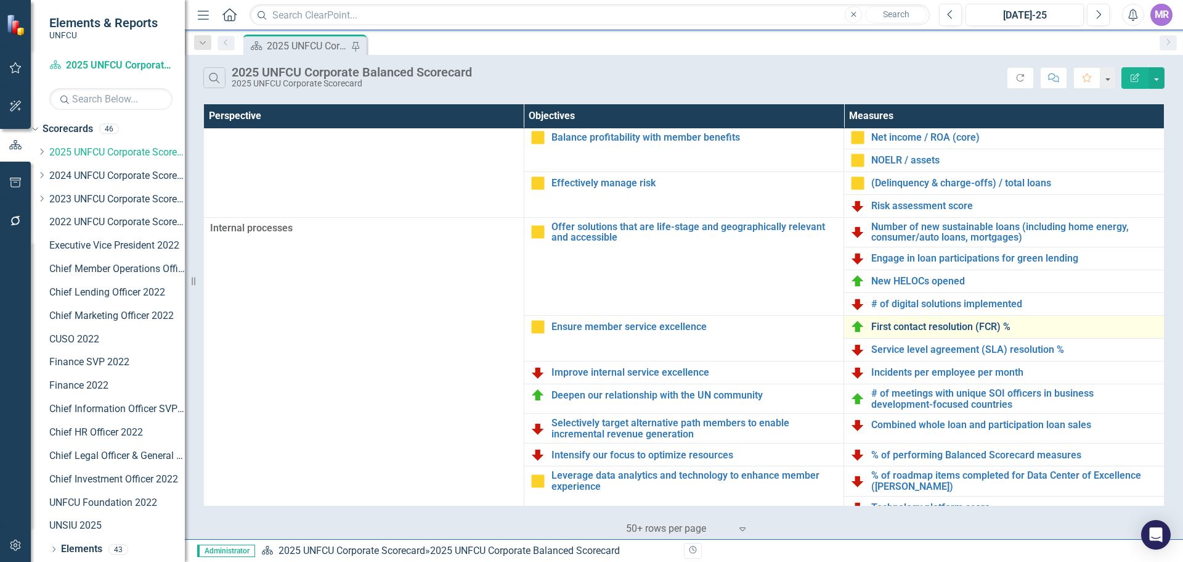
click at [958, 327] on link "First contact resolution (FCR) %" at bounding box center [1015, 326] width 287 height 11
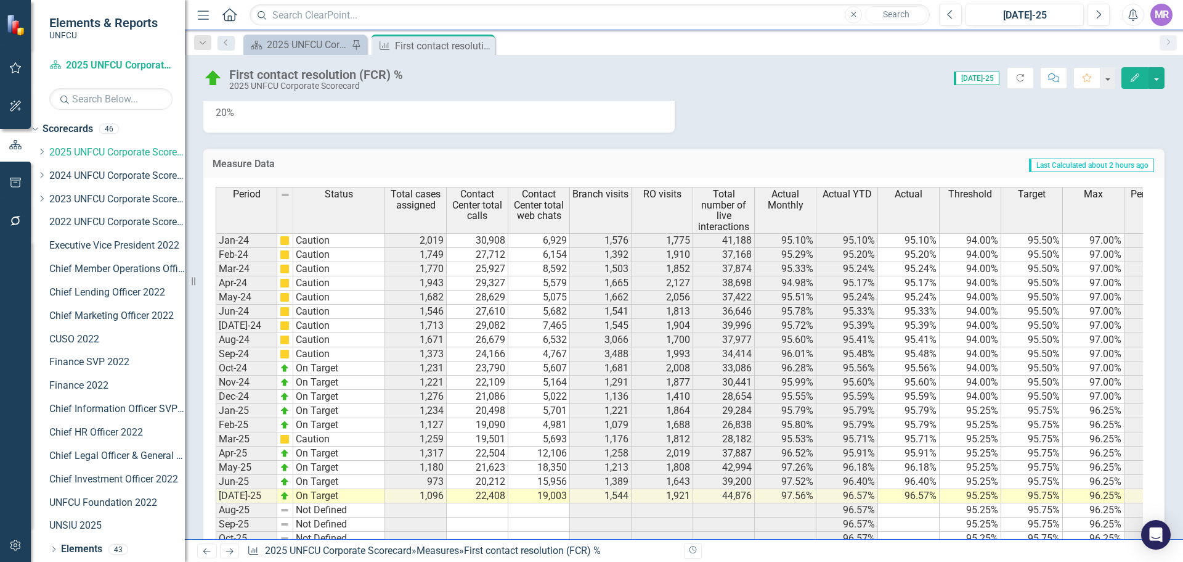
scroll to position [506, 0]
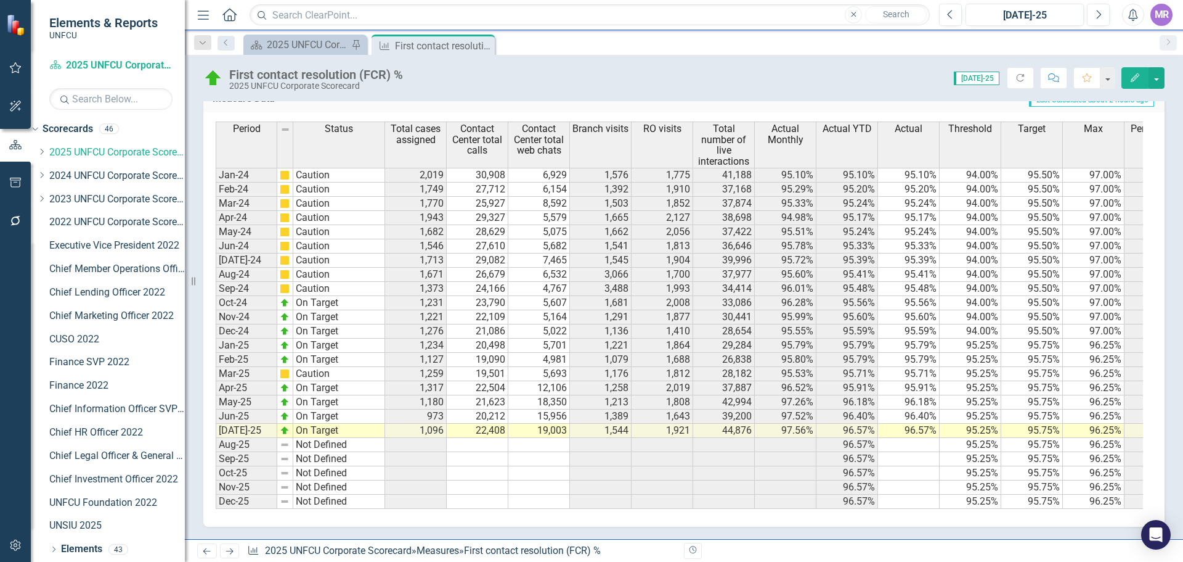
click at [423, 324] on td "1,276" at bounding box center [416, 331] width 62 height 14
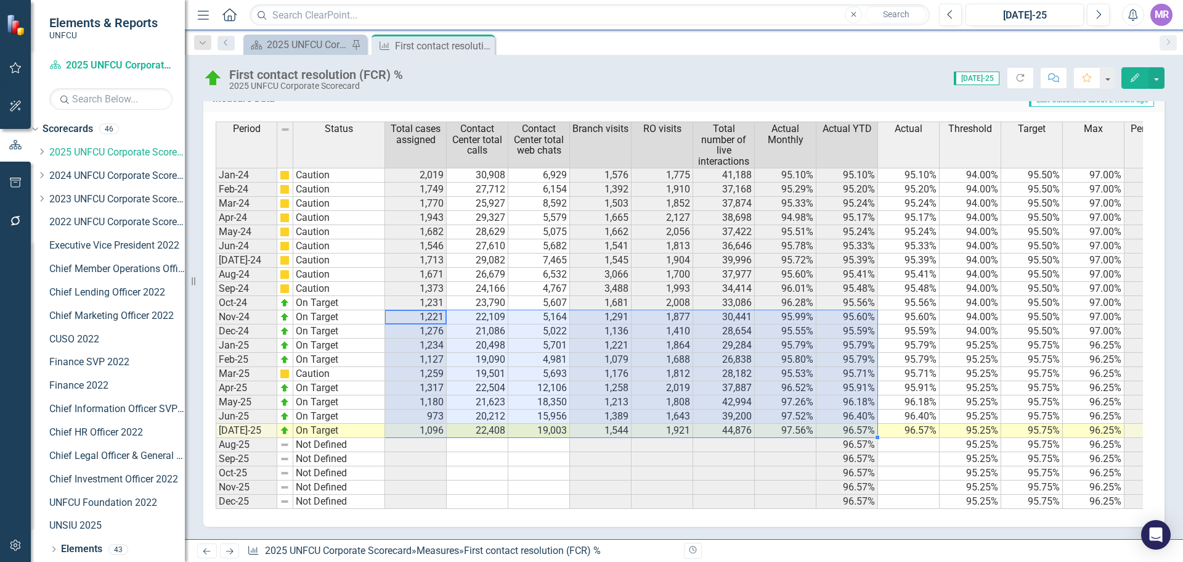
drag, startPoint x: 430, startPoint y: 306, endPoint x: 869, endPoint y: 419, distance: 453.7
click at [869, 419] on tbody "Jan-24 Caution 2,019 30,908 6,929 1,576 1,775 41,188 95.10% 95.10% 95.10% 94.00…" at bounding box center [732, 338] width 1032 height 341
click at [486, 45] on icon "Close" at bounding box center [483, 46] width 12 height 10
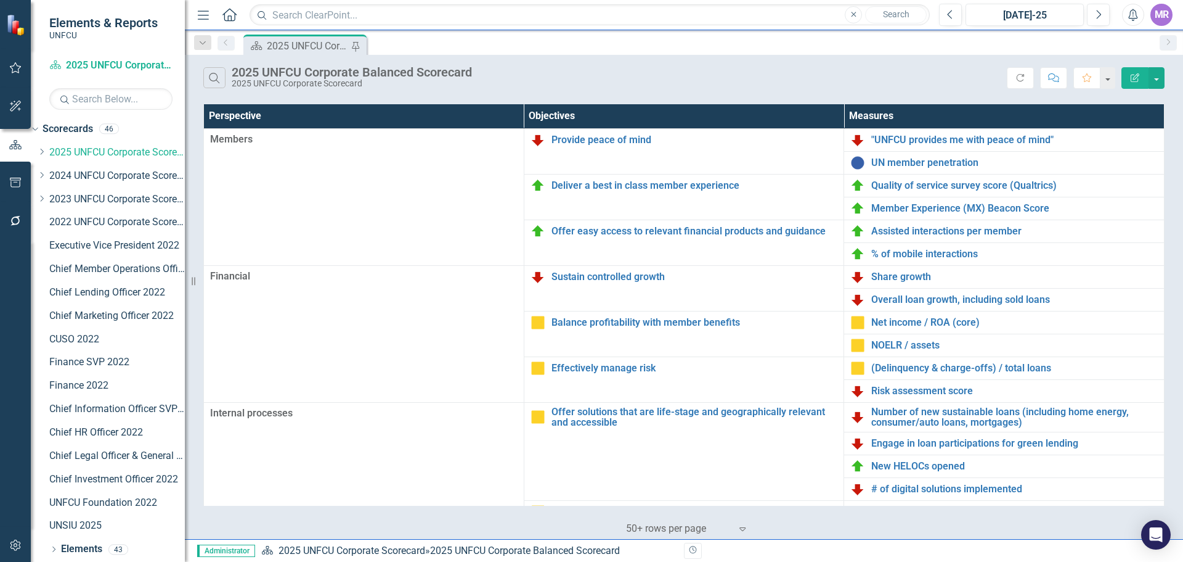
scroll to position [247, 0]
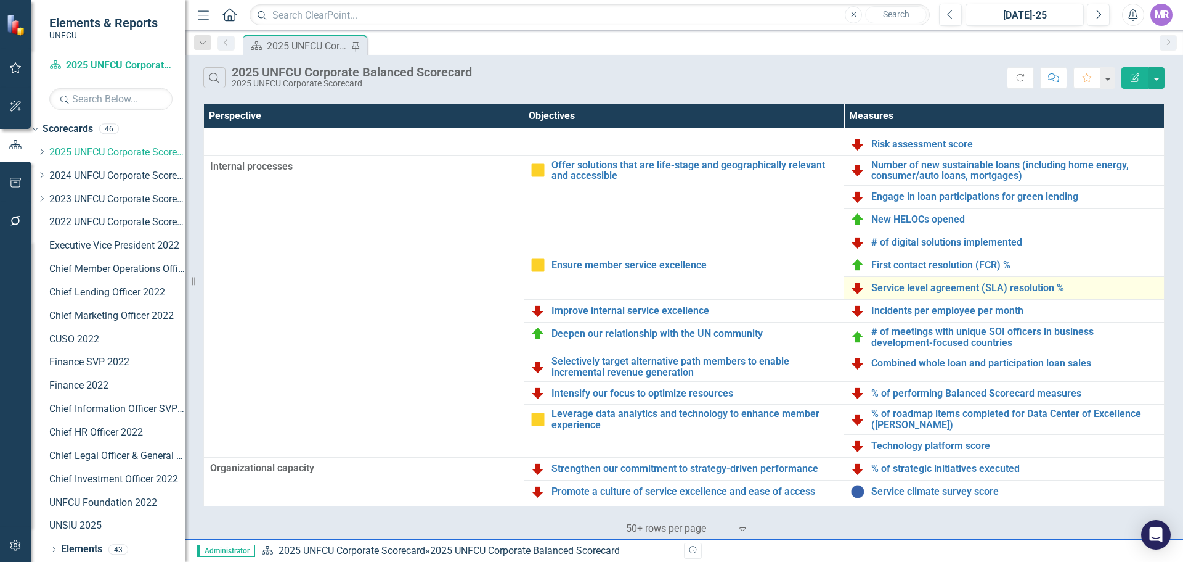
click at [954, 280] on div "Service level agreement (SLA) resolution %" at bounding box center [1005, 287] width 308 height 15
click at [957, 285] on link "Service level agreement (SLA) resolution %" at bounding box center [1015, 287] width 287 height 11
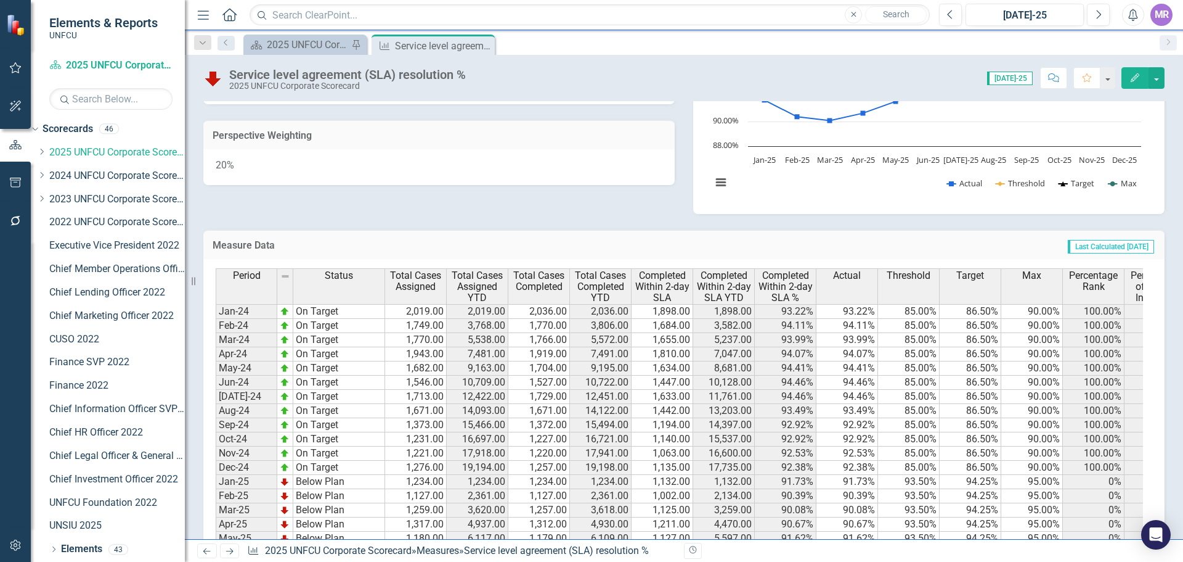
scroll to position [370, 0]
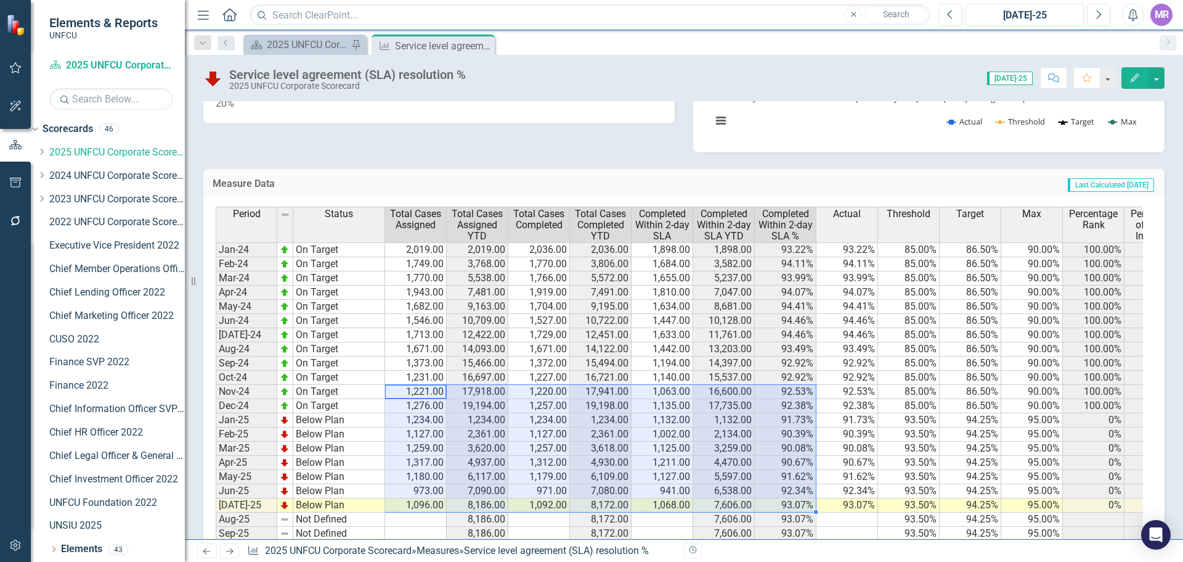
drag, startPoint x: 421, startPoint y: 391, endPoint x: 799, endPoint y: 502, distance: 394.2
click at [799, 502] on tbody "Jan-24 On Target 2,019.00 2,019.00 2,036.00 2,036.00 1,898.00 1,898.00 93.22% 9…" at bounding box center [701, 412] width 971 height 341
drag, startPoint x: 489, startPoint y: 44, endPoint x: 72, endPoint y: 240, distance: 461.0
click at [0, 0] on icon "Close" at bounding box center [0, 0] width 0 height 0
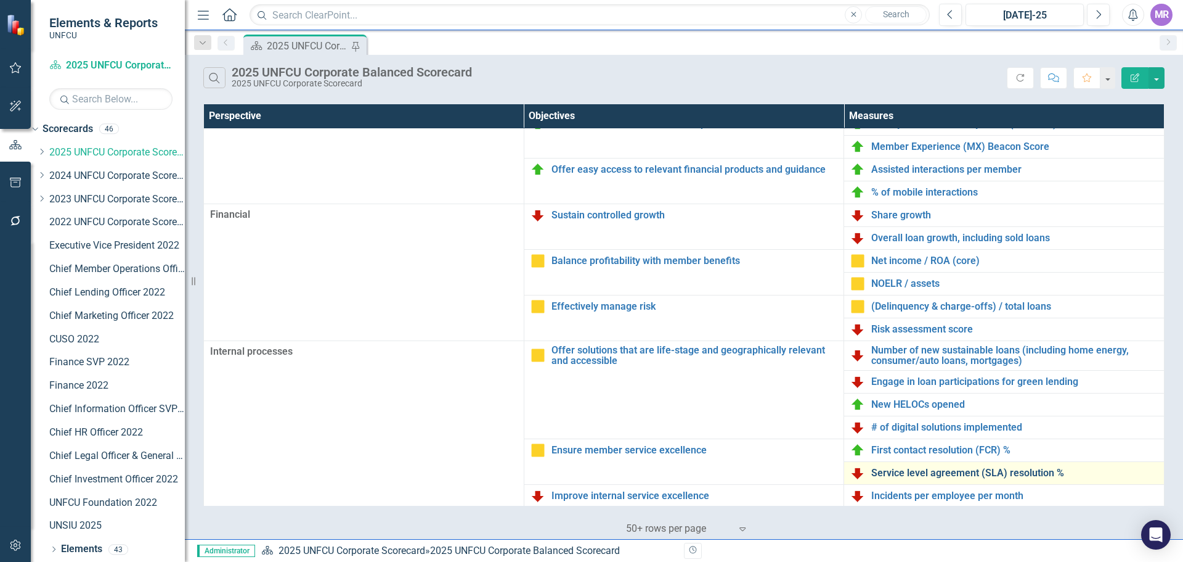
scroll to position [185, 0]
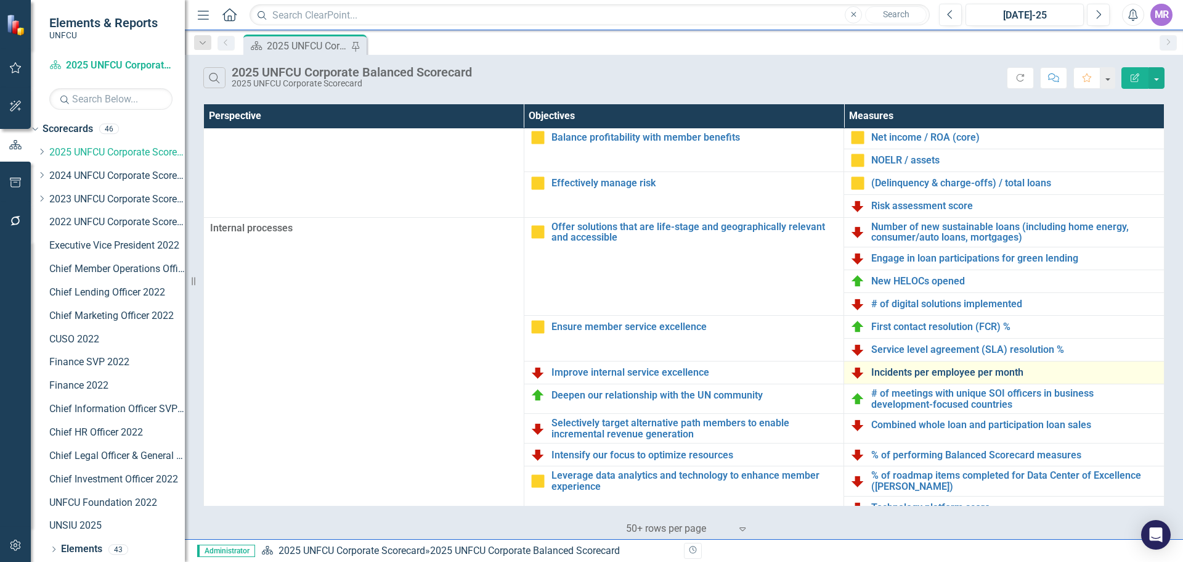
click at [961, 374] on link "Incidents per employee per month" at bounding box center [1015, 372] width 287 height 11
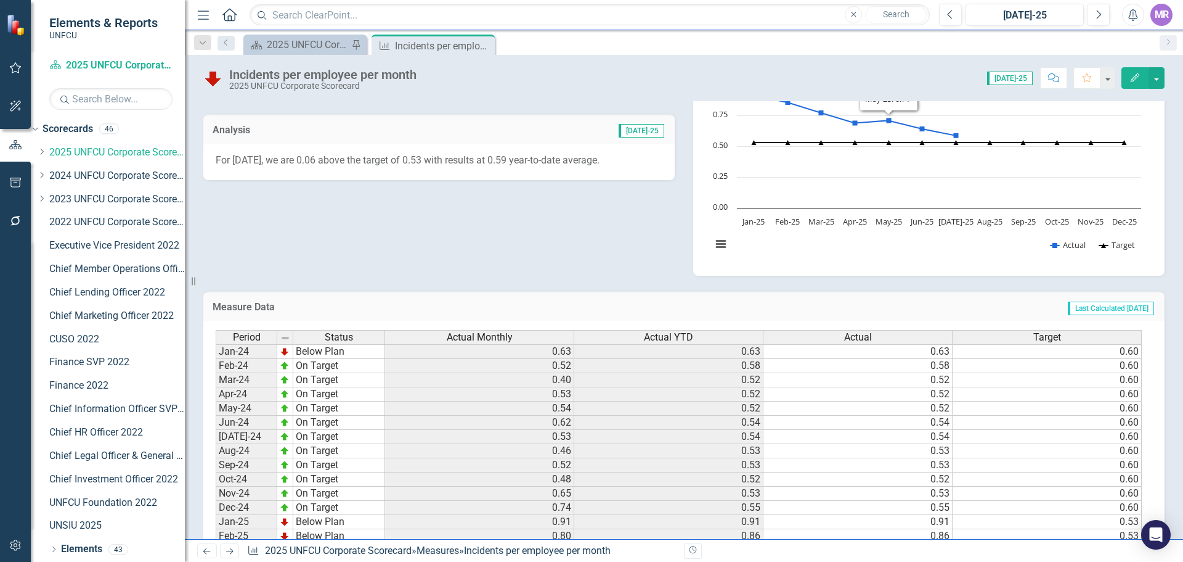
scroll to position [423, 0]
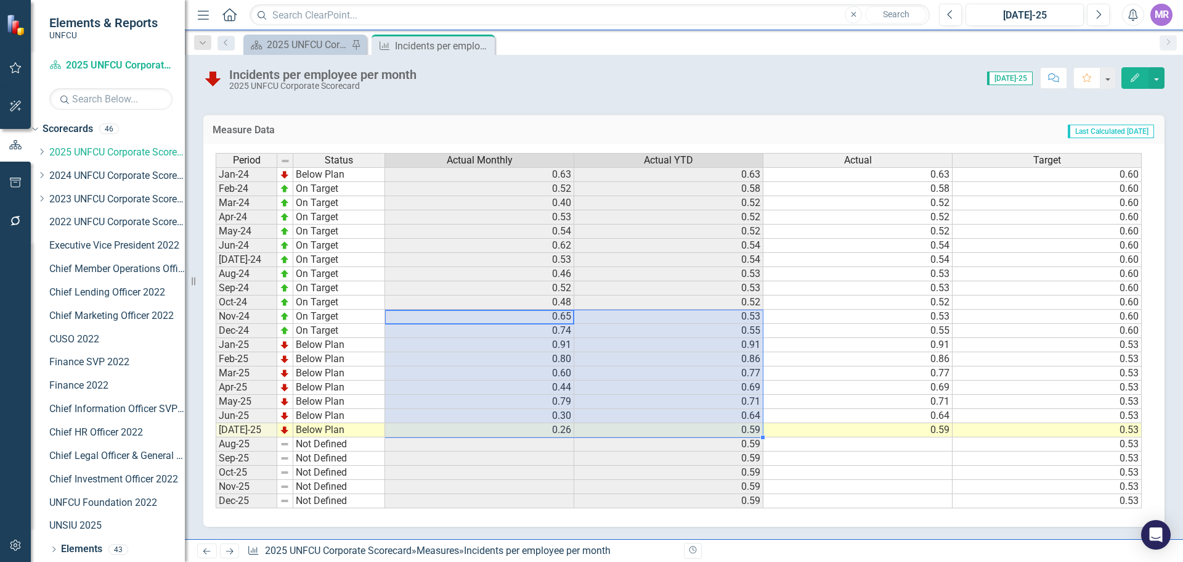
drag, startPoint x: 489, startPoint y: 317, endPoint x: 690, endPoint y: 438, distance: 234.5
click at [216, 438] on div "Period Status Actual Monthly Actual YTD Actual Target Jan-24 Below Plan 0.63 0.…" at bounding box center [216, 330] width 0 height 355
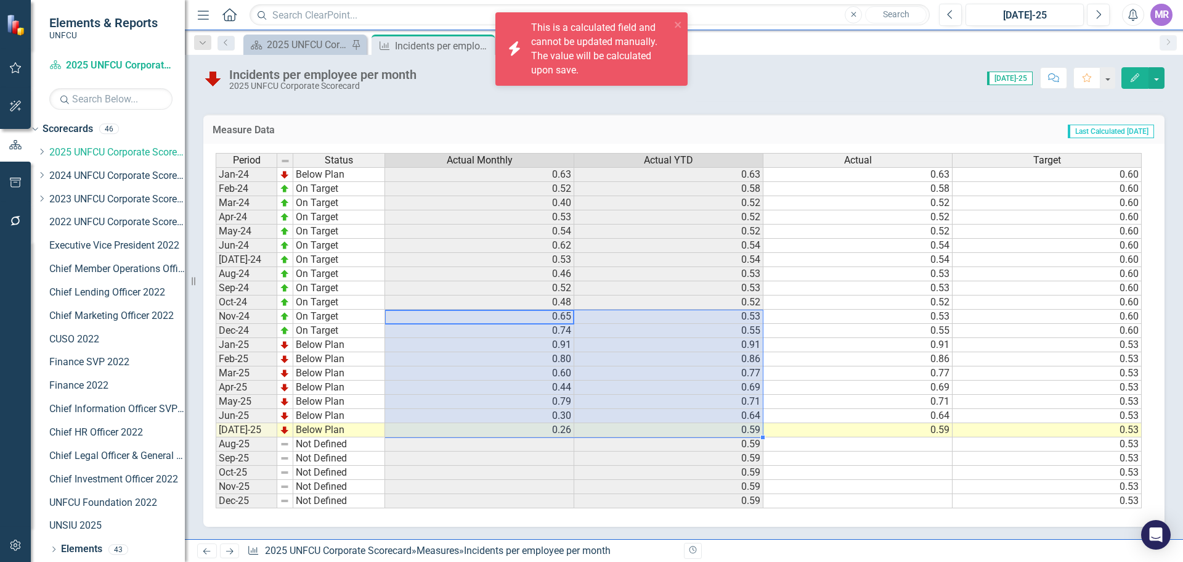
click at [0, 0] on icon "Close" at bounding box center [0, 0] width 0 height 0
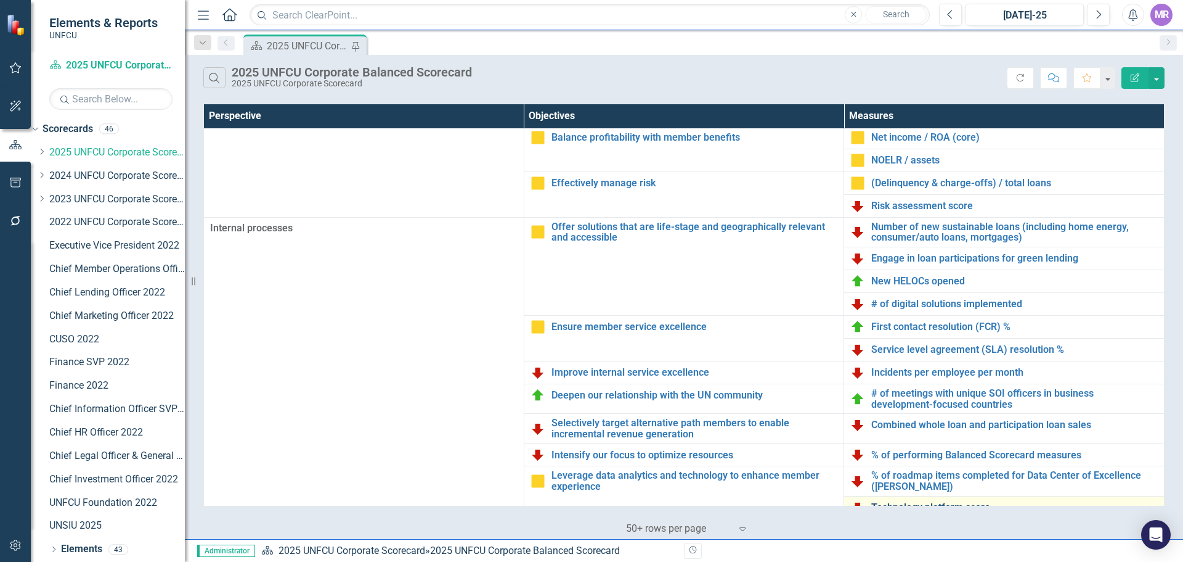
scroll to position [267, 0]
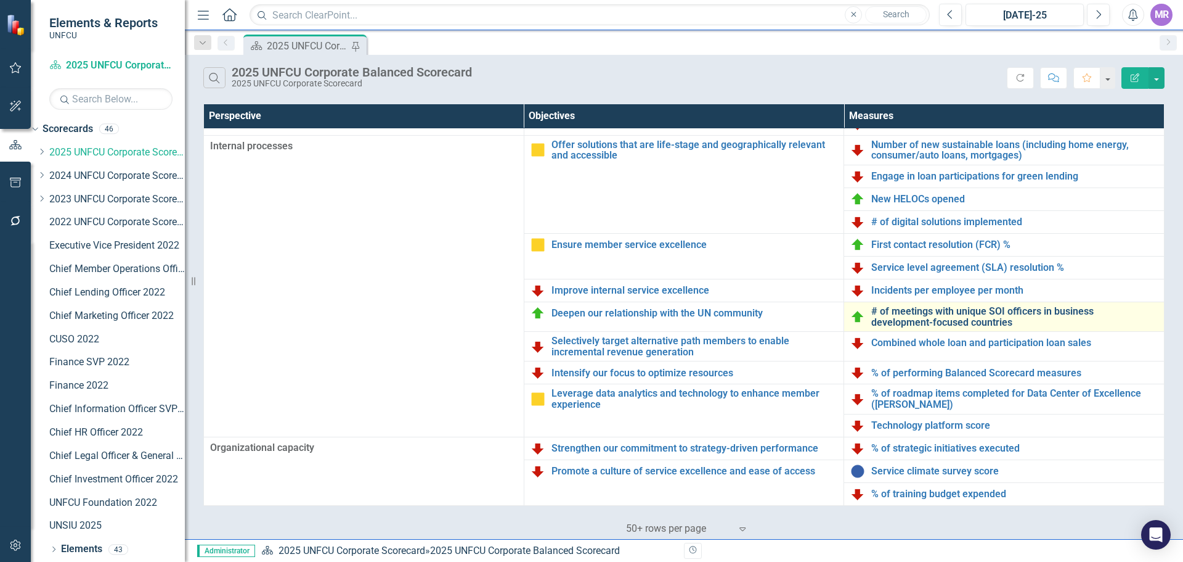
click at [923, 322] on link "# of meetings with unique SOI officers in business development-focused countries" at bounding box center [1015, 317] width 287 height 22
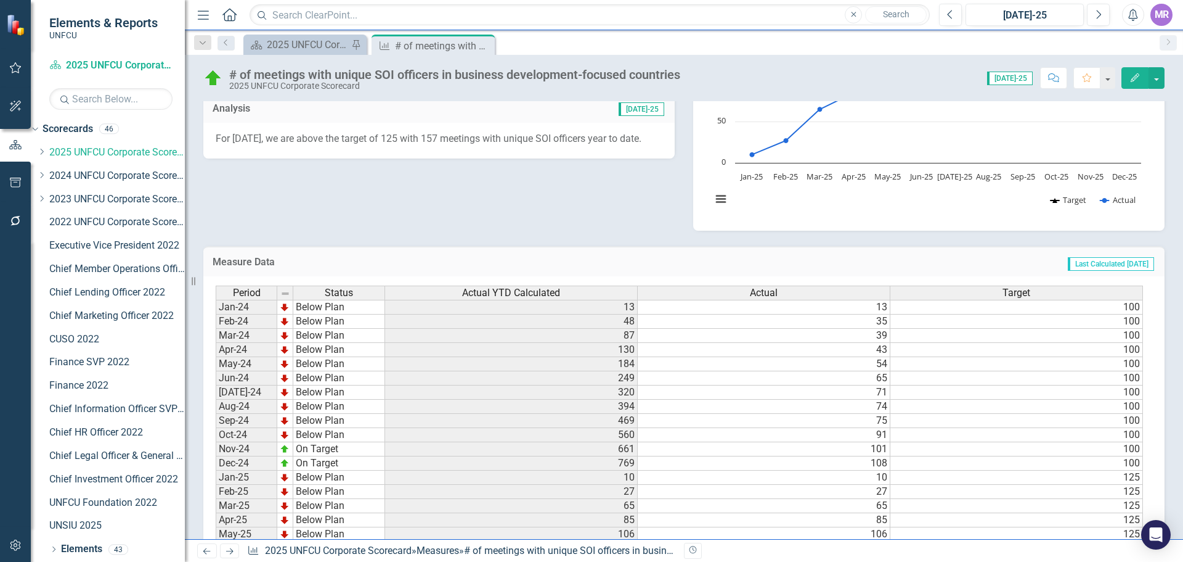
scroll to position [505, 0]
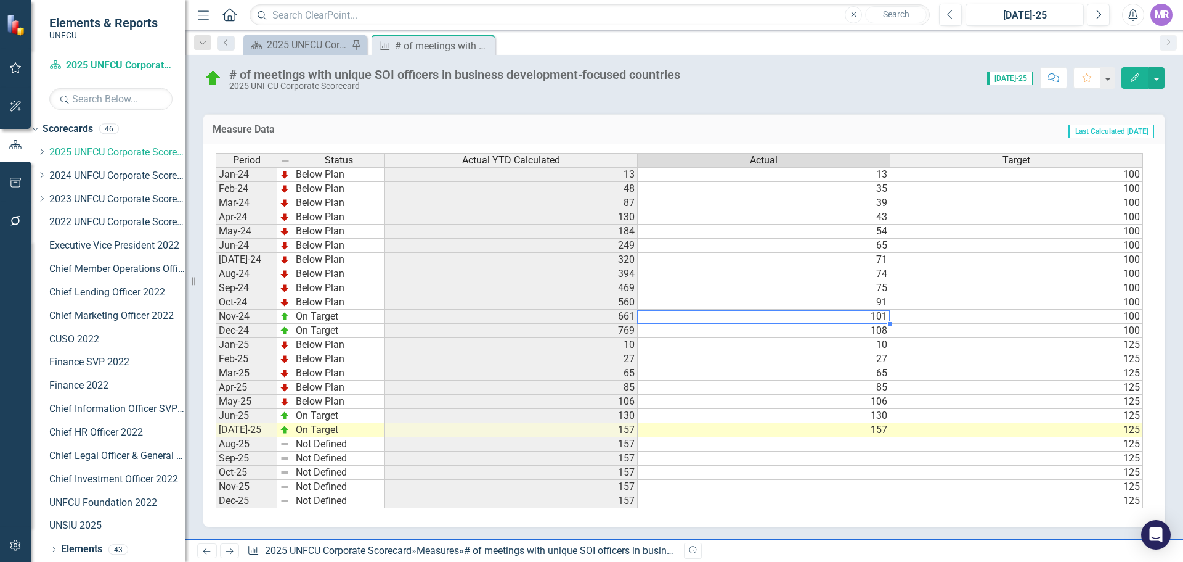
click at [875, 315] on td "101" at bounding box center [764, 316] width 253 height 14
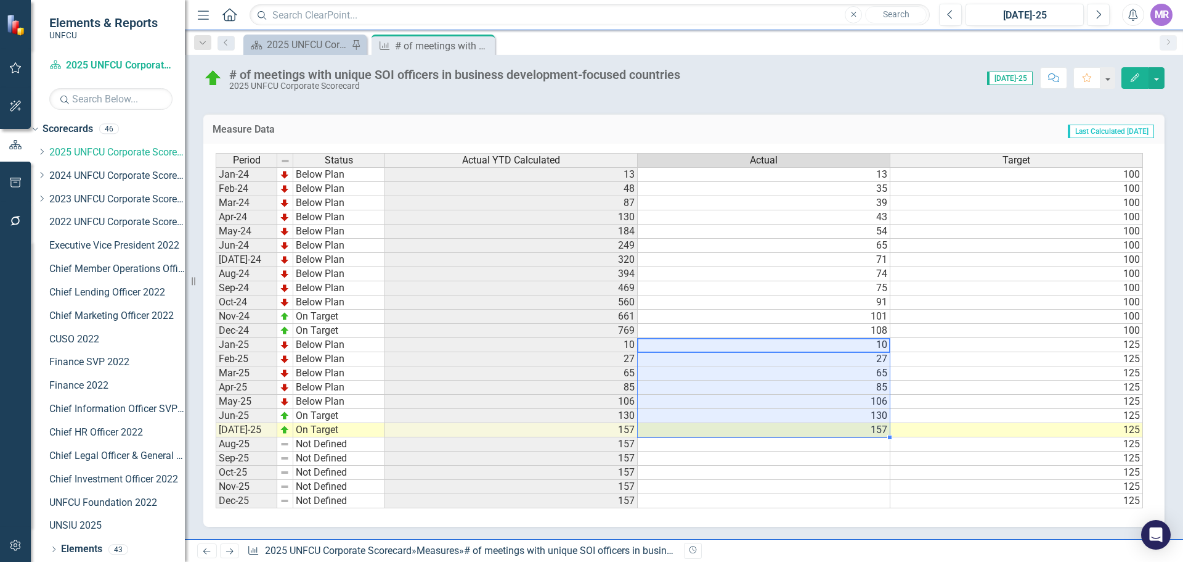
drag, startPoint x: 864, startPoint y: 344, endPoint x: 869, endPoint y: 433, distance: 88.9
click at [869, 433] on tbody "Jan-24 Below Plan 13 13 100 Feb-24 Below Plan 48 35 100 Mar-24 Below Plan 87 39…" at bounding box center [680, 337] width 928 height 341
drag, startPoint x: 880, startPoint y: 316, endPoint x: 888, endPoint y: 434, distance: 118.0
click at [216, 434] on div "Period Status Actual YTD Calculated Actual Target Jan-24 Below Plan 13 13 100 F…" at bounding box center [216, 330] width 0 height 355
click at [0, 0] on icon "Close" at bounding box center [0, 0] width 0 height 0
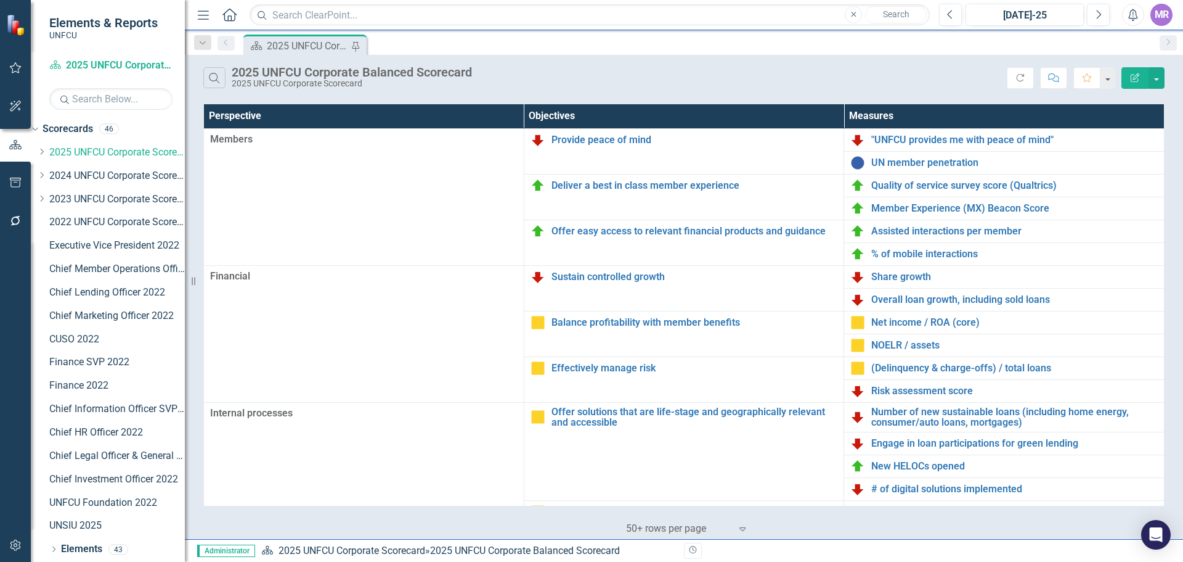
scroll to position [247, 0]
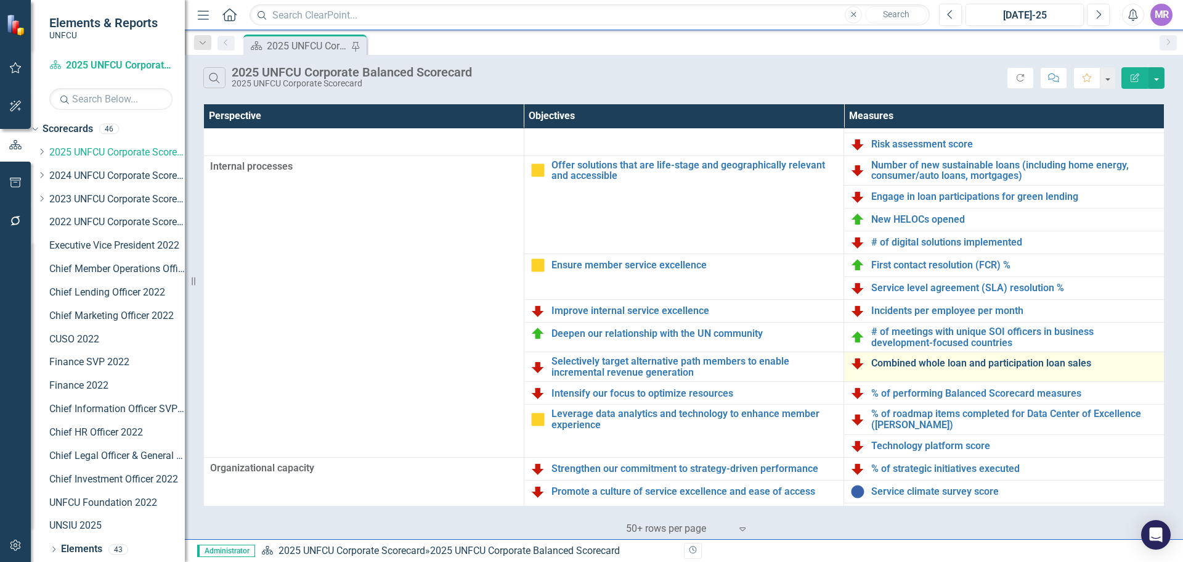
click at [970, 364] on link "Combined whole loan and participation loan sales" at bounding box center [1015, 362] width 287 height 11
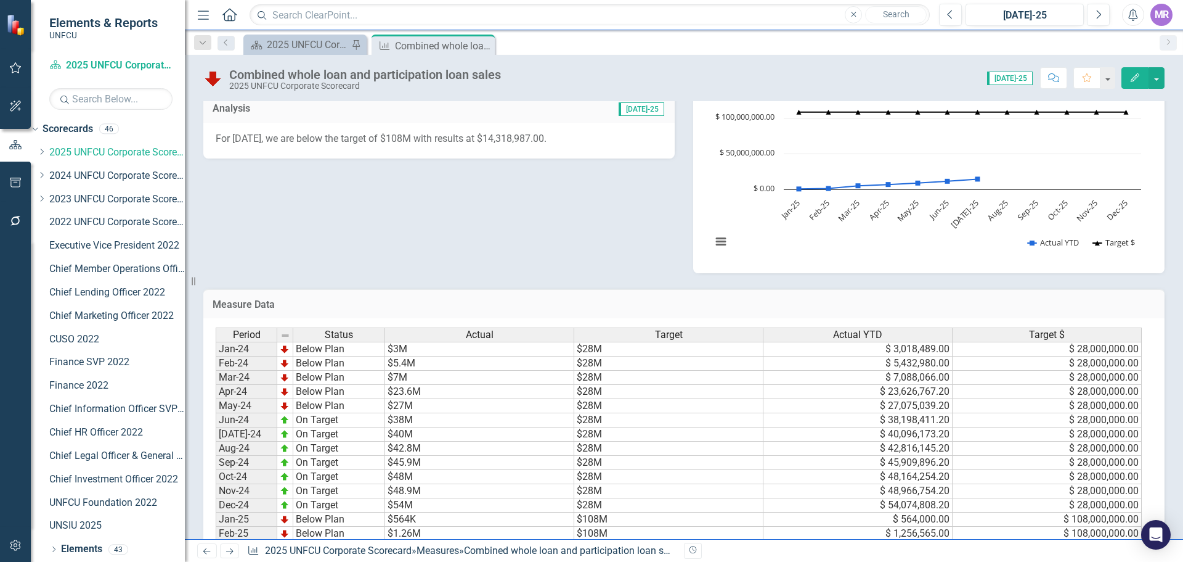
scroll to position [423, 0]
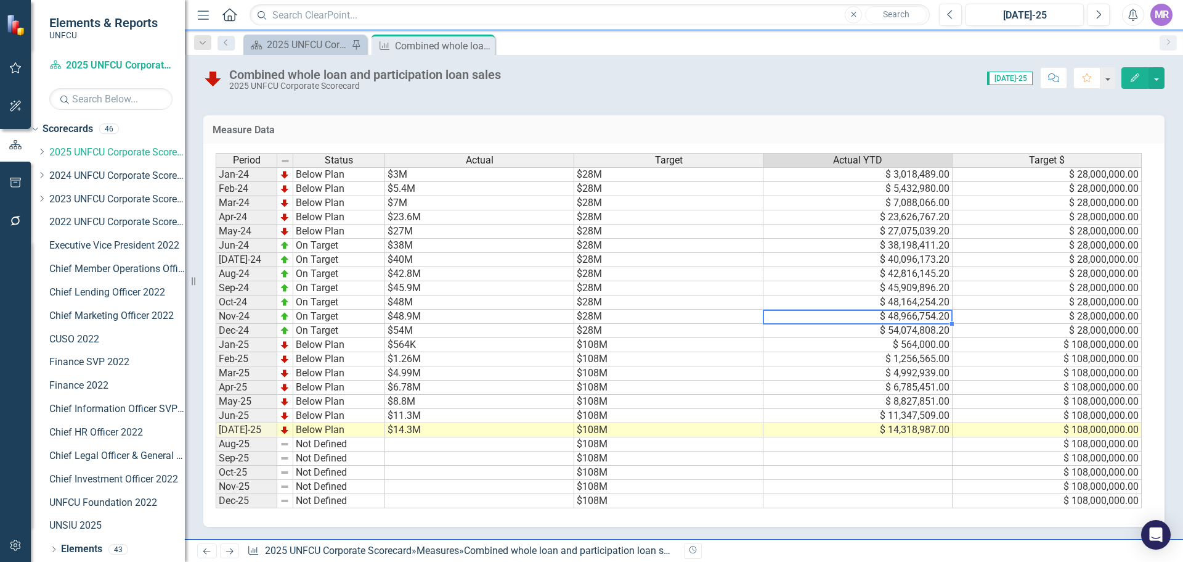
click at [216, 323] on div "Period Status Actual Target Actual YTD Target $ Jan-24 Below Plan $3M $28M $ 3,…" at bounding box center [216, 330] width 0 height 355
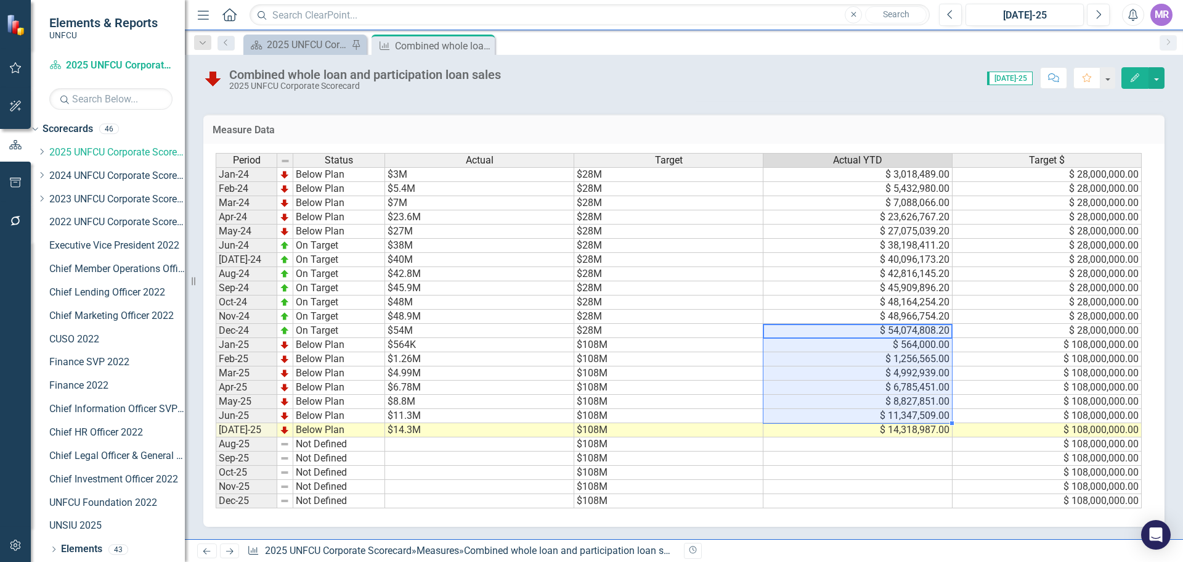
drag, startPoint x: 919, startPoint y: 331, endPoint x: 917, endPoint y: 427, distance: 95.6
click at [917, 427] on tbody "Jan-24 Below Plan $3M $28M $ 3,018,489.00 $ 28,000,000.00 Feb-24 Below Plan $5.…" at bounding box center [679, 337] width 926 height 341
click at [895, 314] on td "$ 48,966,754.20" at bounding box center [858, 316] width 189 height 14
drag, startPoint x: 880, startPoint y: 314, endPoint x: 902, endPoint y: 425, distance: 113.1
click at [902, 425] on tbody "Jan-24 Below Plan $3M $28M $ 3,018,489.00 $ 28,000,000.00 Feb-24 Below Plan $5.…" at bounding box center [679, 337] width 926 height 341
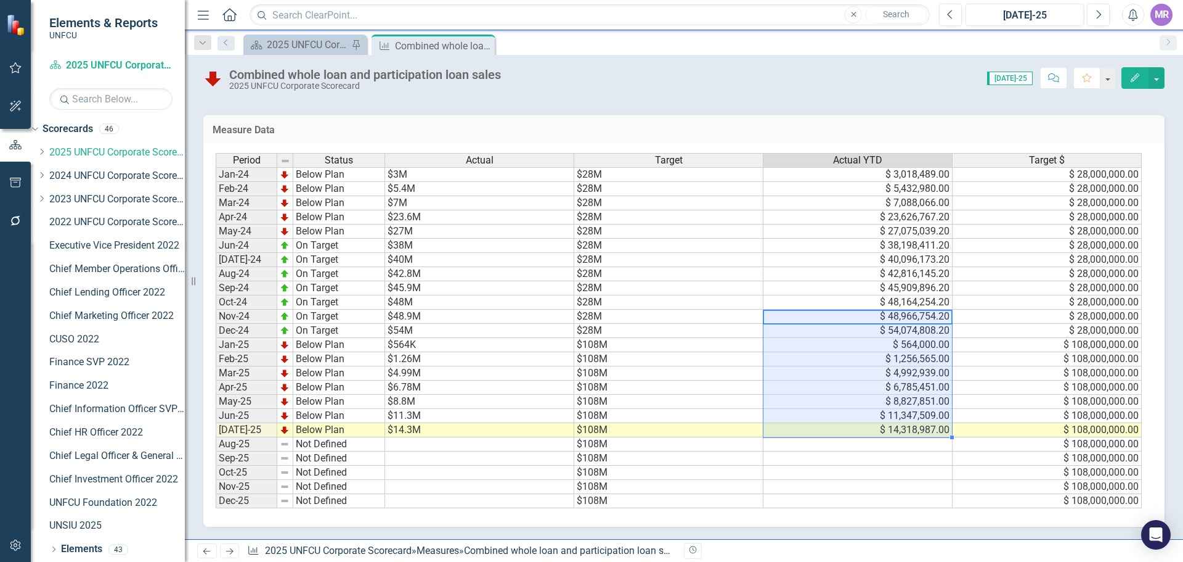
click at [0, 0] on icon "Close" at bounding box center [0, 0] width 0 height 0
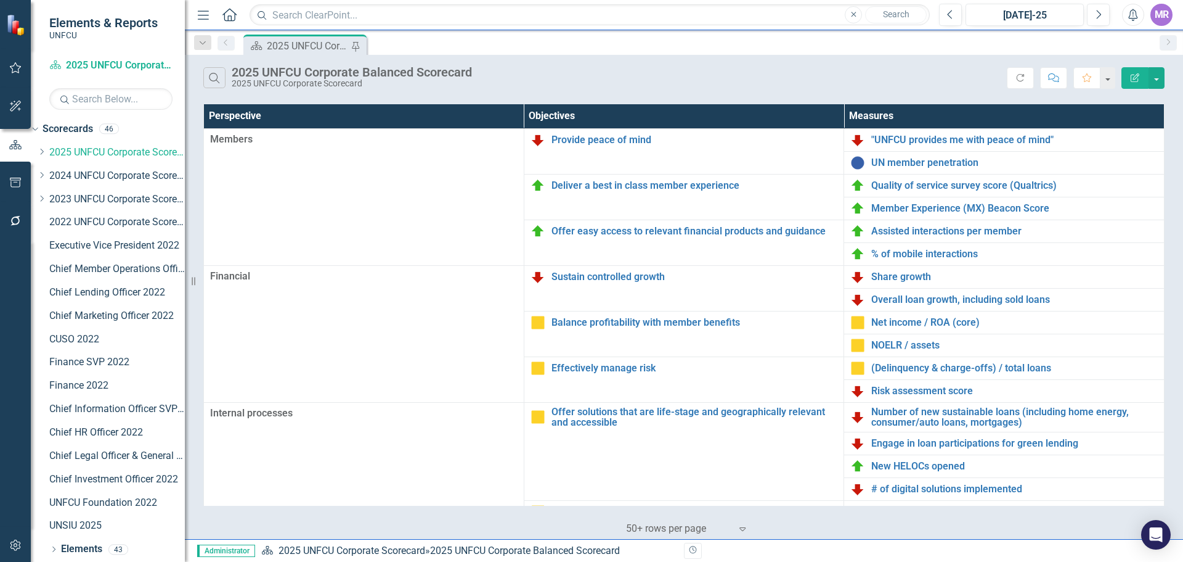
scroll to position [185, 0]
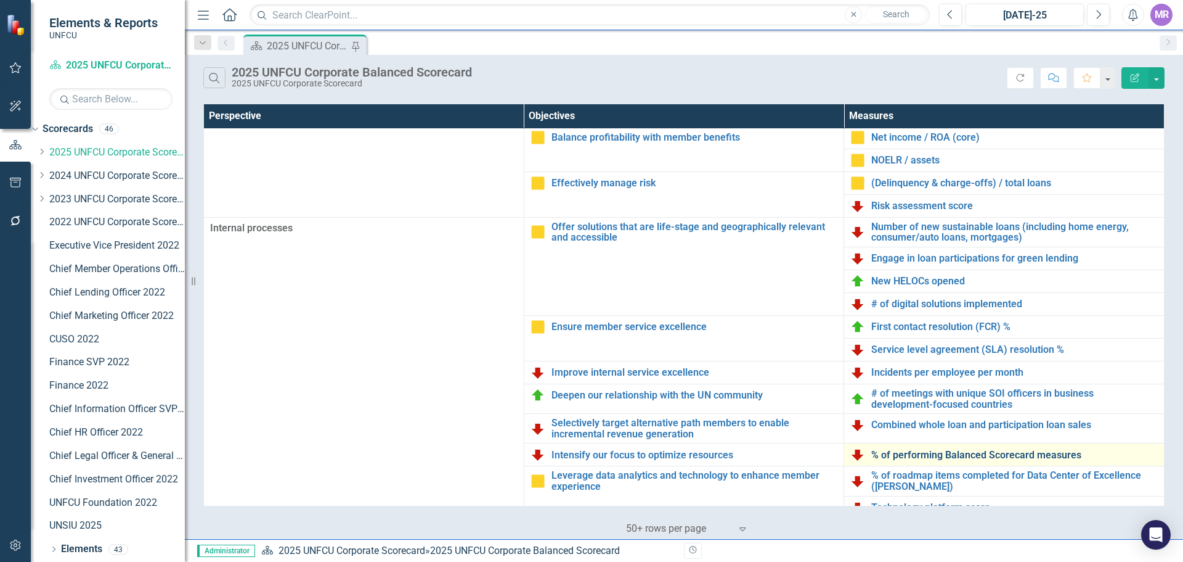
click at [965, 454] on link "% of performing Balanced Scorecard measures" at bounding box center [1015, 454] width 287 height 11
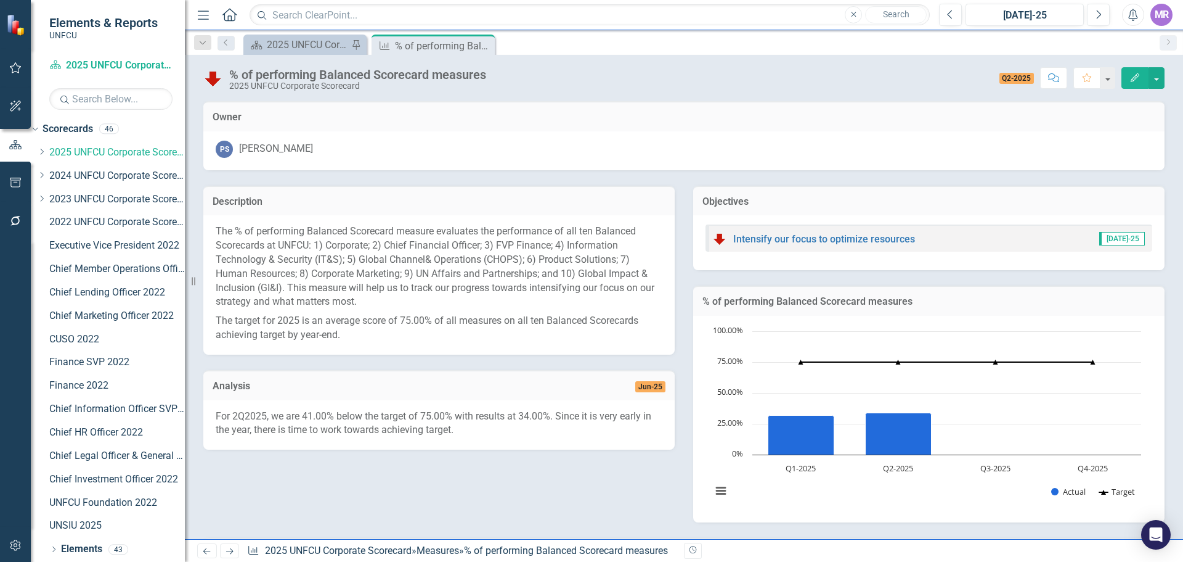
scroll to position [253, 0]
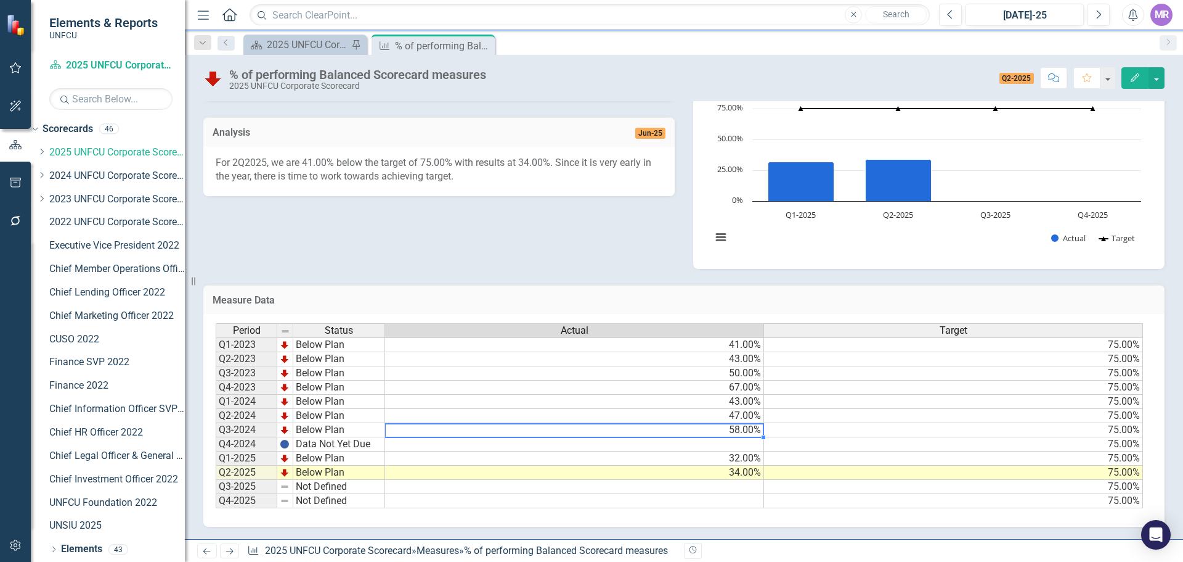
click at [749, 428] on td "58.00%" at bounding box center [574, 430] width 379 height 14
click at [103, 176] on link "2024 UNFCU Corporate Scorecard" at bounding box center [117, 176] width 136 height 14
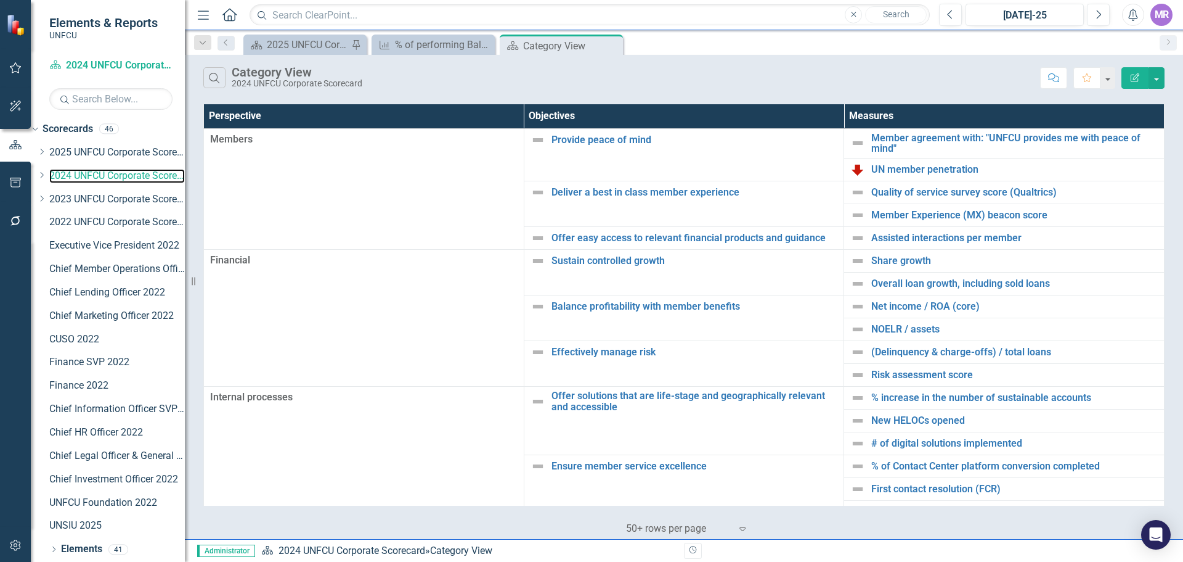
scroll to position [214, 0]
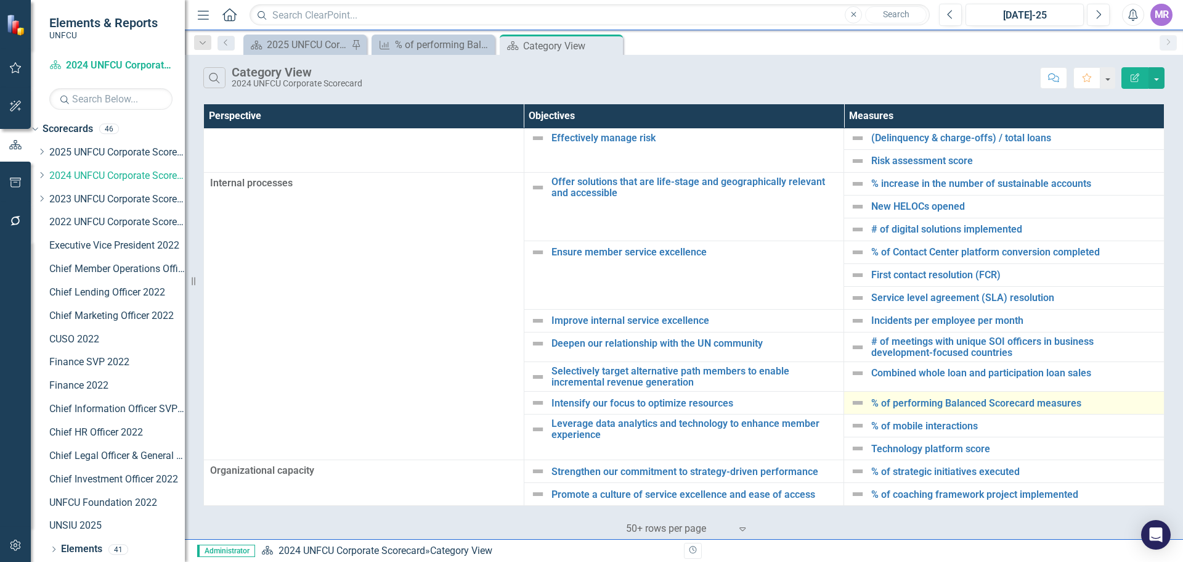
click at [991, 409] on div "% of performing Balanced Scorecard measures" at bounding box center [1005, 402] width 308 height 15
click at [987, 404] on link "% of performing Balanced Scorecard measures" at bounding box center [1015, 403] width 287 height 11
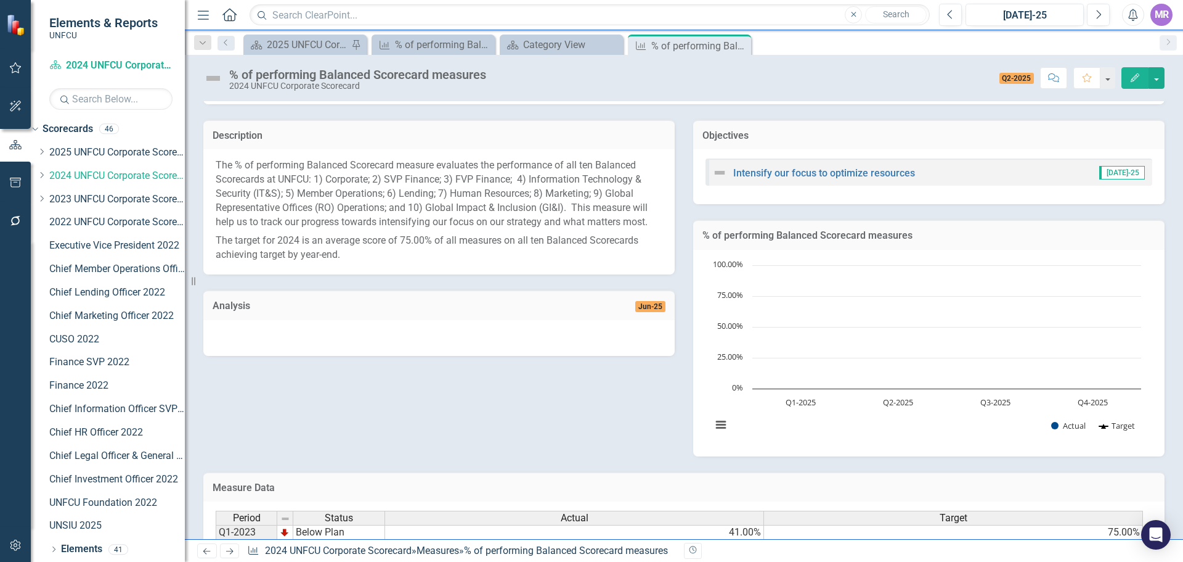
scroll to position [253, 0]
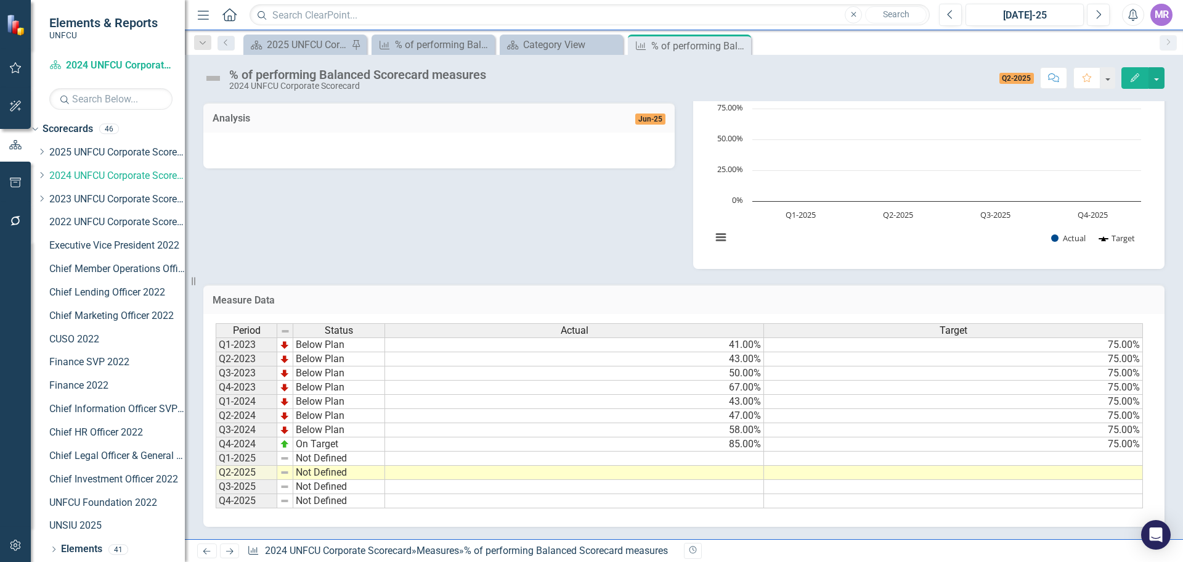
click at [0, 0] on icon "Close" at bounding box center [0, 0] width 0 height 0
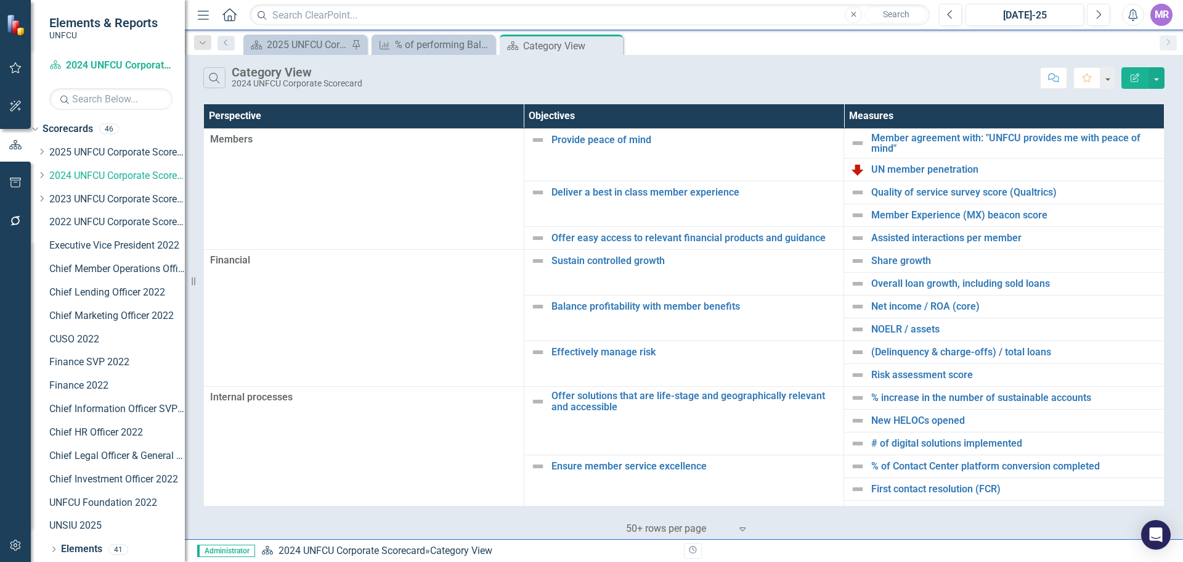
scroll to position [214, 0]
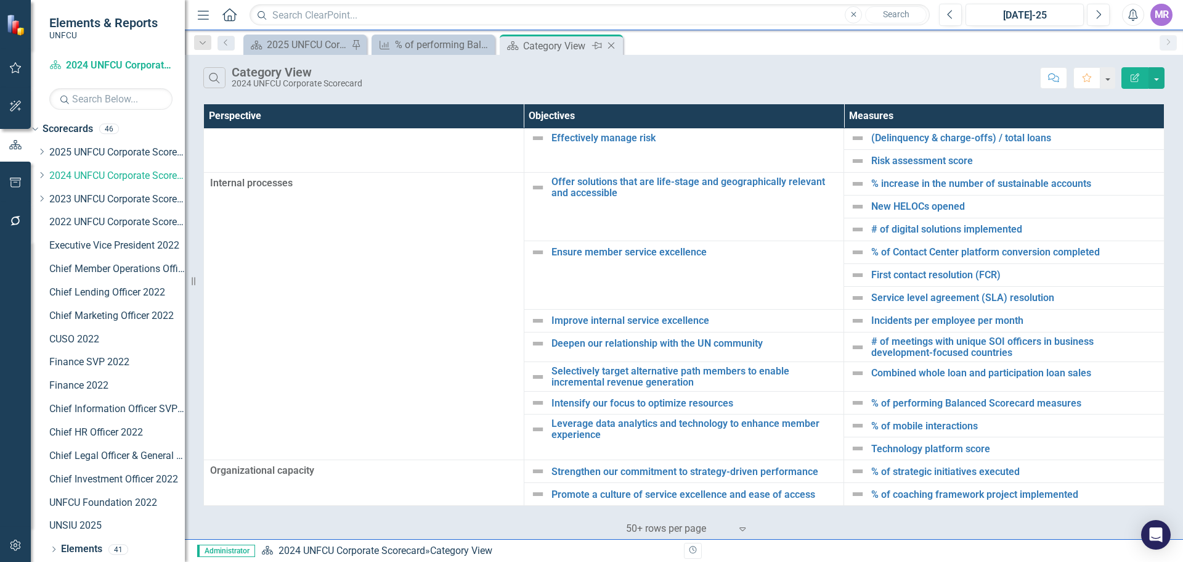
click at [614, 46] on icon "Close" at bounding box center [611, 46] width 12 height 10
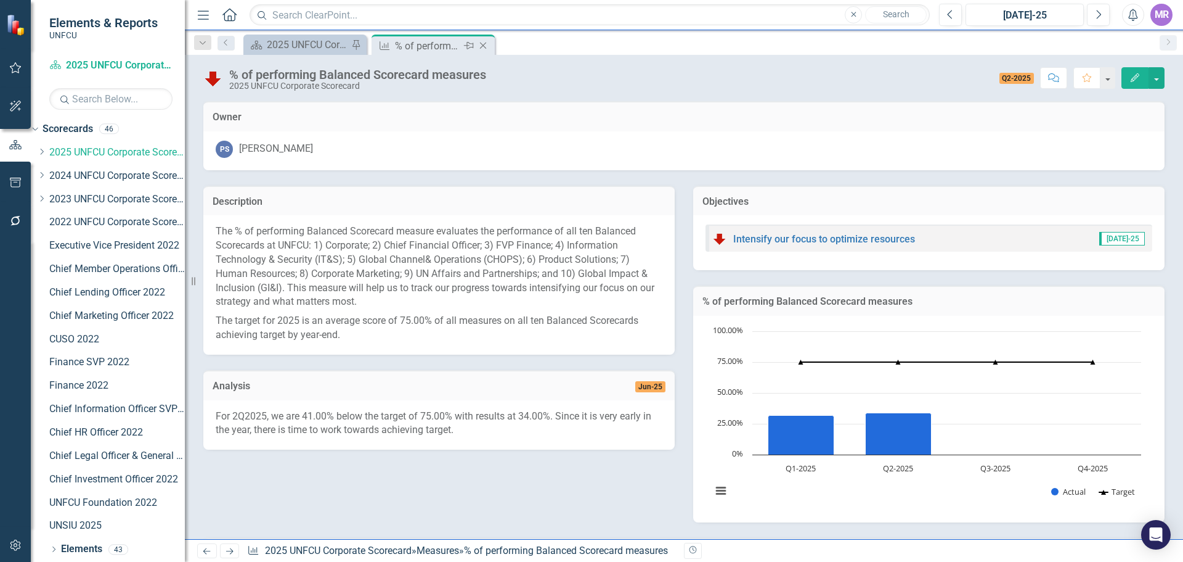
click at [485, 44] on icon "Close" at bounding box center [483, 46] width 12 height 10
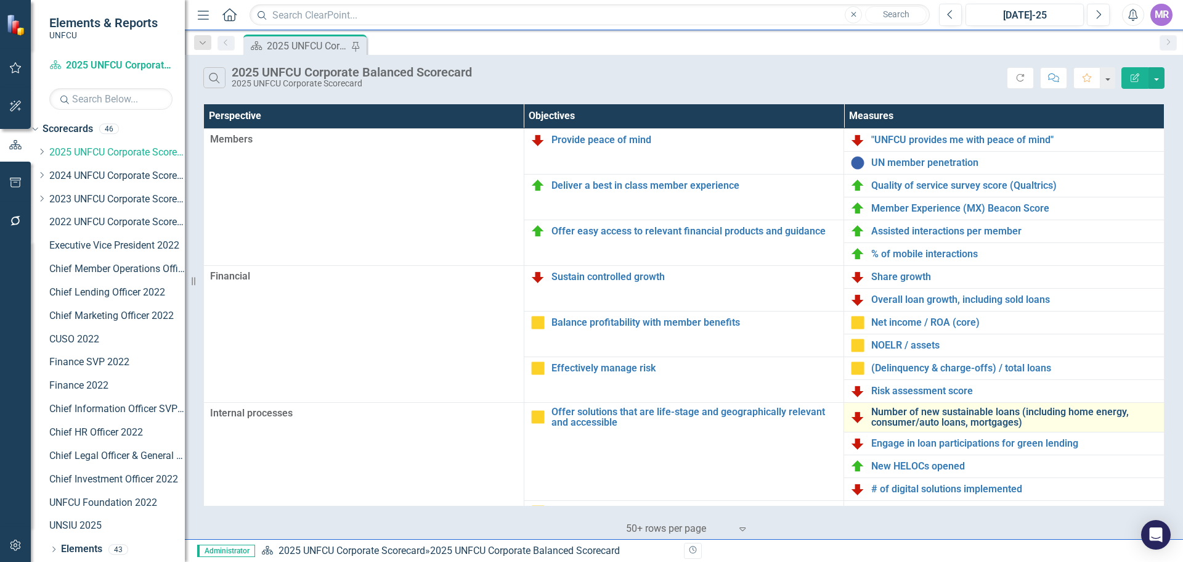
scroll to position [267, 0]
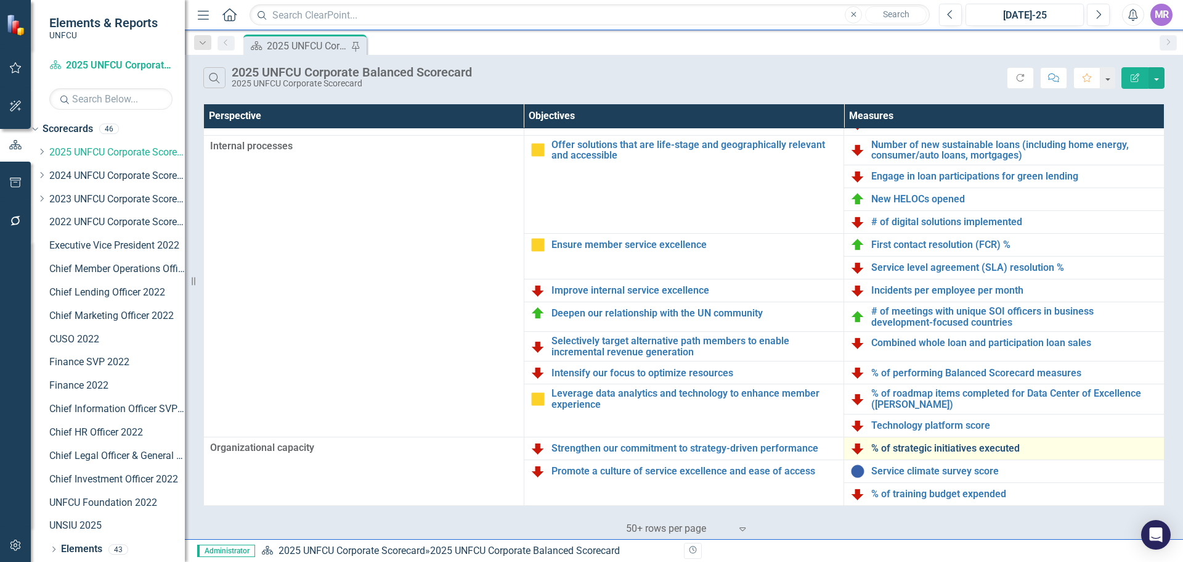
click at [930, 446] on link "% of strategic initiatives executed" at bounding box center [1015, 448] width 287 height 11
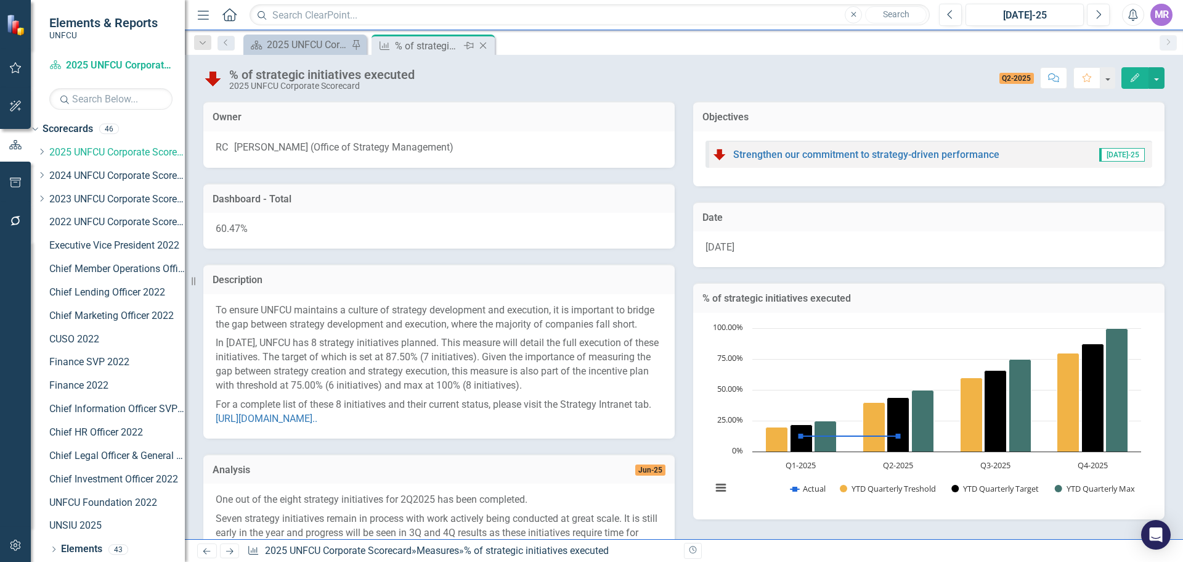
click at [481, 46] on icon "Close" at bounding box center [483, 46] width 12 height 10
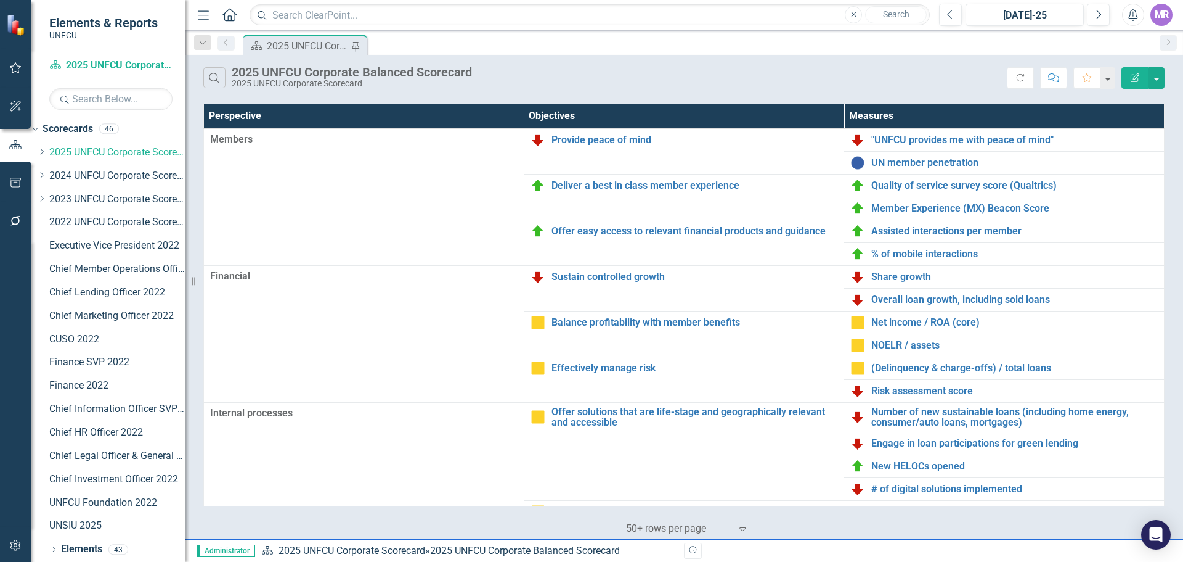
scroll to position [267, 0]
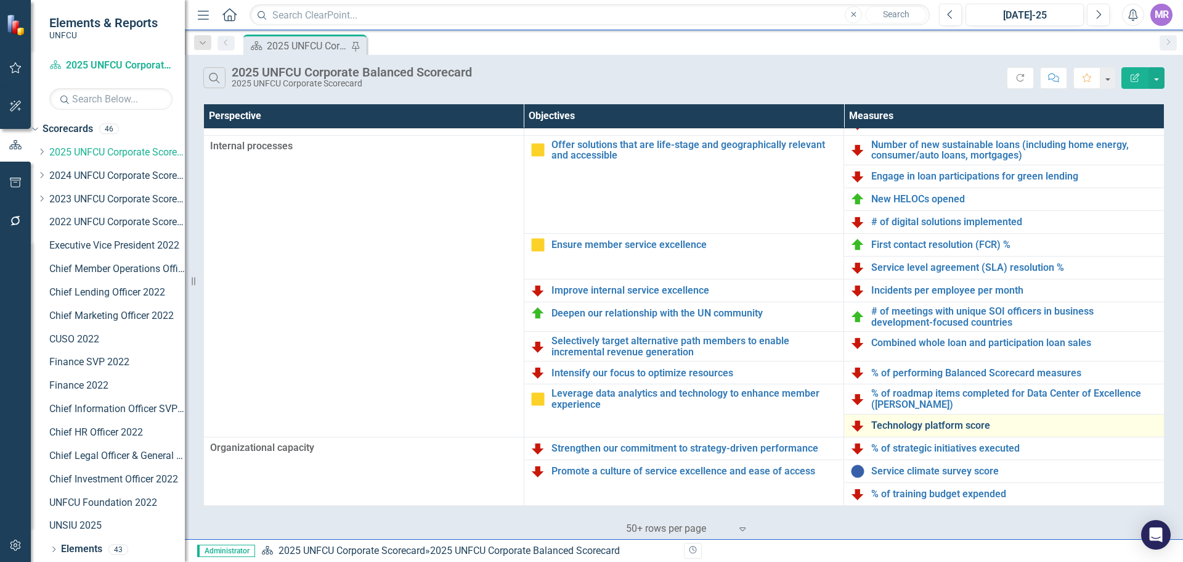
click at [958, 427] on link "Technology platform score" at bounding box center [1015, 425] width 287 height 11
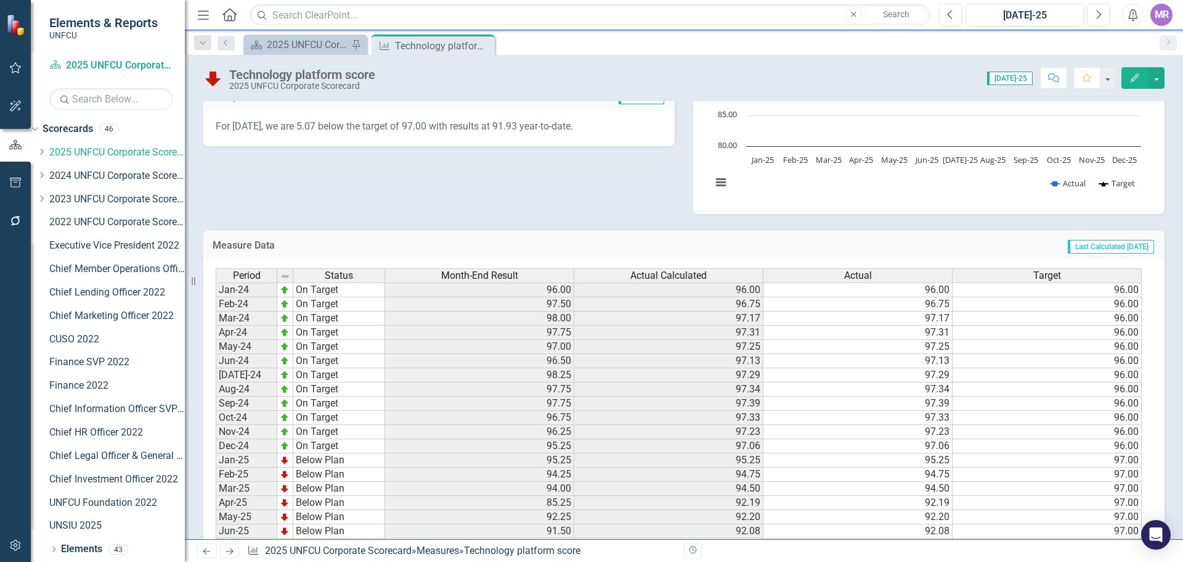
scroll to position [423, 0]
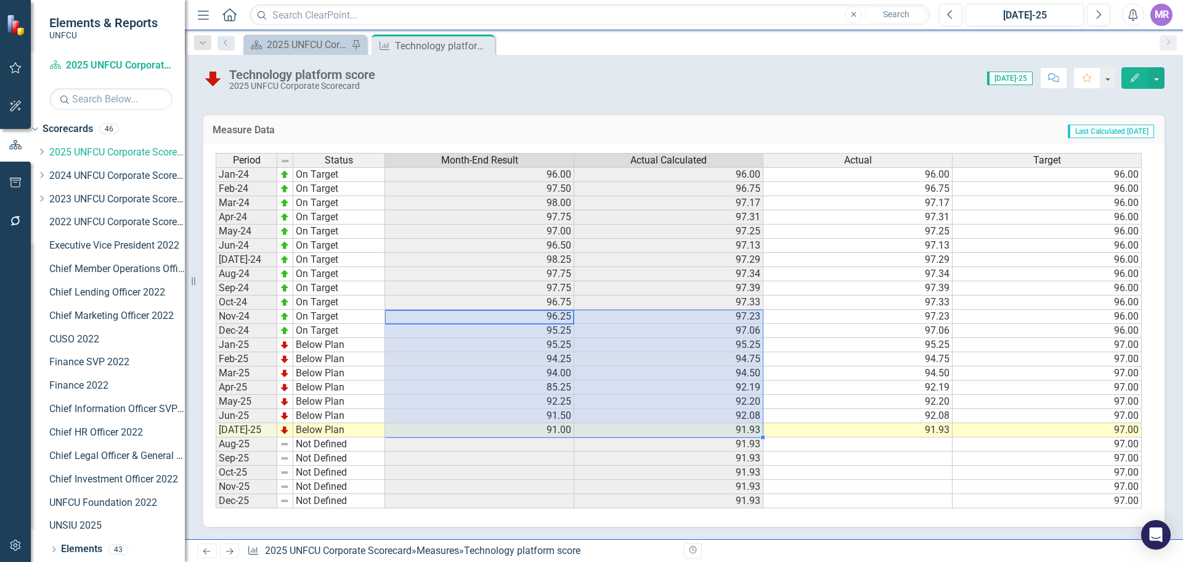
drag, startPoint x: 554, startPoint y: 318, endPoint x: 758, endPoint y: 427, distance: 231.4
click at [758, 427] on tbody "Jan-24 On Target 96.00 96.00 96.00 96.00 Feb-24 On Target 97.50 96.75 96.75 96.…" at bounding box center [679, 337] width 926 height 341
drag, startPoint x: 484, startPoint y: 50, endPoint x: 409, endPoint y: 51, distance: 75.2
click at [0, 0] on icon "Close" at bounding box center [0, 0] width 0 height 0
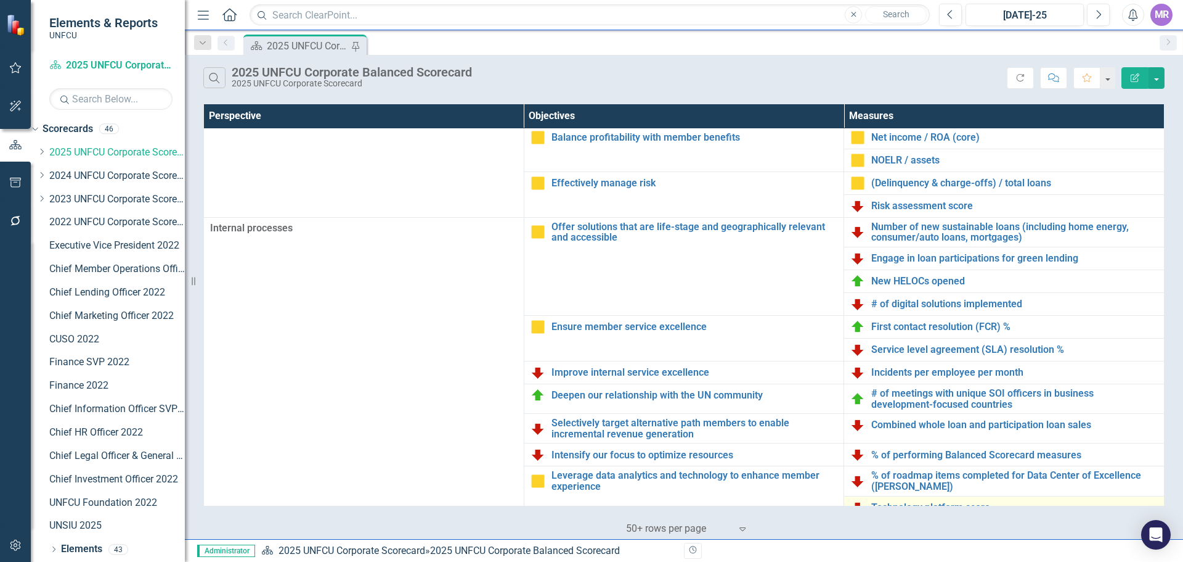
scroll to position [267, 0]
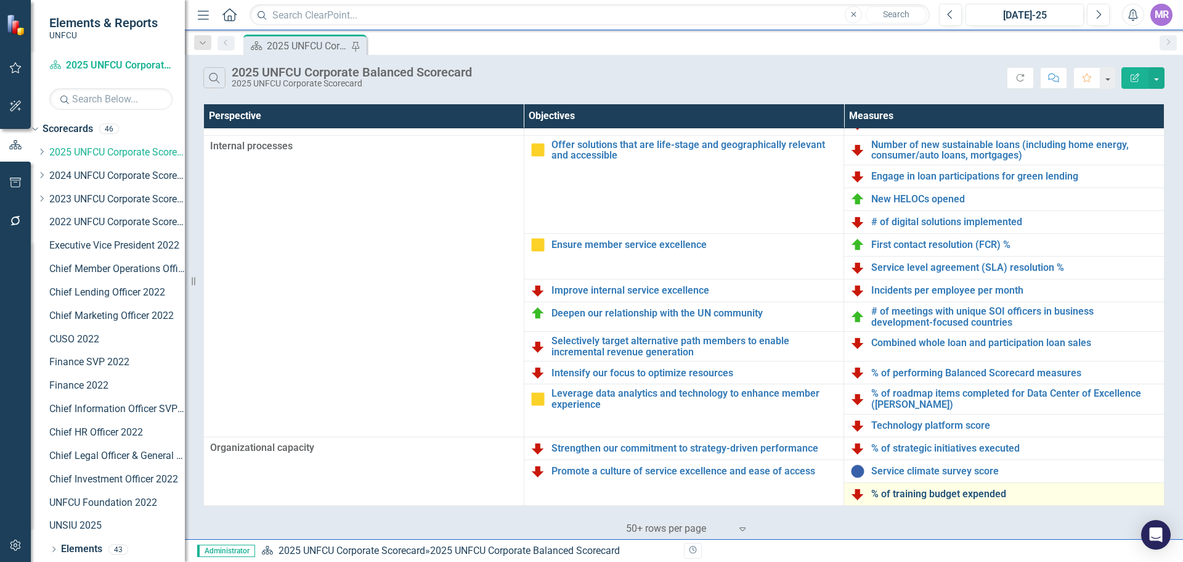
click at [928, 498] on link "% of training budget expended" at bounding box center [1015, 493] width 287 height 11
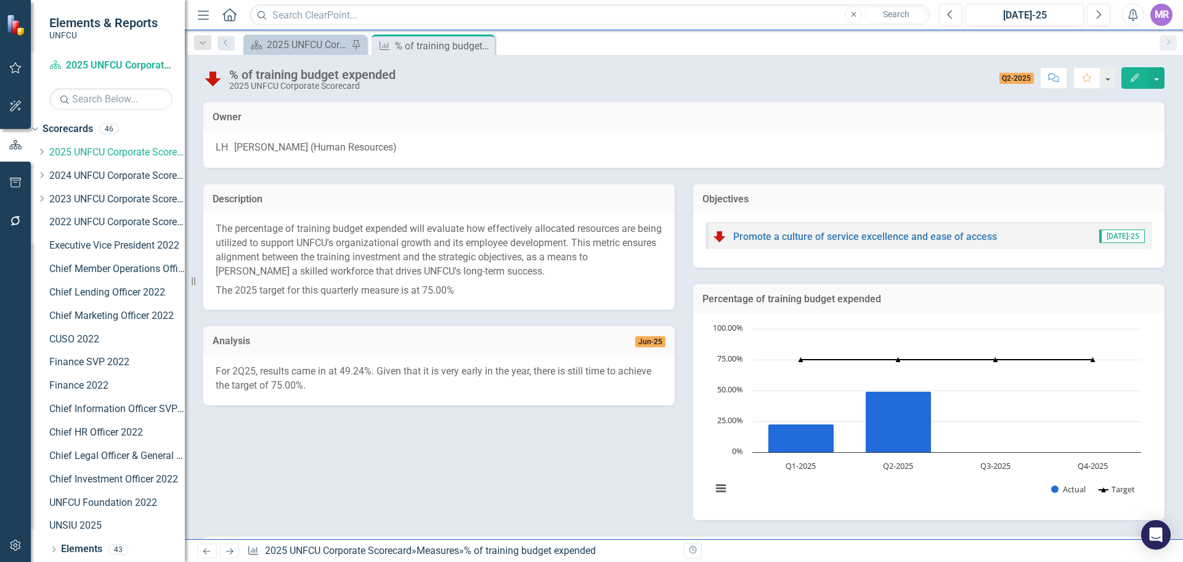
scroll to position [253, 0]
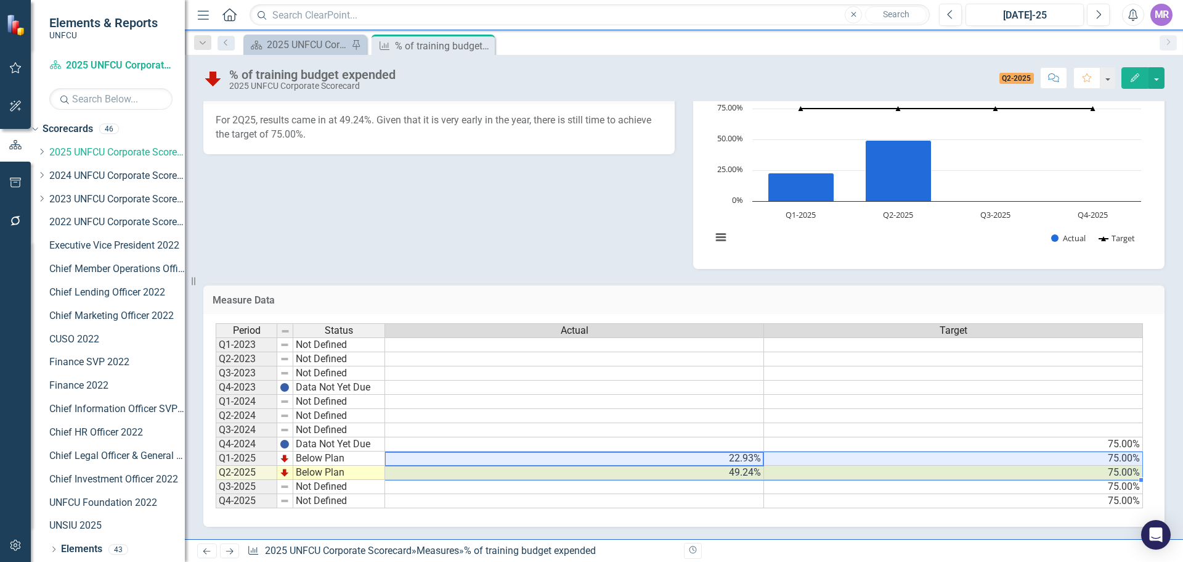
drag, startPoint x: 629, startPoint y: 456, endPoint x: 968, endPoint y: 465, distance: 339.1
click at [1013, 474] on tbody "Q1-2023 Not Defined Q2-2023 Not Defined Q3-2023 Not Defined Q4-2023 Data Not Ye…" at bounding box center [680, 422] width 928 height 171
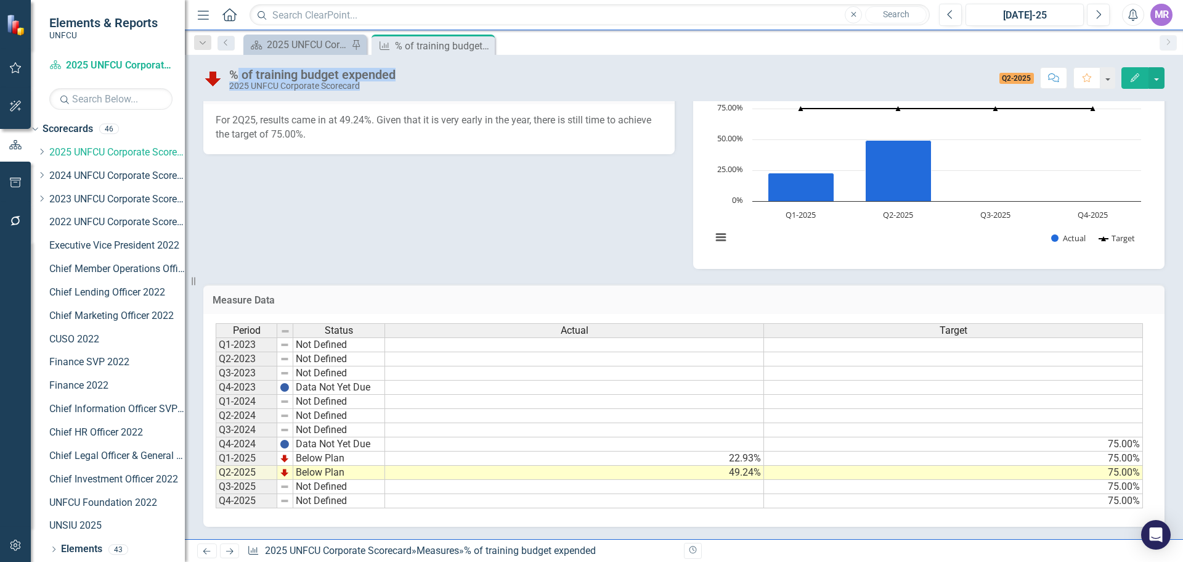
drag, startPoint x: 287, startPoint y: 75, endPoint x: 256, endPoint y: 78, distance: 30.4
click at [234, 76] on div "% of training budget expended 2025 UNFCU Corporate Scorecard Score: 0.00 Q2-202…" at bounding box center [684, 73] width 999 height 37
click at [404, 81] on div "Score: 0.00 Q2-2025 Completed Comment Favorite Edit" at bounding box center [783, 77] width 763 height 21
drag, startPoint x: 403, startPoint y: 71, endPoint x: 245, endPoint y: 73, distance: 157.8
click at [252, 73] on div "% of training budget expended 2025 UNFCU Corporate Scorecard Score: 0.00 Q2-202…" at bounding box center [684, 73] width 999 height 37
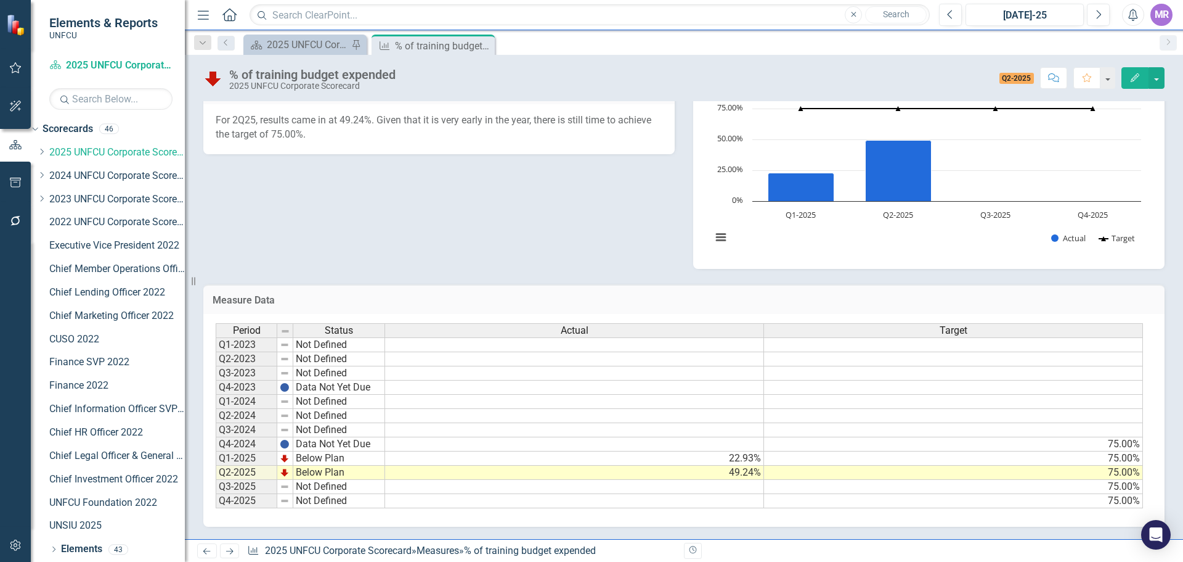
click at [245, 73] on div "% of training budget expended" at bounding box center [312, 75] width 166 height 14
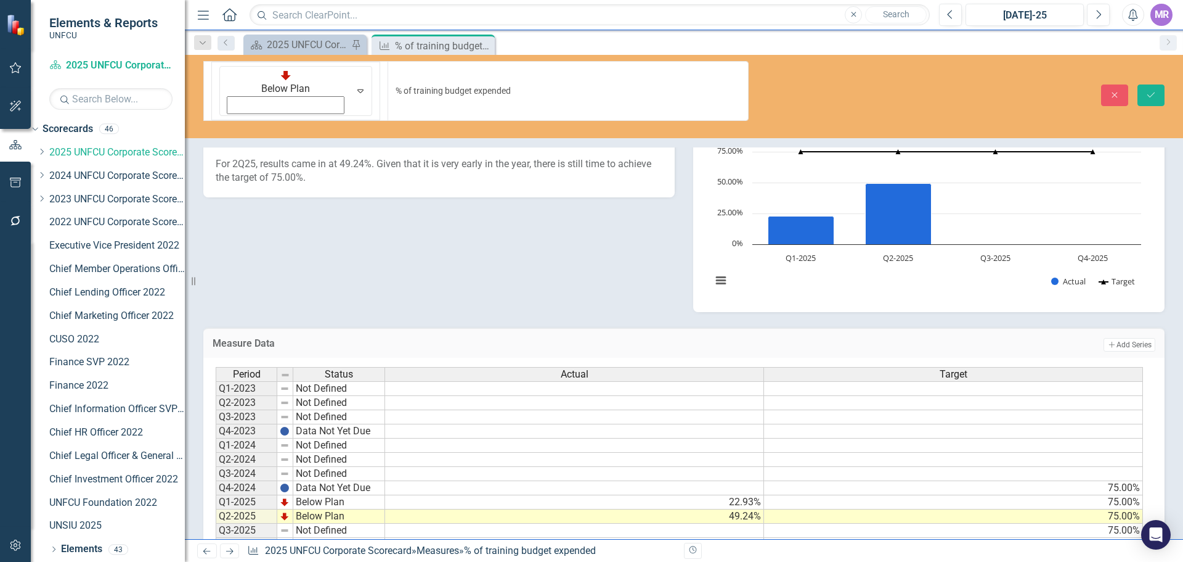
drag, startPoint x: 227, startPoint y: 71, endPoint x: 374, endPoint y: 74, distance: 146.1
drag, startPoint x: 390, startPoint y: 70, endPoint x: 216, endPoint y: 69, distance: 173.8
click at [216, 69] on div "Below Plan Expand % of training budget expended" at bounding box center [475, 91] width 545 height 60
click at [488, 46] on icon "Close" at bounding box center [483, 46] width 12 height 10
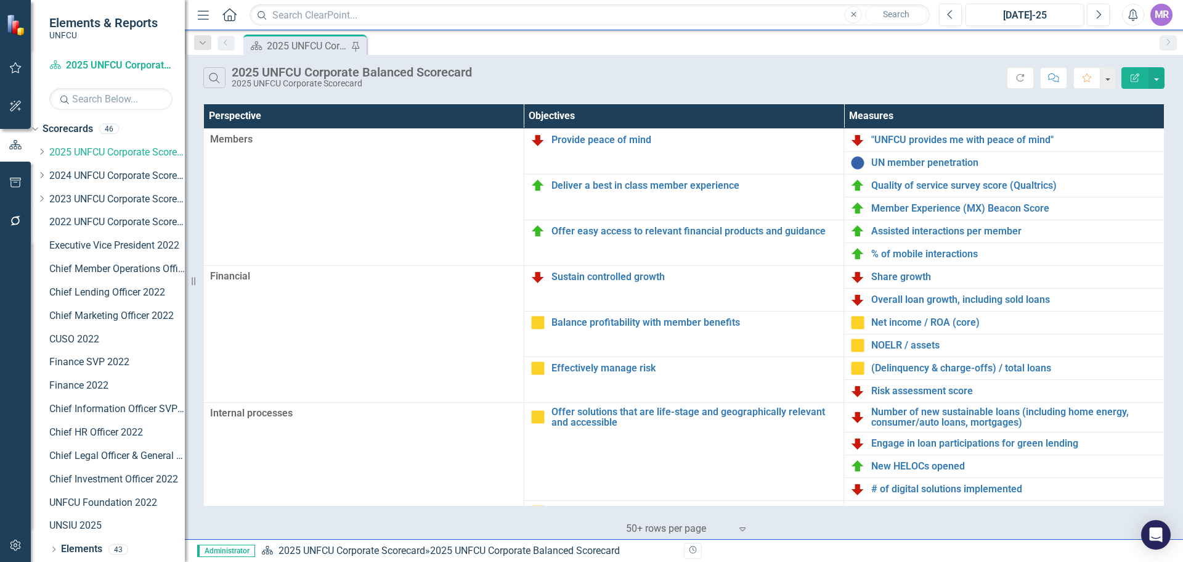
scroll to position [267, 0]
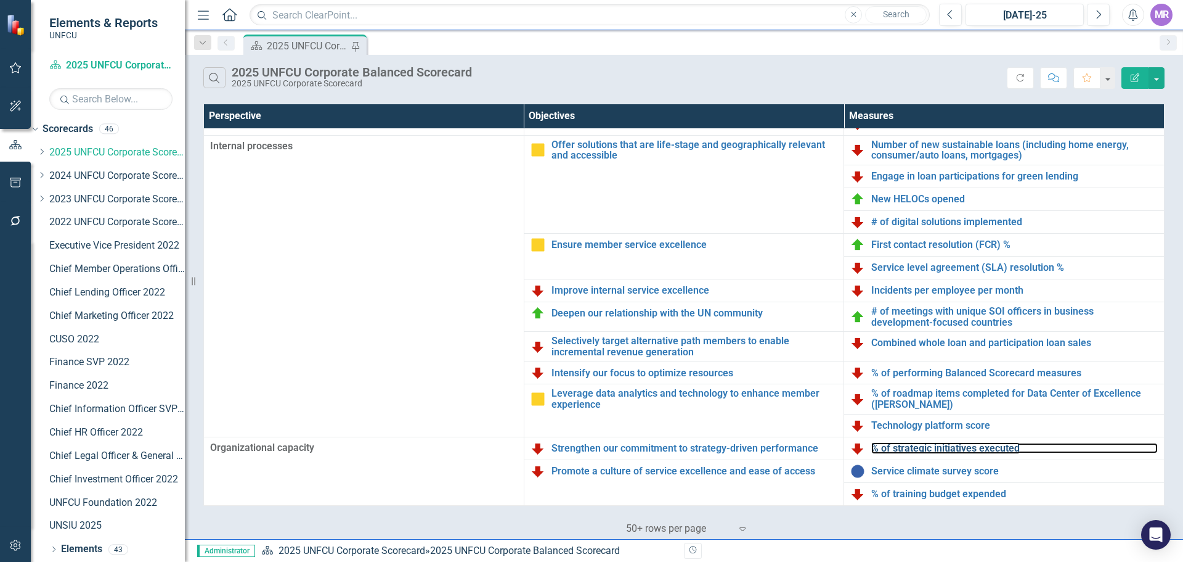
drag, startPoint x: 944, startPoint y: 451, endPoint x: 46, endPoint y: 455, distance: 897.4
click at [944, 451] on link "% of strategic initiatives executed" at bounding box center [1015, 448] width 287 height 11
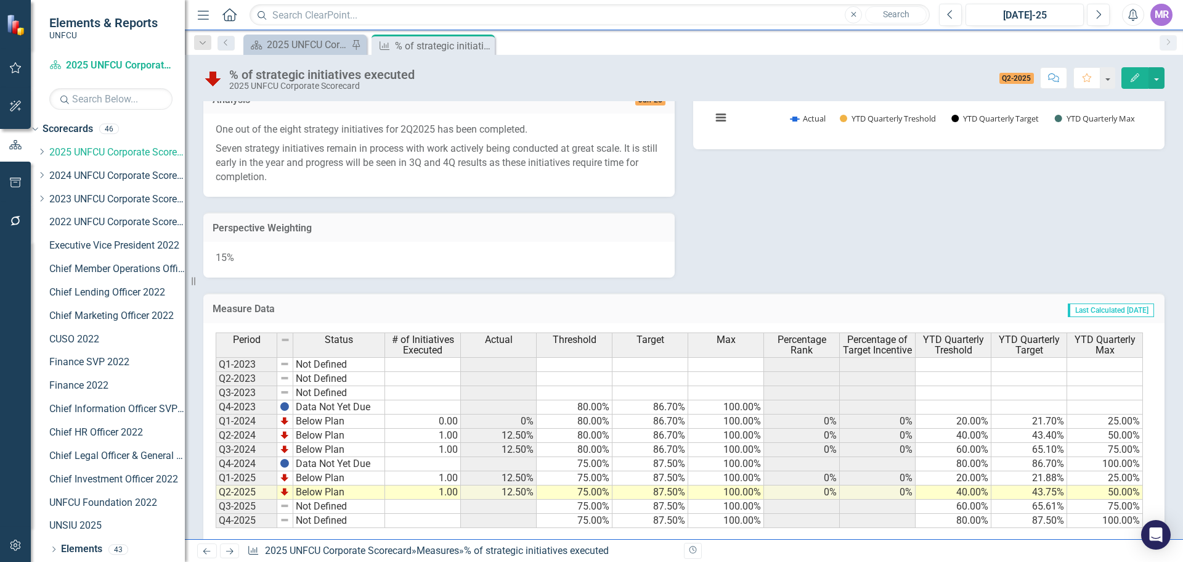
scroll to position [406, 0]
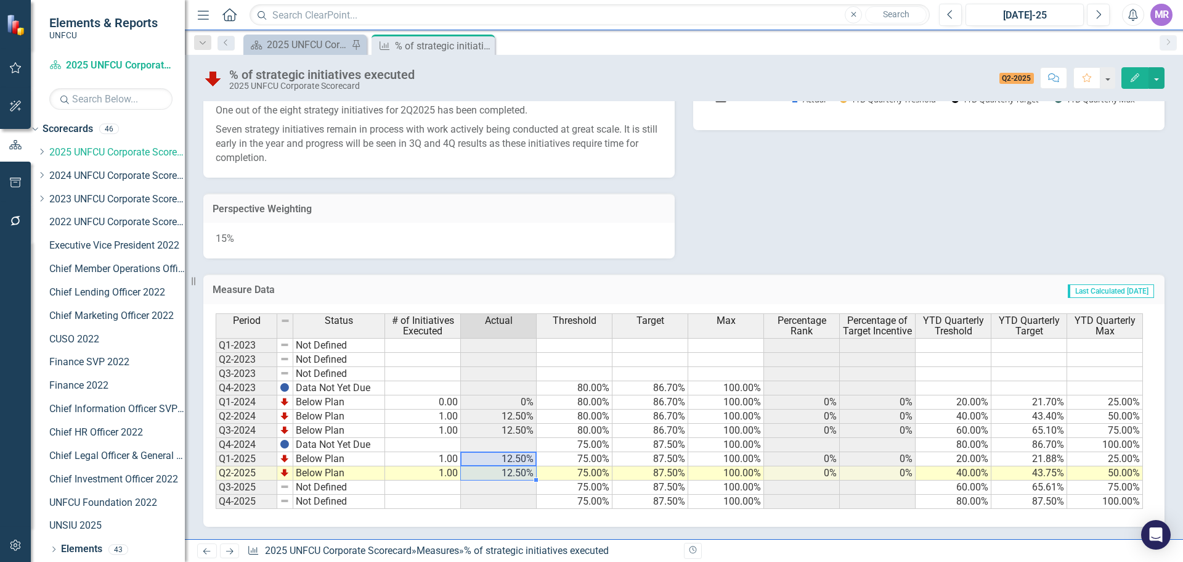
drag, startPoint x: 494, startPoint y: 457, endPoint x: 534, endPoint y: 475, distance: 44.7
click at [534, 475] on tbody "Q1-2023 Not Defined Q2-2023 Not Defined Q3-2023 Not Defined Q4-2023 Data Not Ye…" at bounding box center [680, 423] width 928 height 171
click at [573, 463] on td "75.00%" at bounding box center [575, 459] width 76 height 14
drag, startPoint x: 519, startPoint y: 454, endPoint x: 679, endPoint y: 468, distance: 160.3
click at [679, 468] on tbody "Q1-2023 Not Defined Q2-2023 Not Defined Q3-2023 Not Defined Q4-2023 Data Not Ye…" at bounding box center [680, 423] width 928 height 171
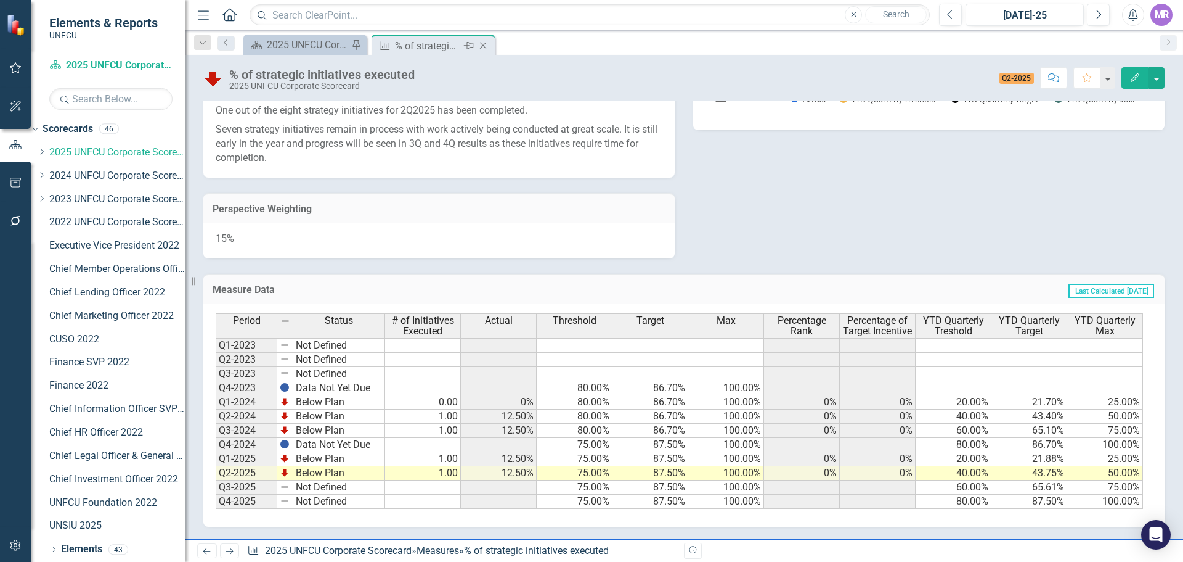
click at [484, 43] on icon "Close" at bounding box center [483, 46] width 12 height 10
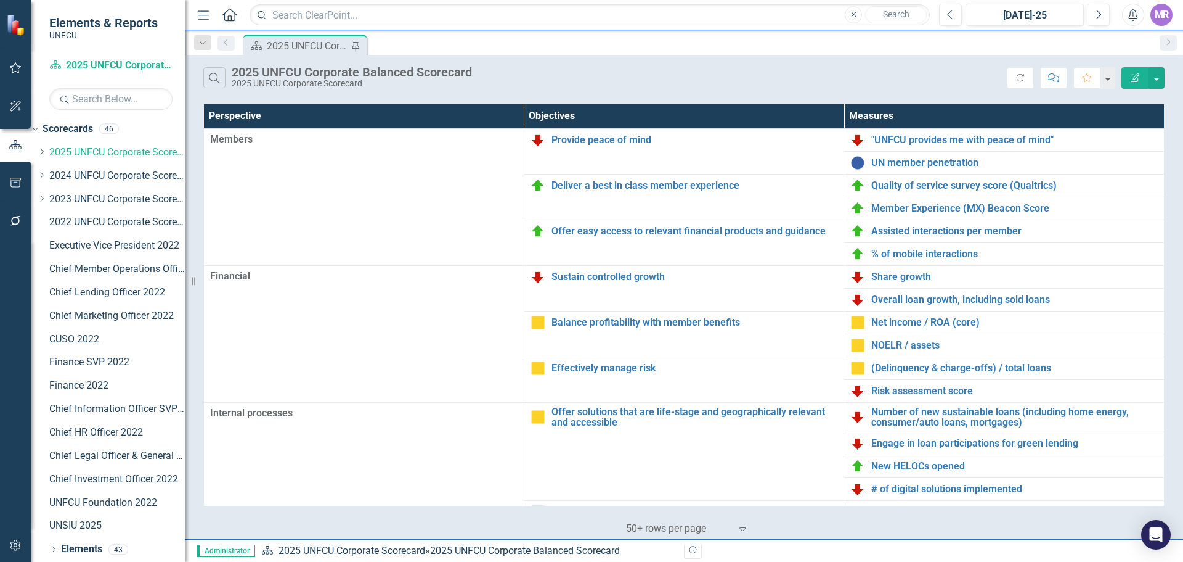
scroll to position [267, 0]
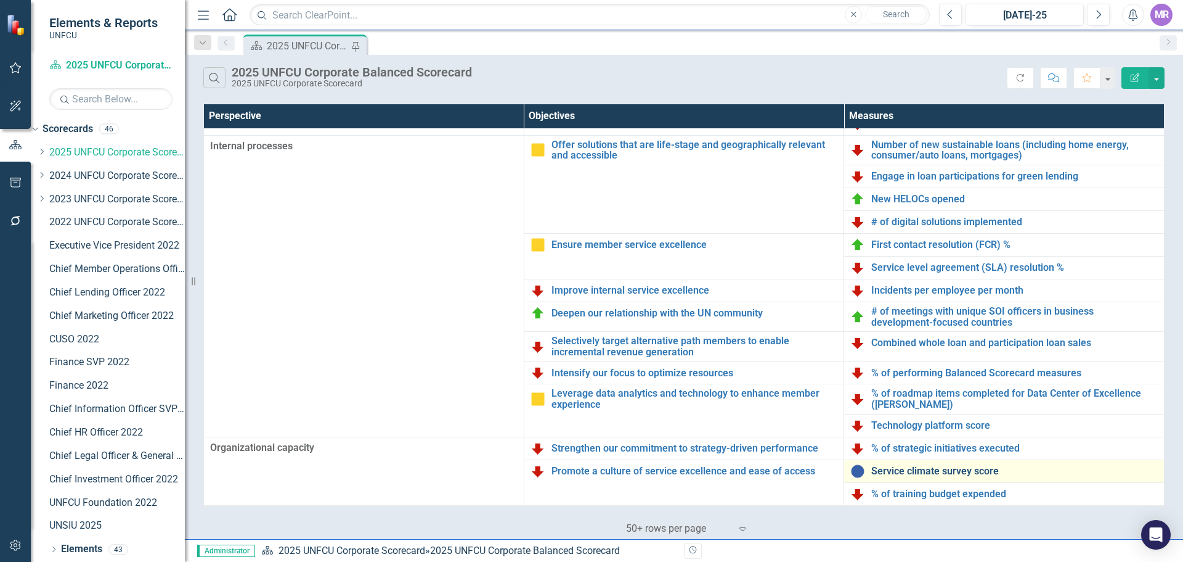
click at [950, 469] on link "Service climate survey score" at bounding box center [1015, 470] width 287 height 11
